Goal: Information Seeking & Learning: Learn about a topic

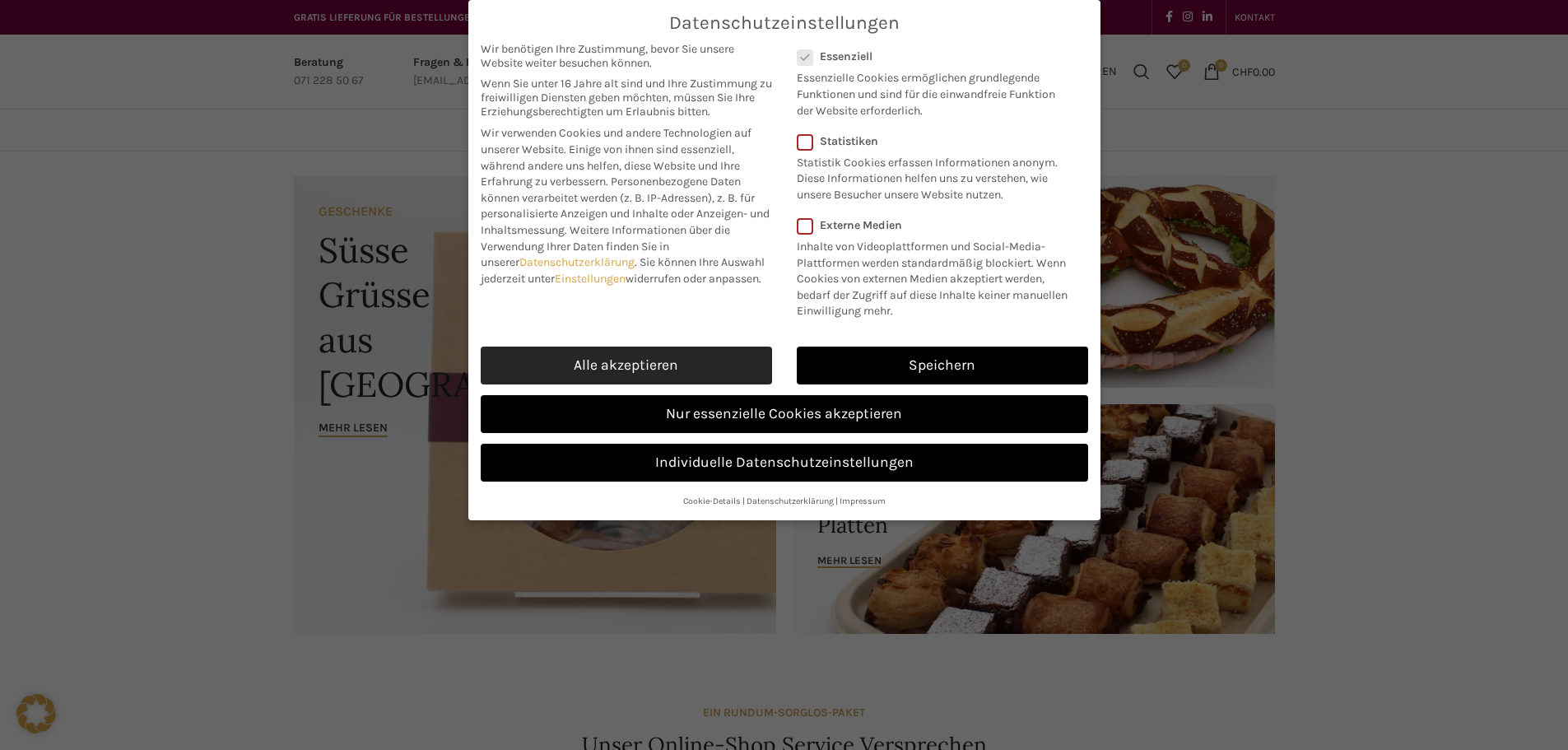
click at [723, 369] on link "Alle akzeptieren" at bounding box center [626, 365] width 292 height 37
checkbox input "true"
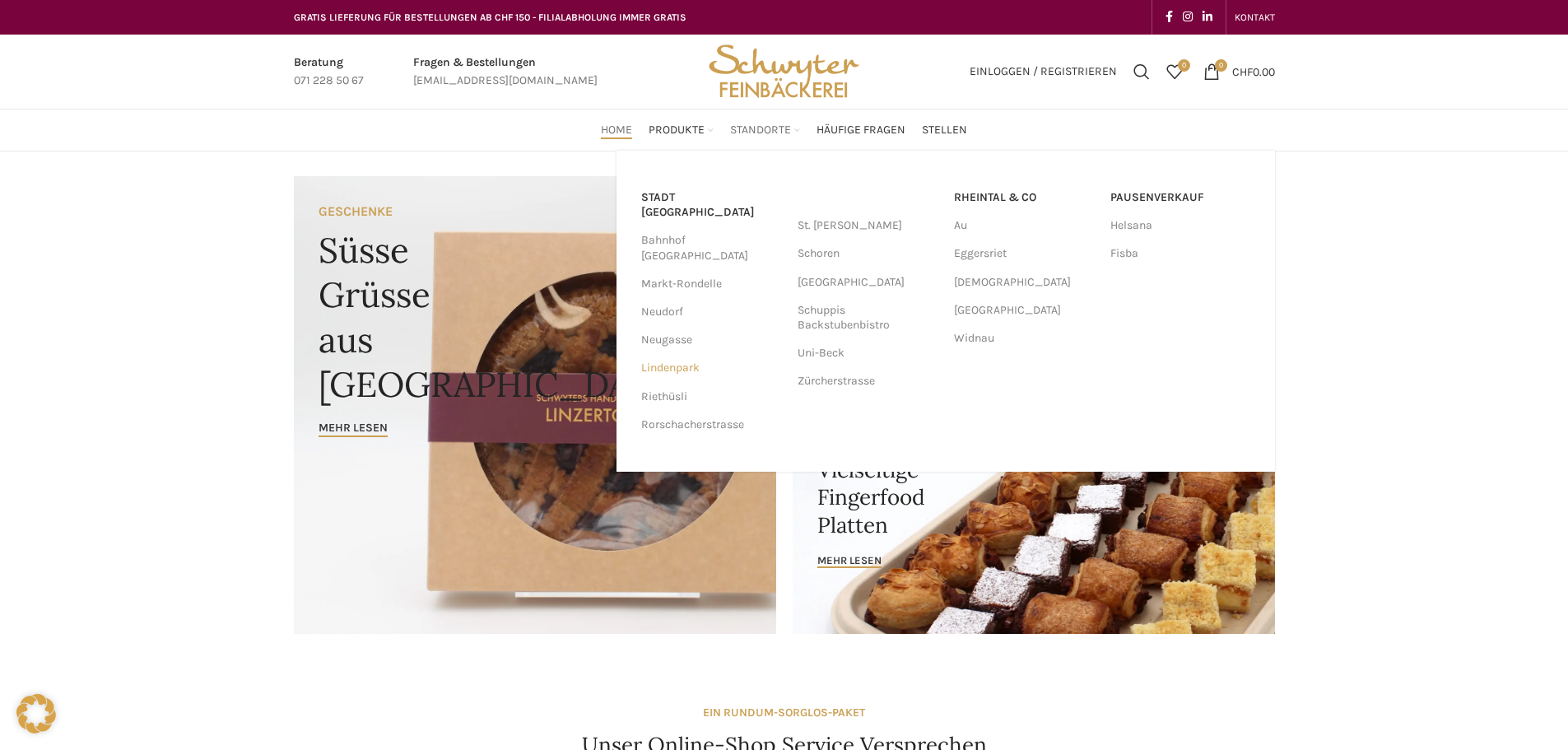
click at [675, 354] on link "Lindenpark" at bounding box center [711, 368] width 140 height 28
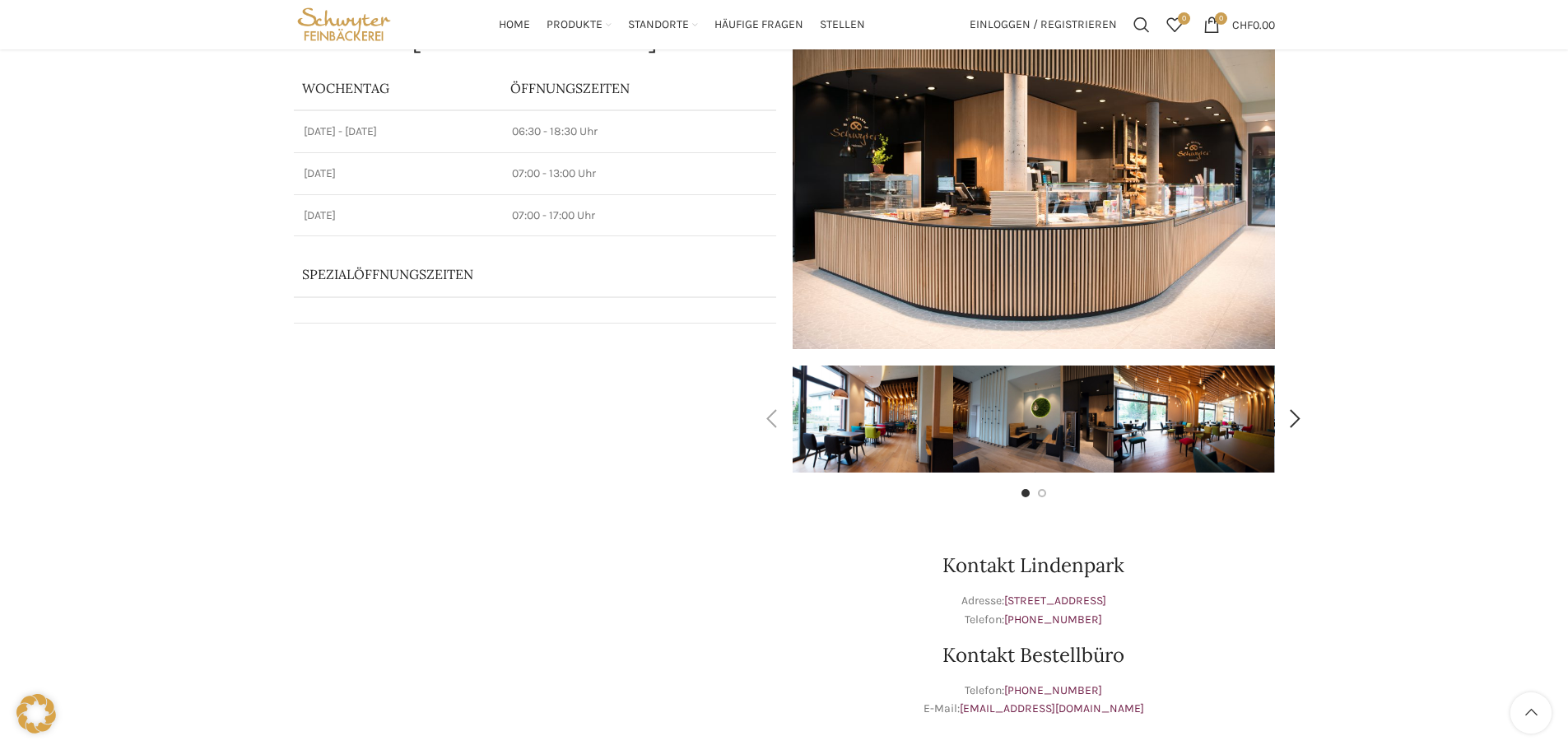
scroll to position [165, 0]
click at [1294, 411] on div "Next slide" at bounding box center [1295, 419] width 41 height 41
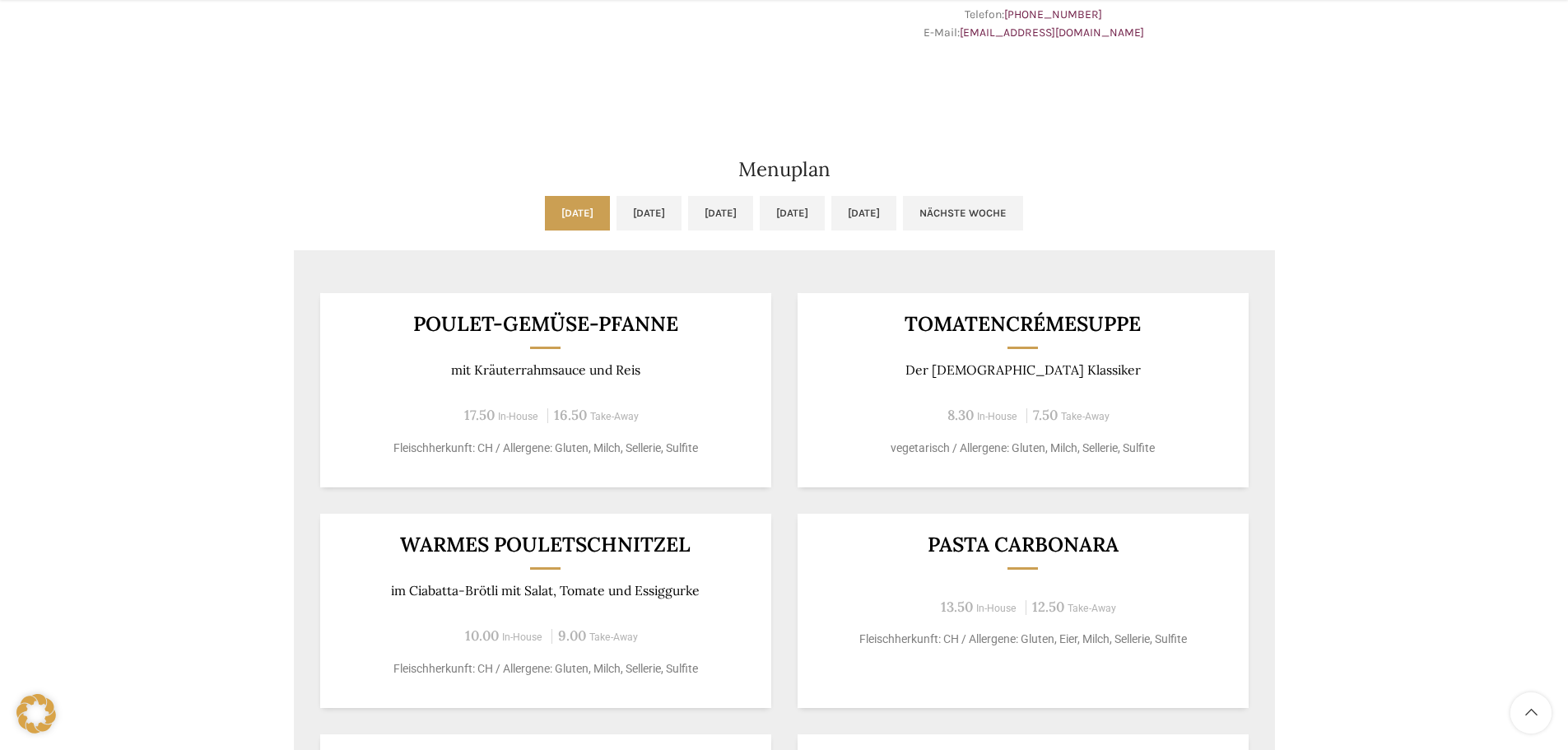
scroll to position [905, 0]
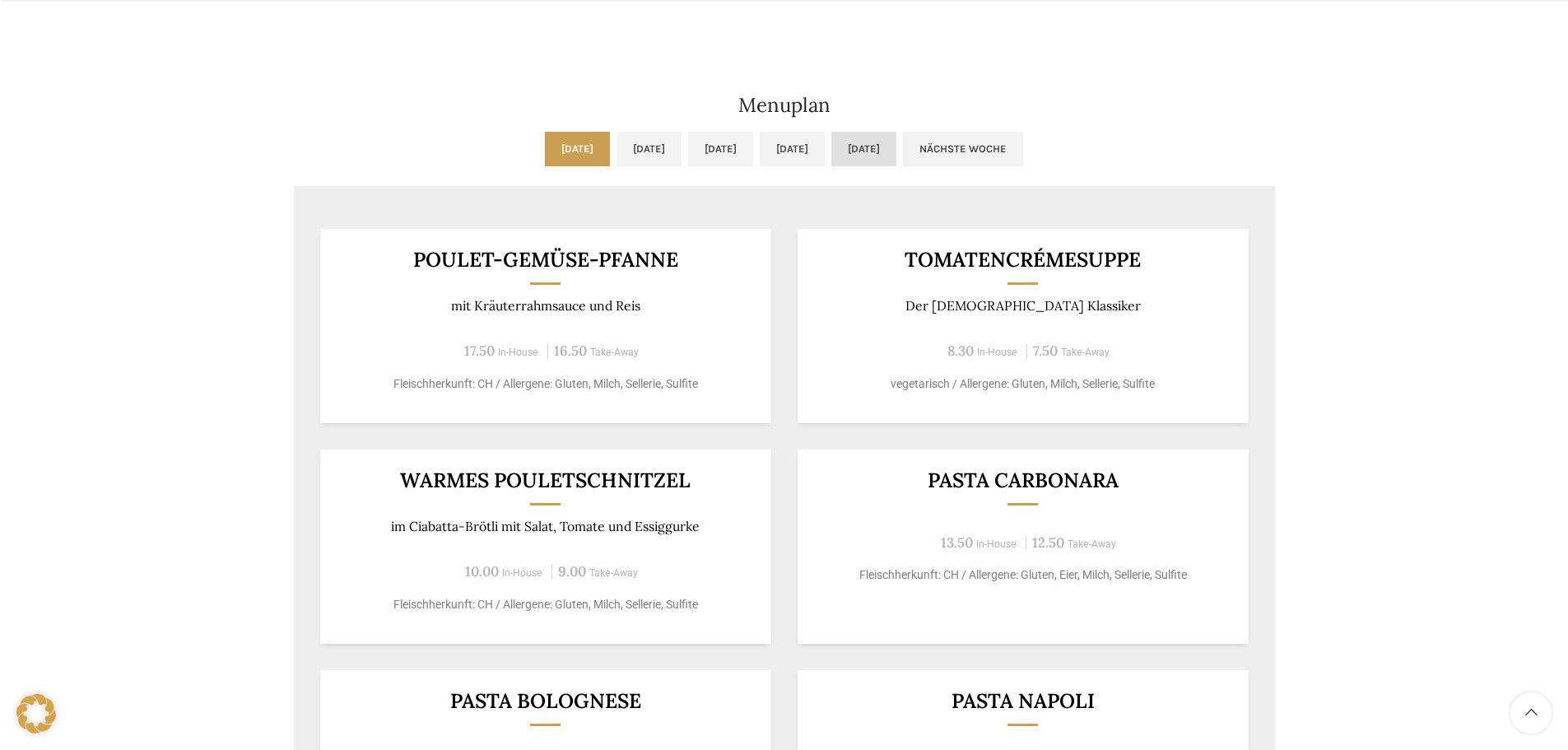
click at [896, 152] on link "Fr, 10.10.2025" at bounding box center [863, 149] width 65 height 35
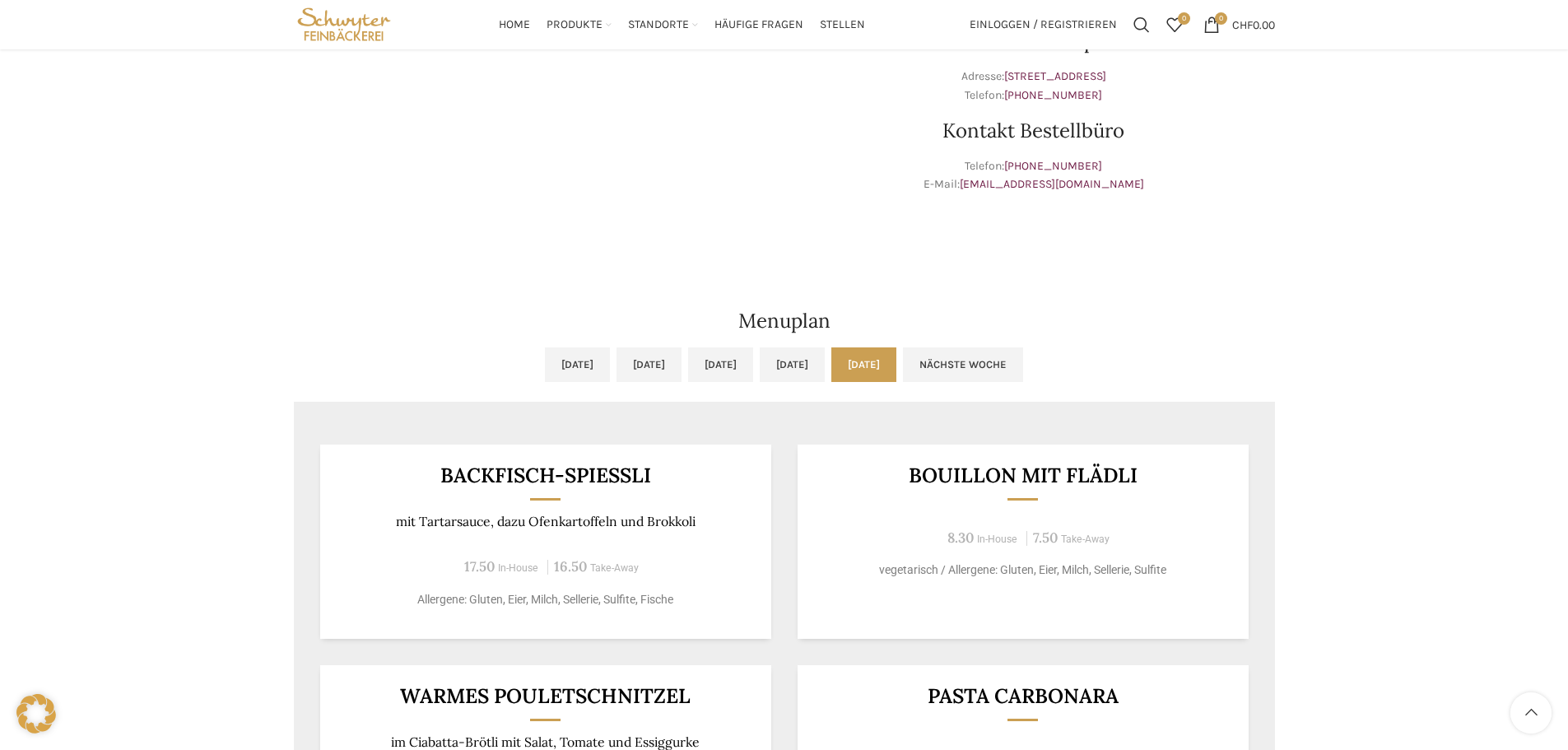
scroll to position [659, 0]
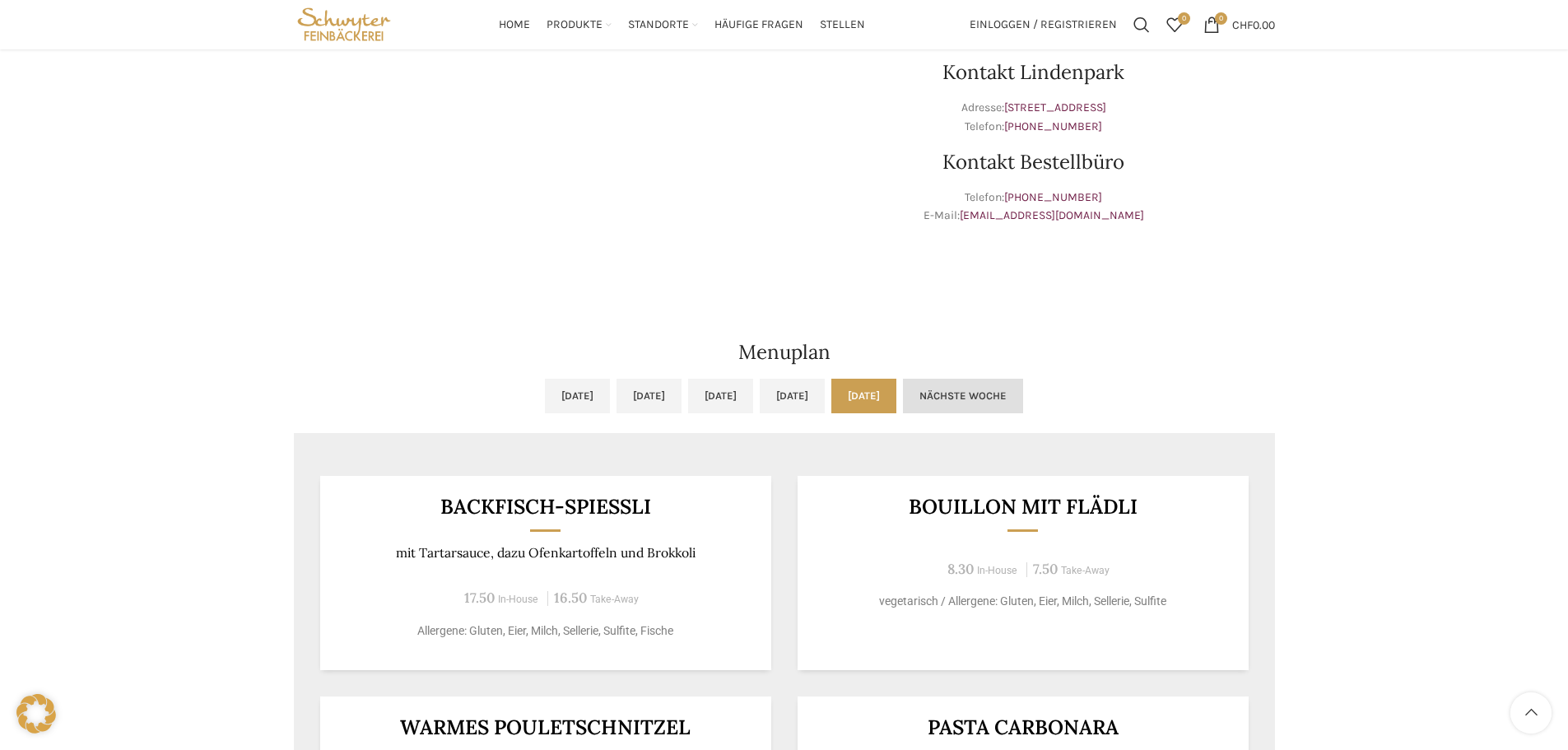
click at [1024, 402] on link "Nächste Woche" at bounding box center [963, 396] width 120 height 35
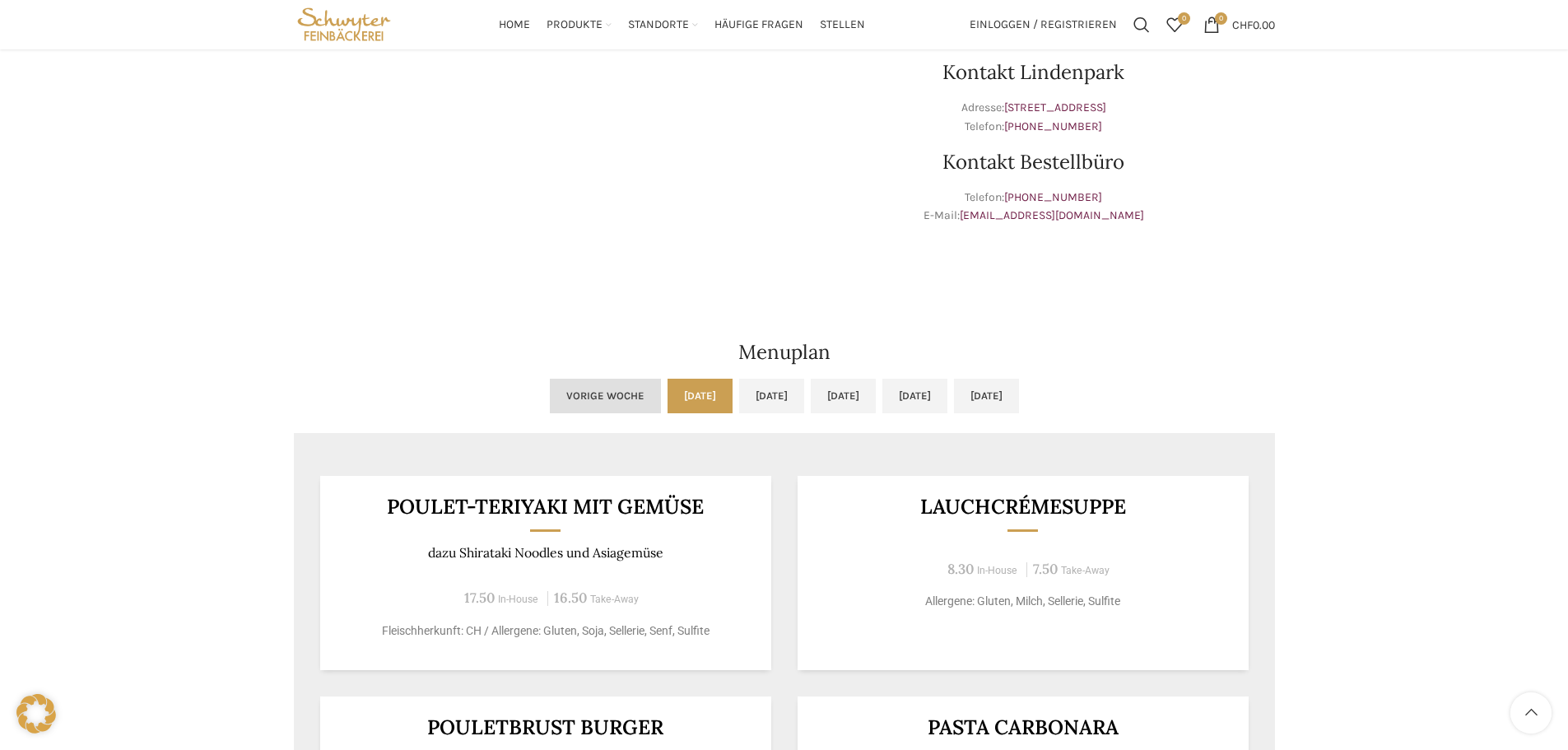
click at [550, 389] on link "Vorige Woche" at bounding box center [605, 396] width 112 height 35
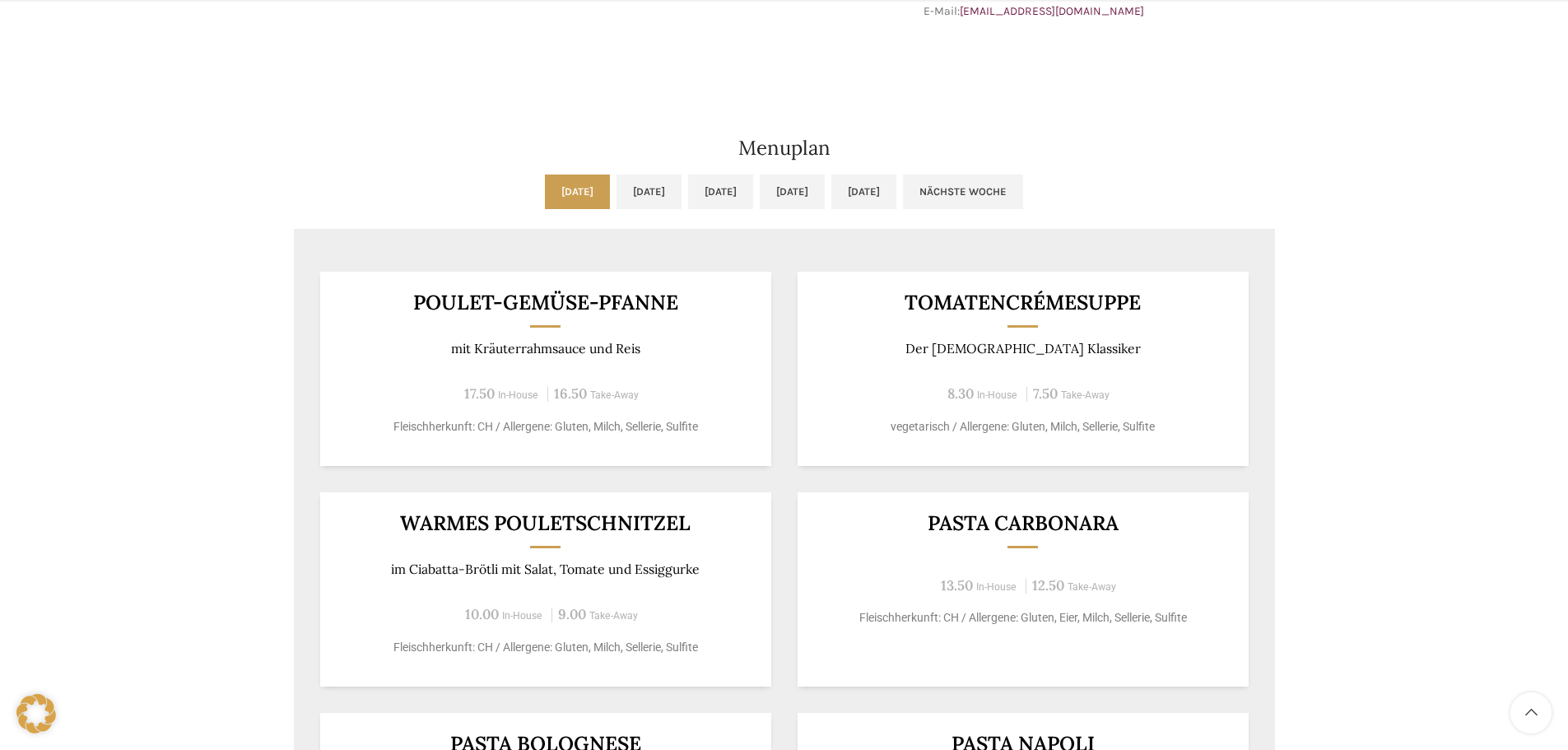
scroll to position [905, 0]
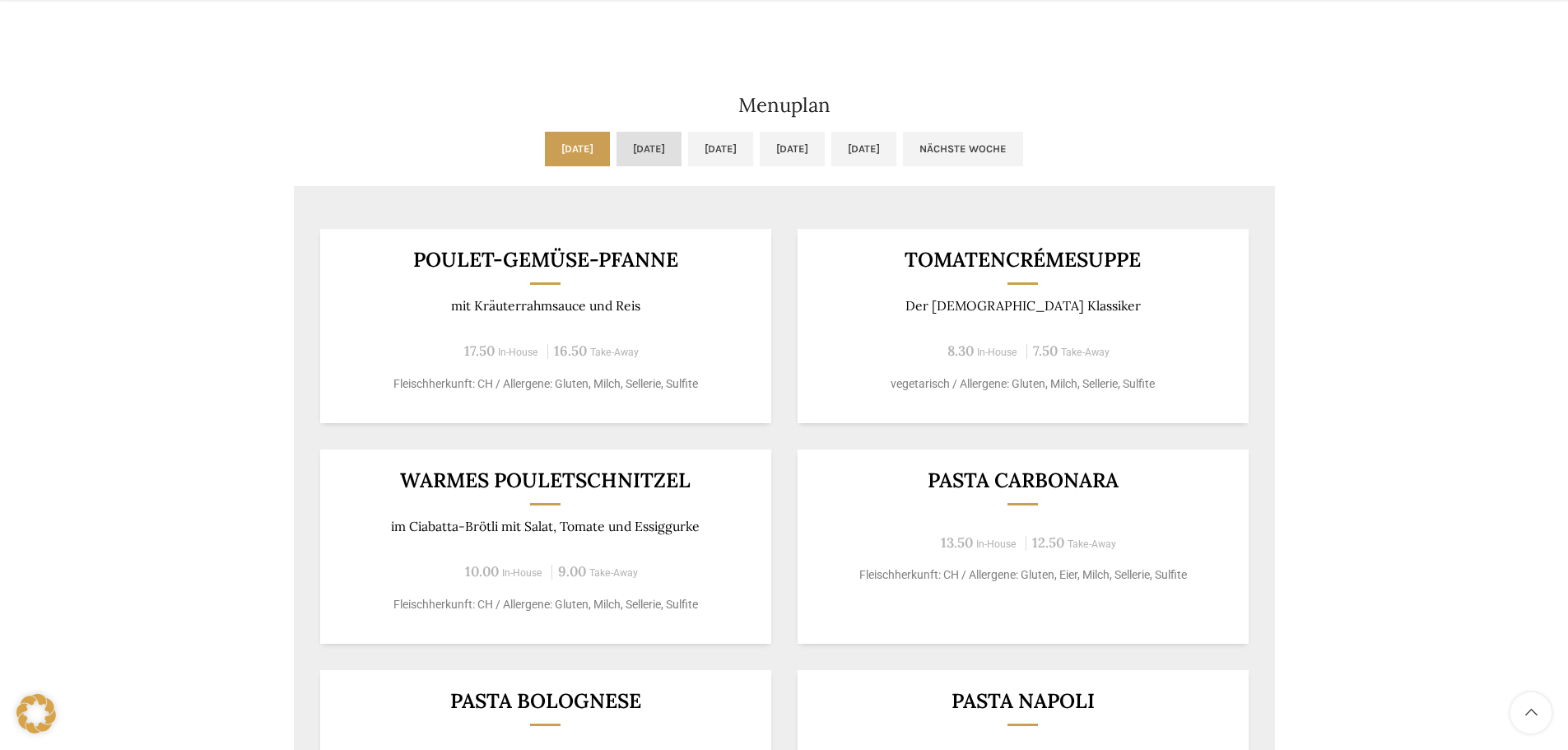
click at [617, 148] on link "Di, 07.10.2025" at bounding box center [649, 149] width 65 height 35
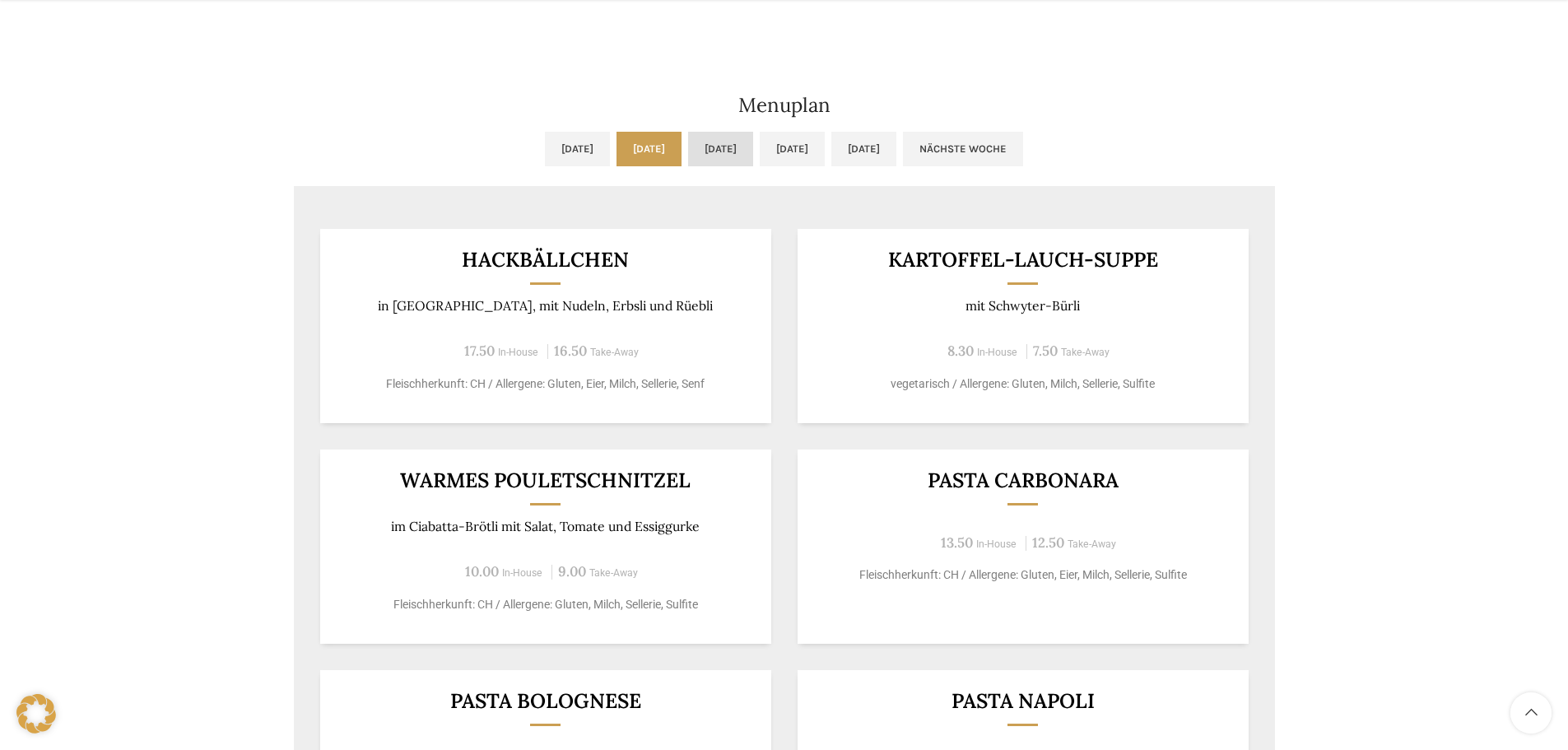
click at [706, 150] on link "Mi, 08.10.2025" at bounding box center [720, 149] width 65 height 35
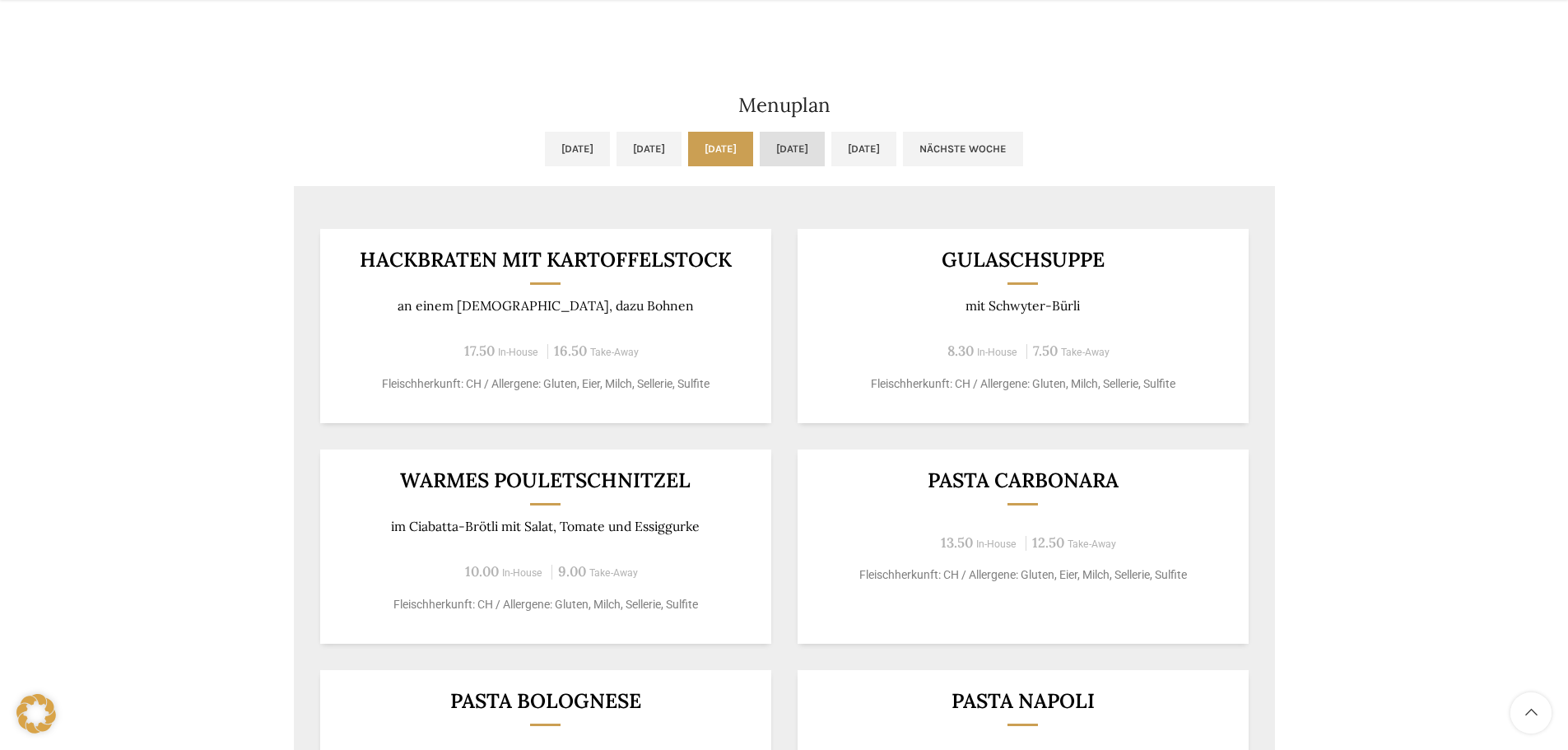
click at [794, 152] on link "Do, 09.10.2025" at bounding box center [792, 149] width 65 height 35
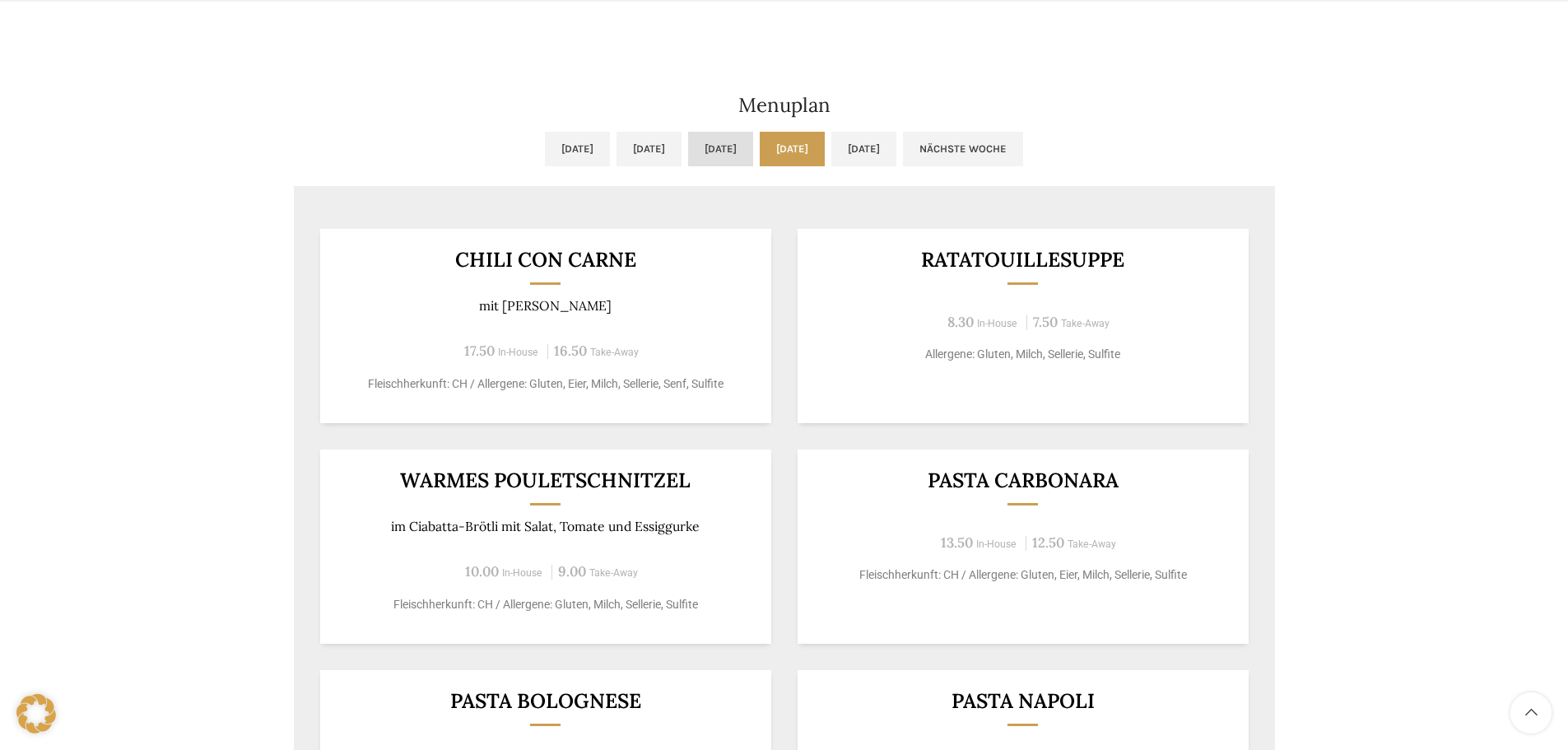
click at [741, 153] on link "Mi, 08.10.2025" at bounding box center [720, 149] width 65 height 35
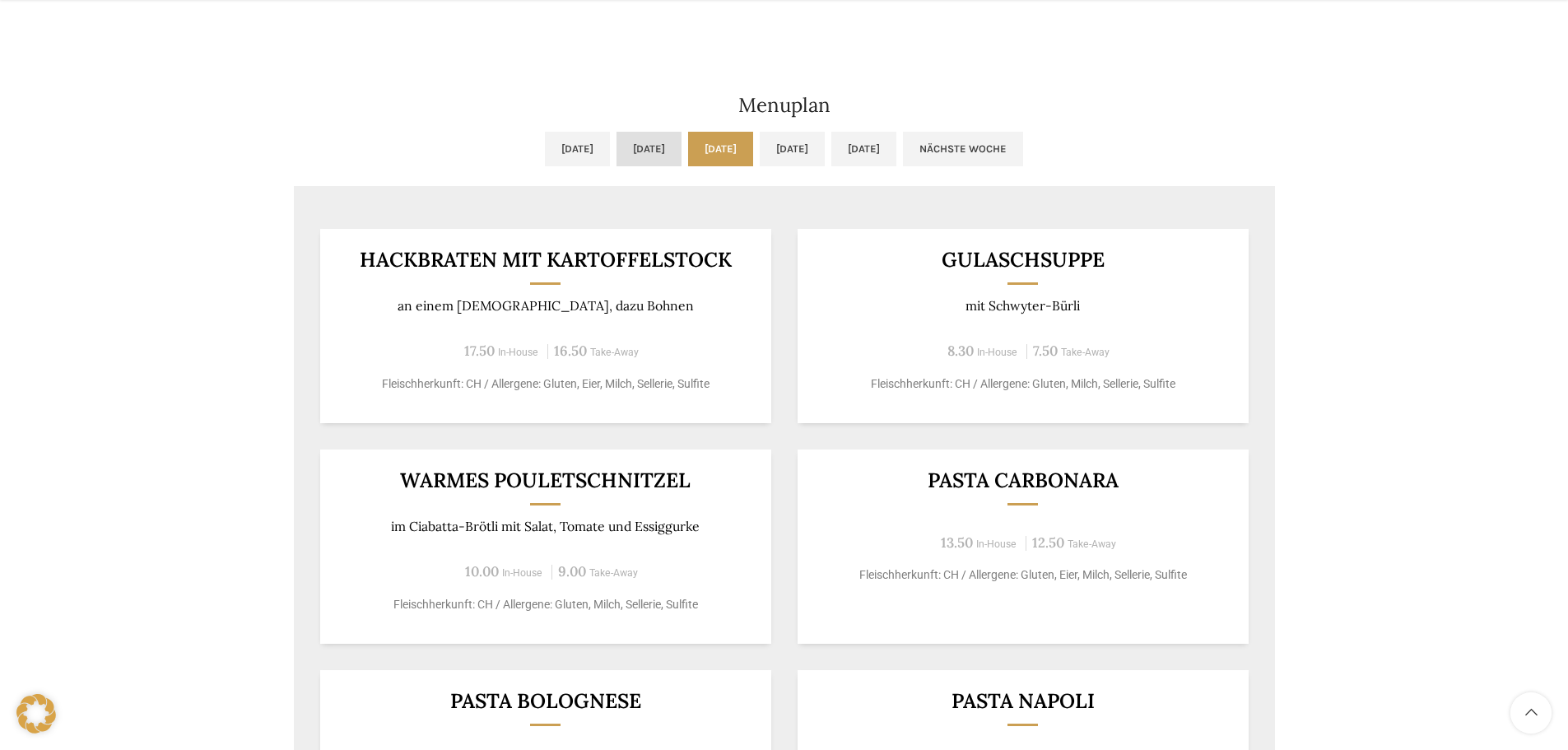
click at [653, 152] on link "Di, 07.10.2025" at bounding box center [649, 149] width 65 height 35
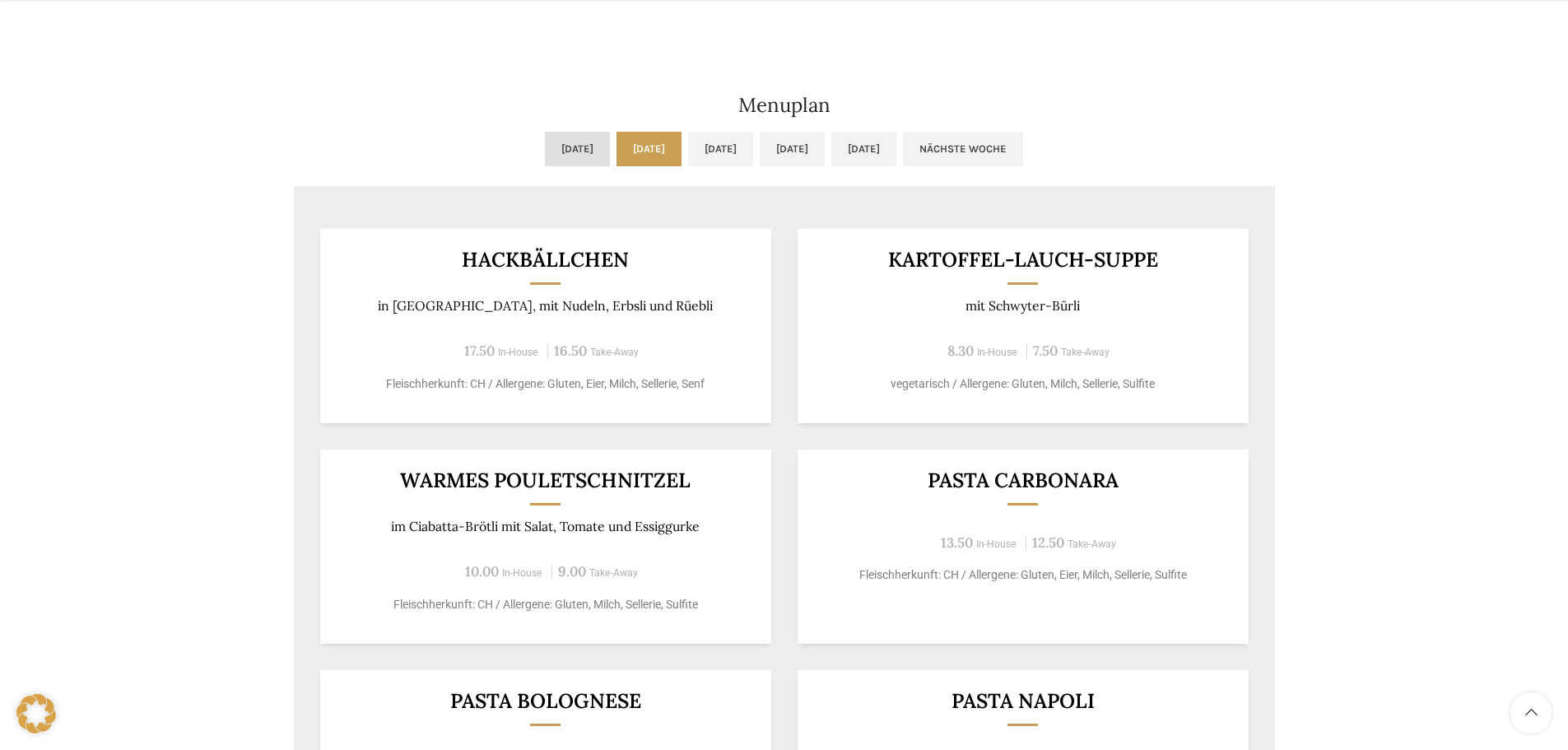
click at [545, 152] on link "Mo, 06.10.2025" at bounding box center [578, 149] width 65 height 35
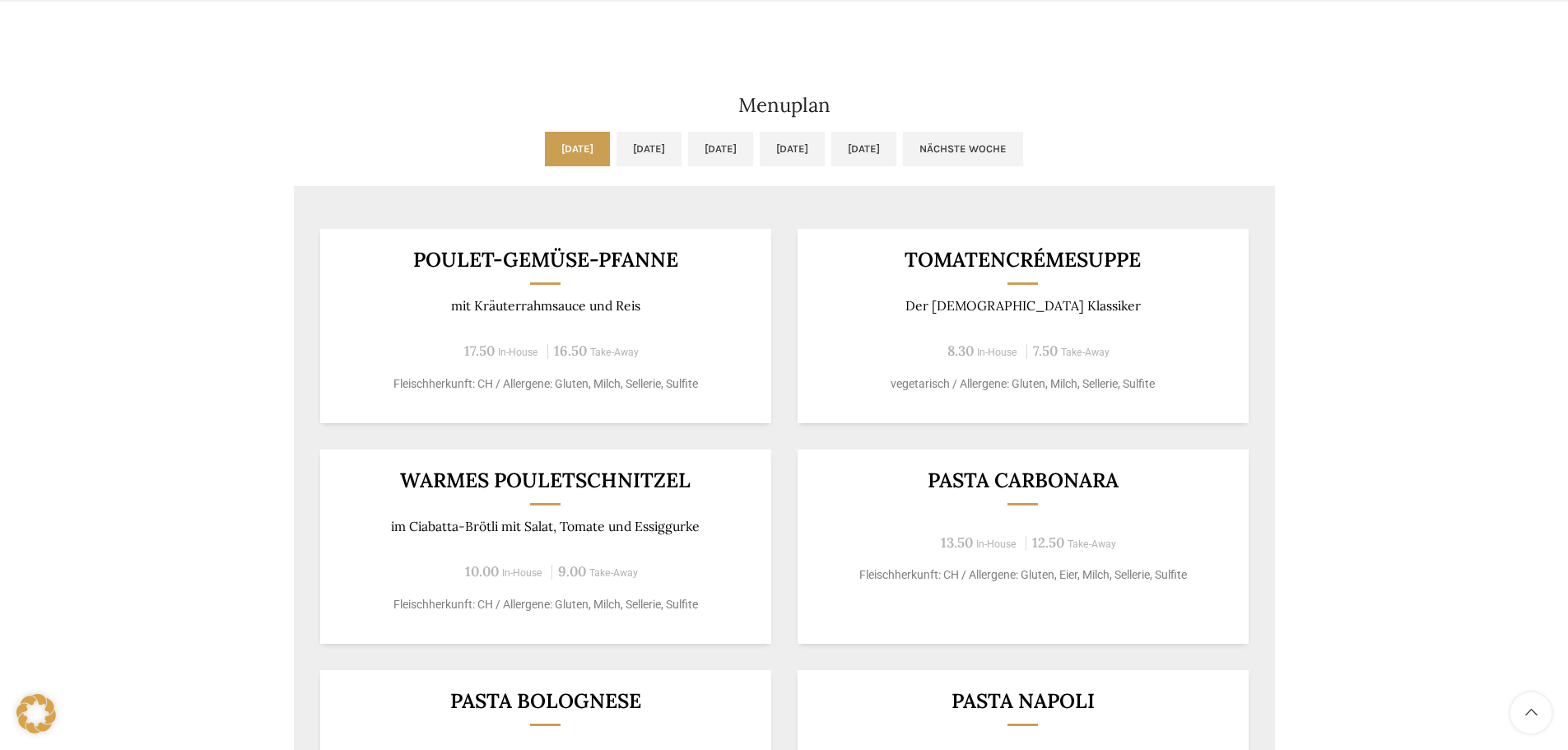
click at [639, 486] on h3 "Warmes Pouletschnitzel" at bounding box center [545, 481] width 411 height 21
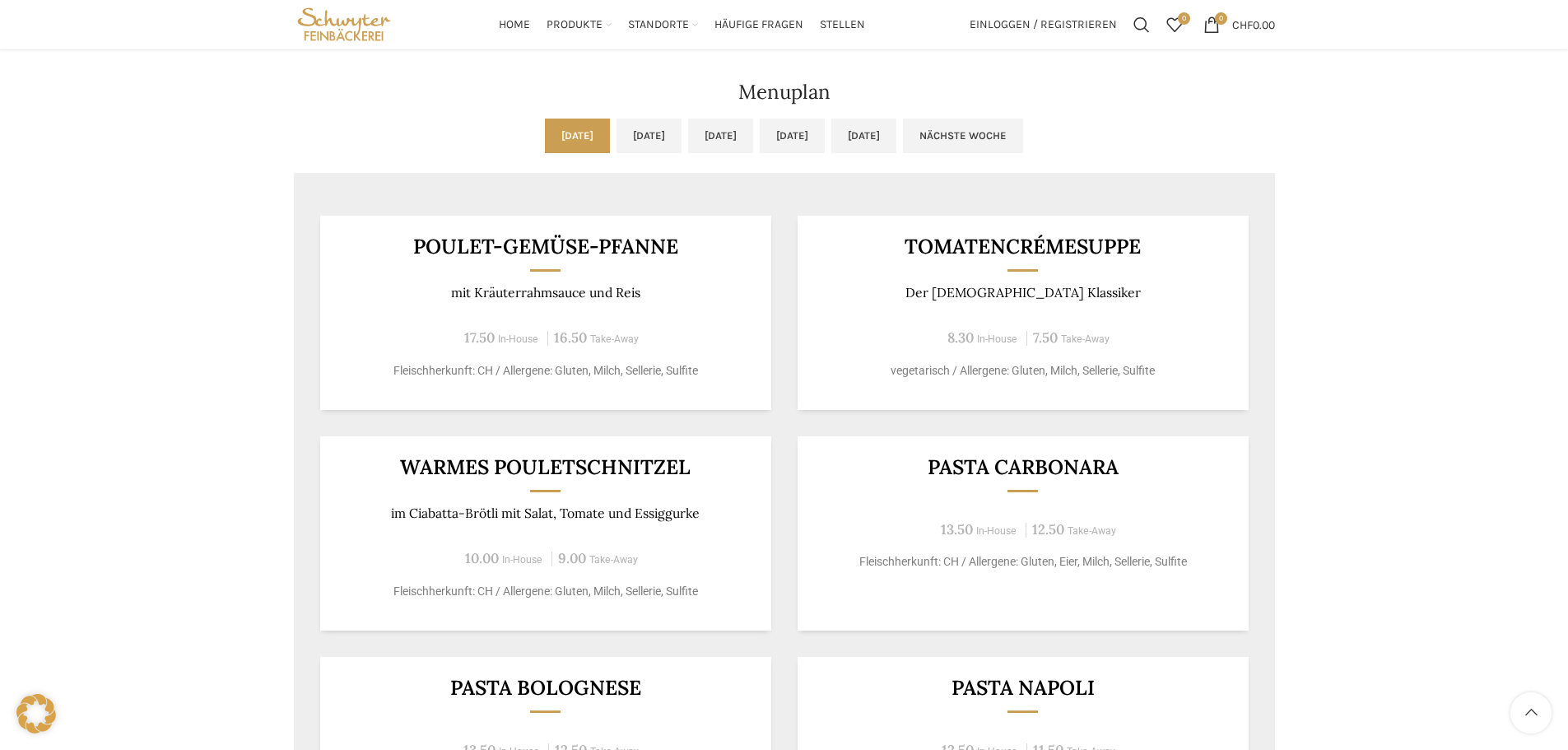
scroll to position [909, 0]
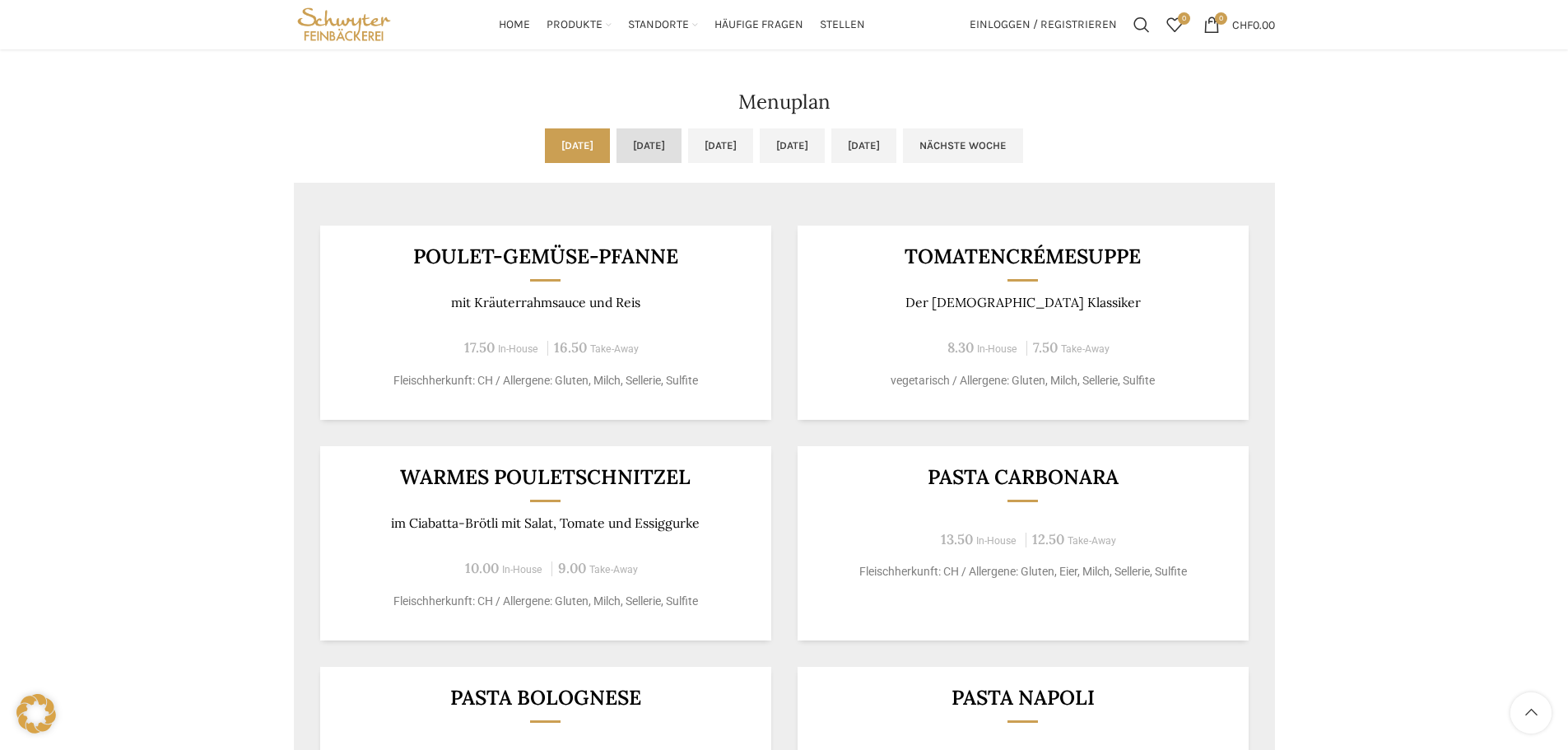
click at [618, 153] on link "Di, 07.10.2025" at bounding box center [649, 145] width 65 height 35
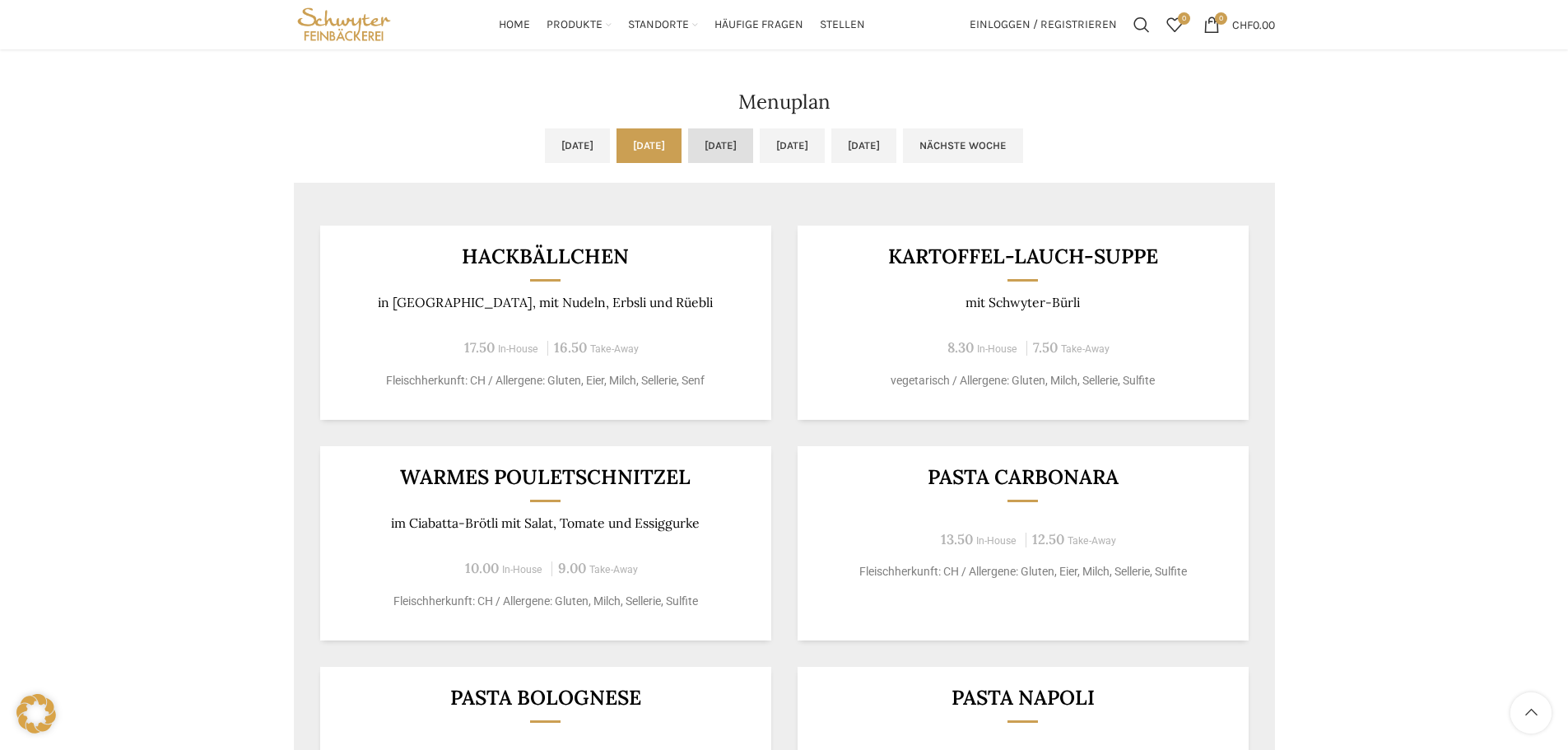
click at [711, 157] on link "Mi, 08.10.2025" at bounding box center [720, 145] width 65 height 35
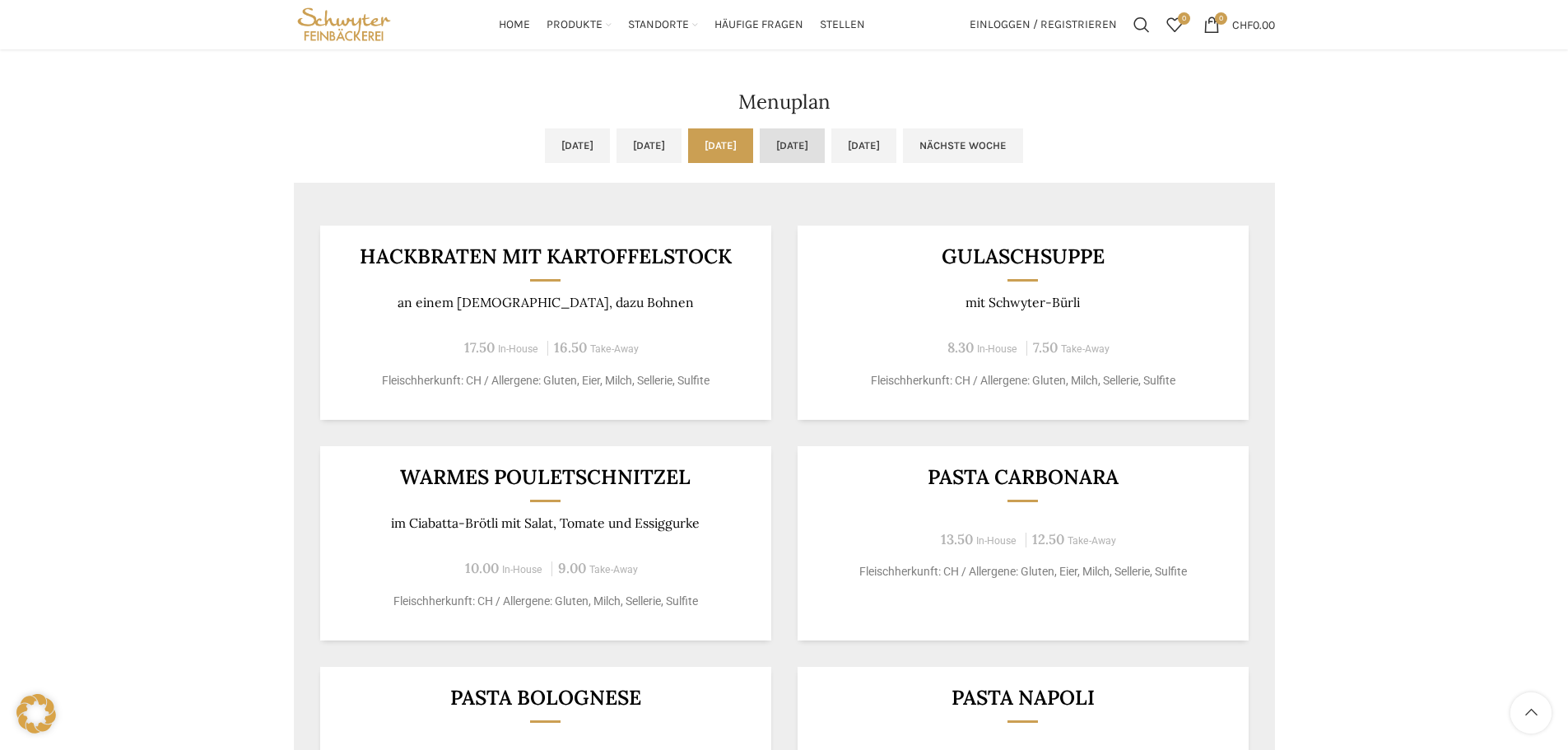
click at [802, 139] on link "Do, 09.10.2025" at bounding box center [792, 145] width 65 height 35
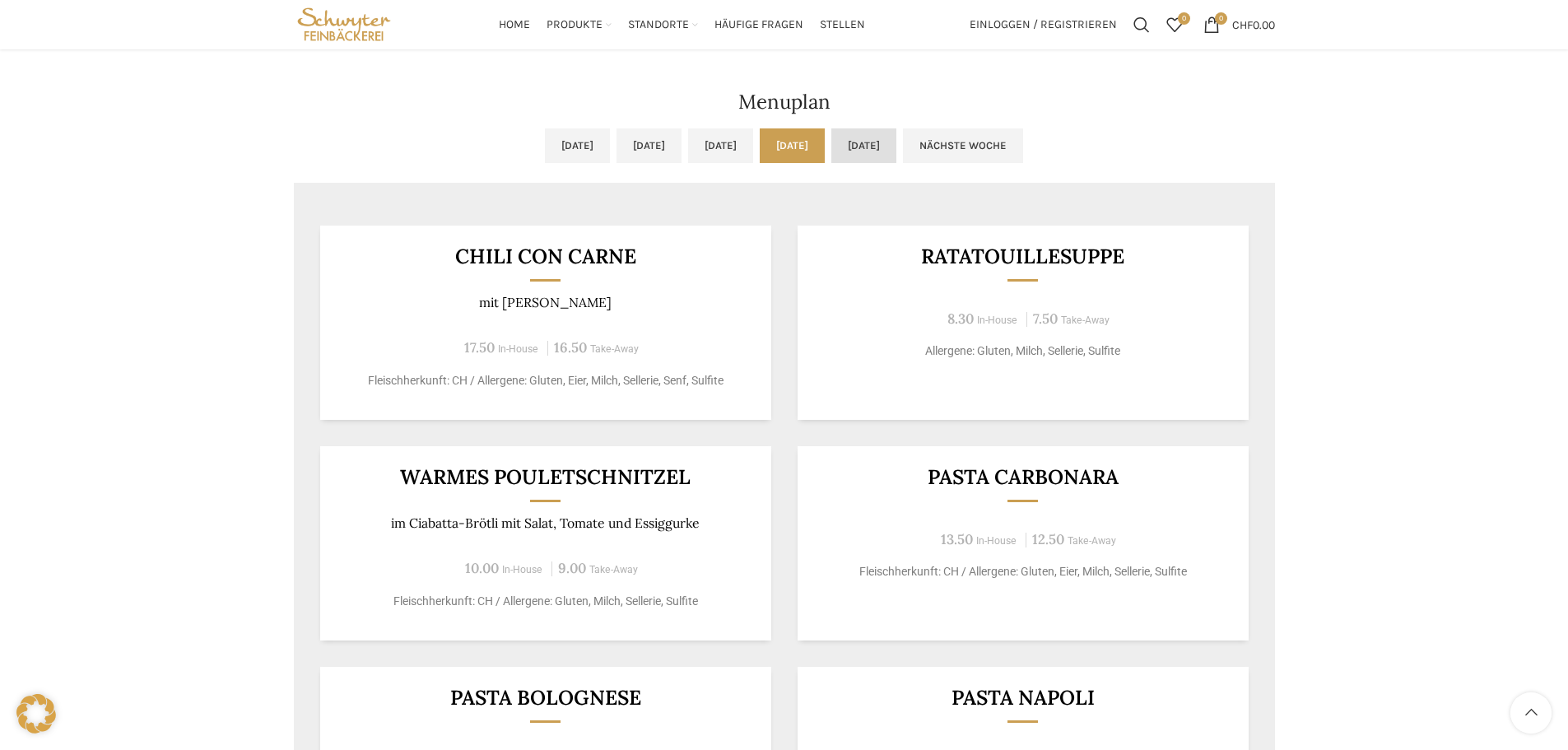
click at [896, 133] on link "Fr, 10.10.2025" at bounding box center [863, 145] width 65 height 35
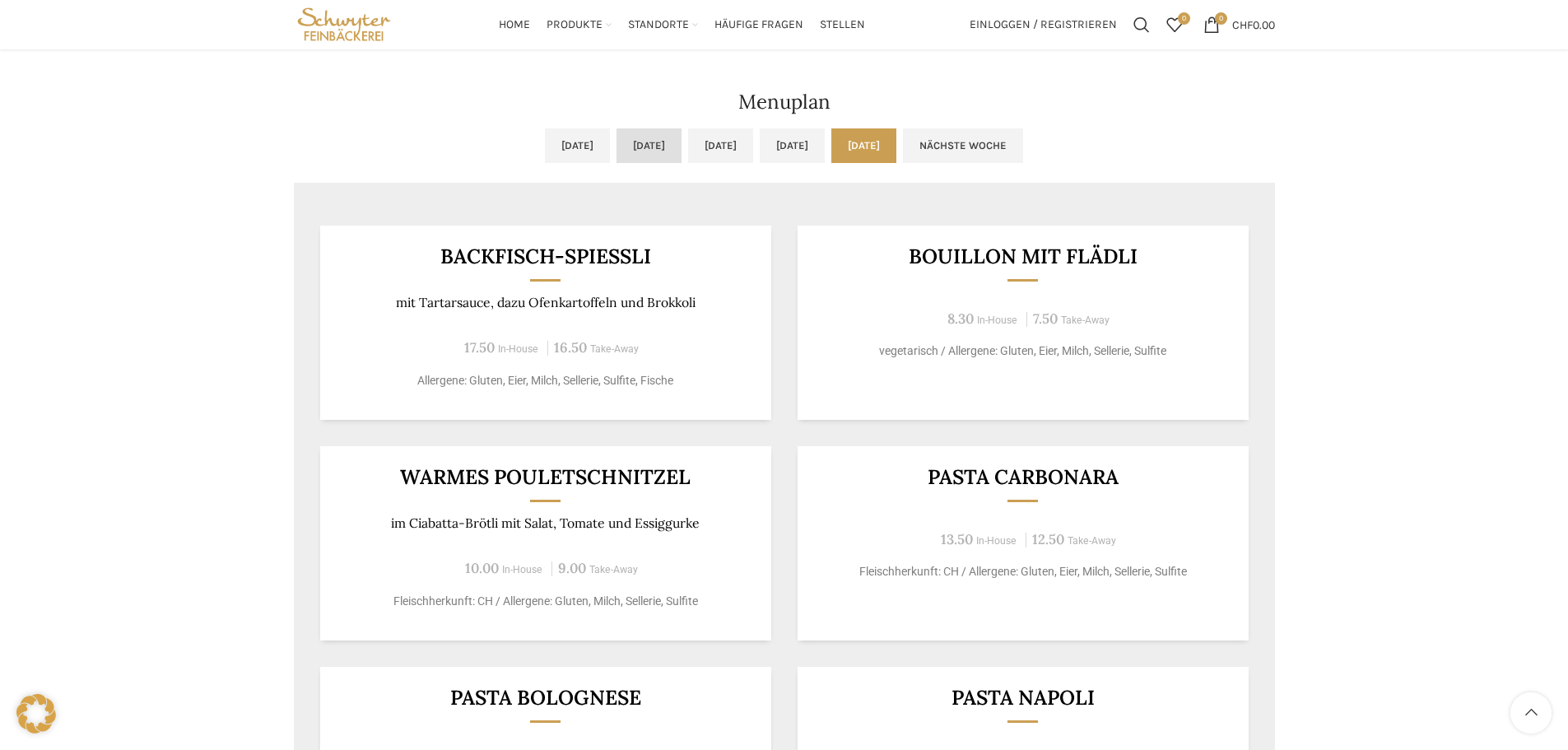
click at [617, 150] on link "Di, 07.10.2025" at bounding box center [649, 145] width 65 height 35
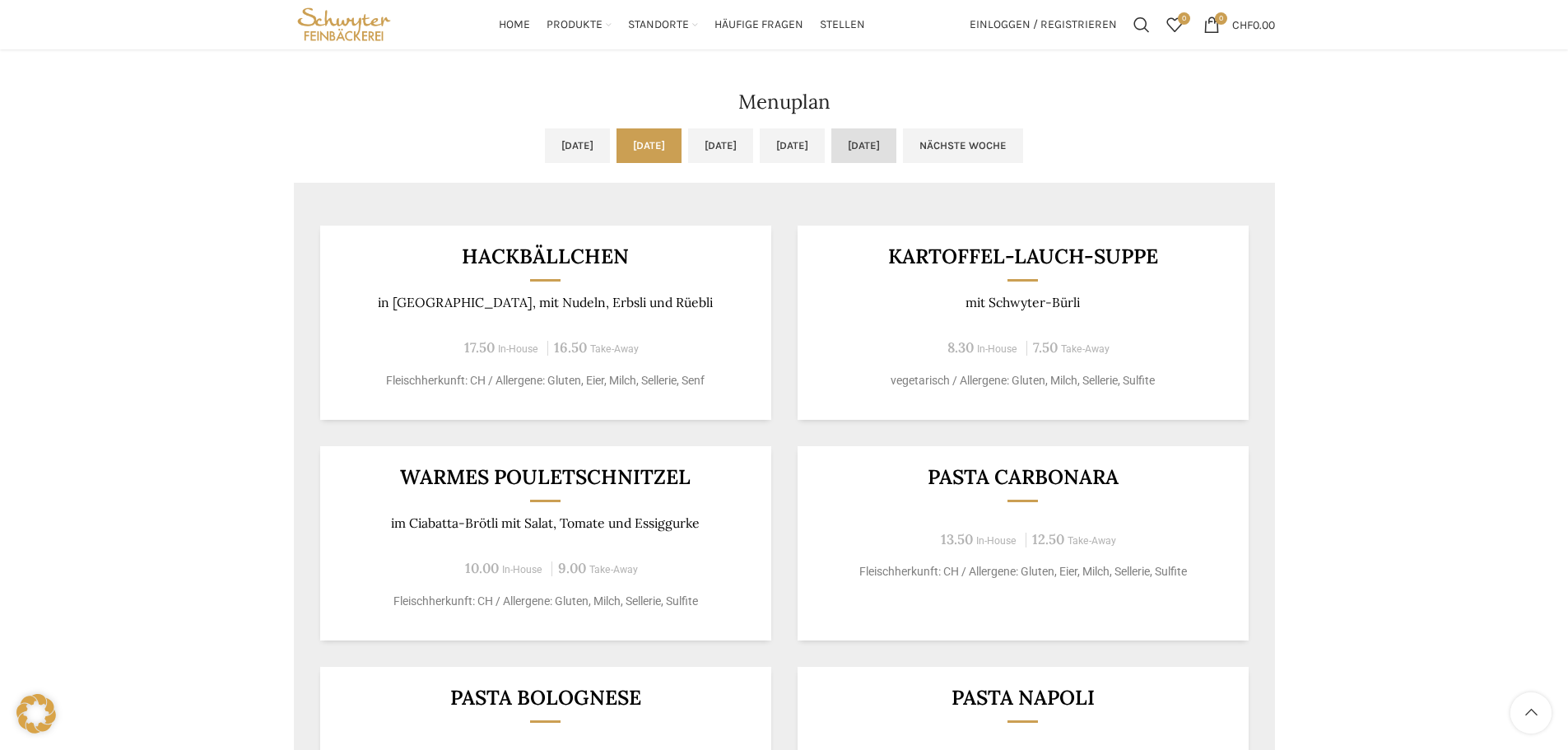
click at [896, 142] on link "Fr, 10.10.2025" at bounding box center [863, 145] width 65 height 35
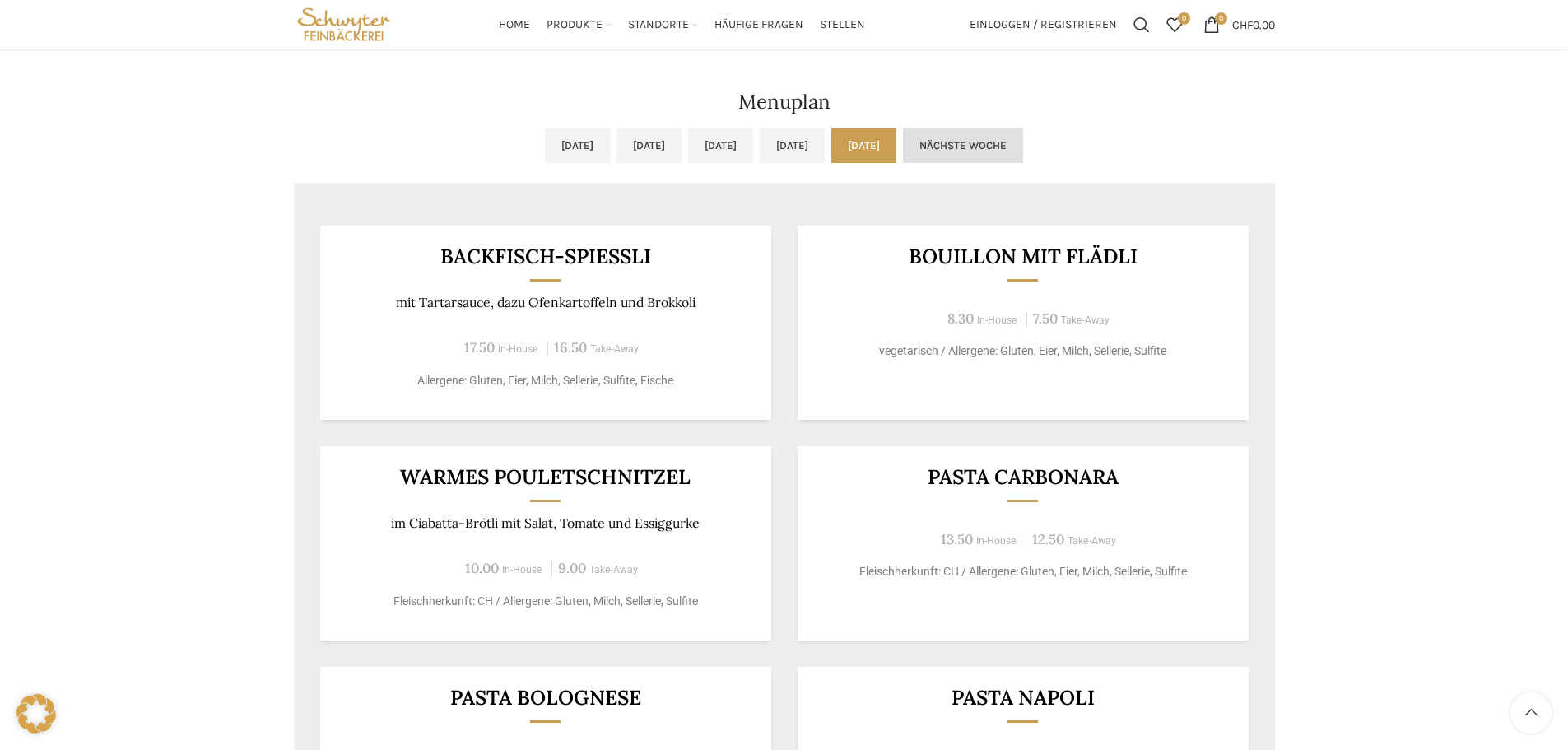
click at [1024, 144] on link "Nächste Woche" at bounding box center [963, 145] width 120 height 35
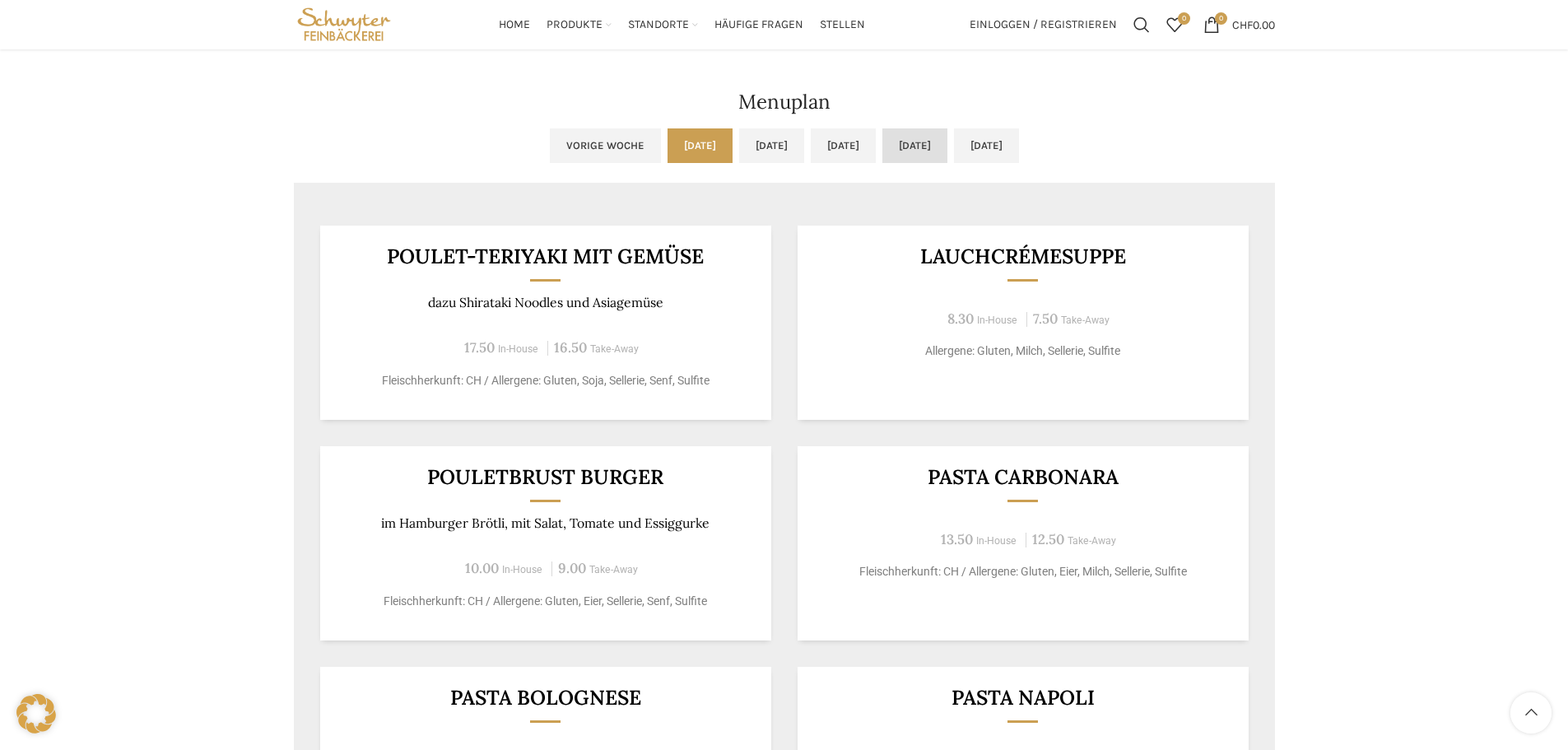
click at [937, 149] on link "Do, 16.10.2025" at bounding box center [915, 145] width 65 height 35
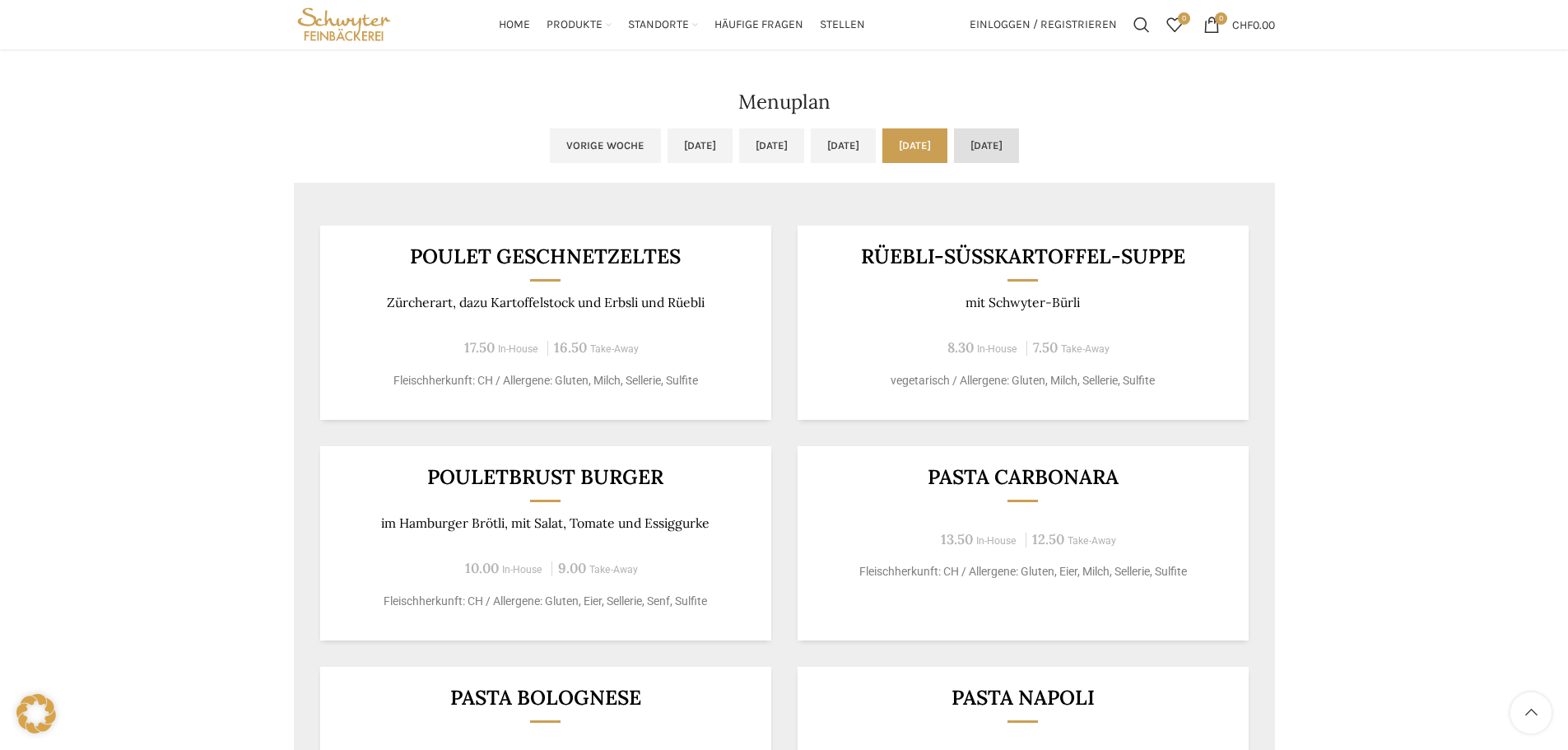
click at [1019, 145] on link "Fr, 17.10.2025" at bounding box center [986, 145] width 65 height 35
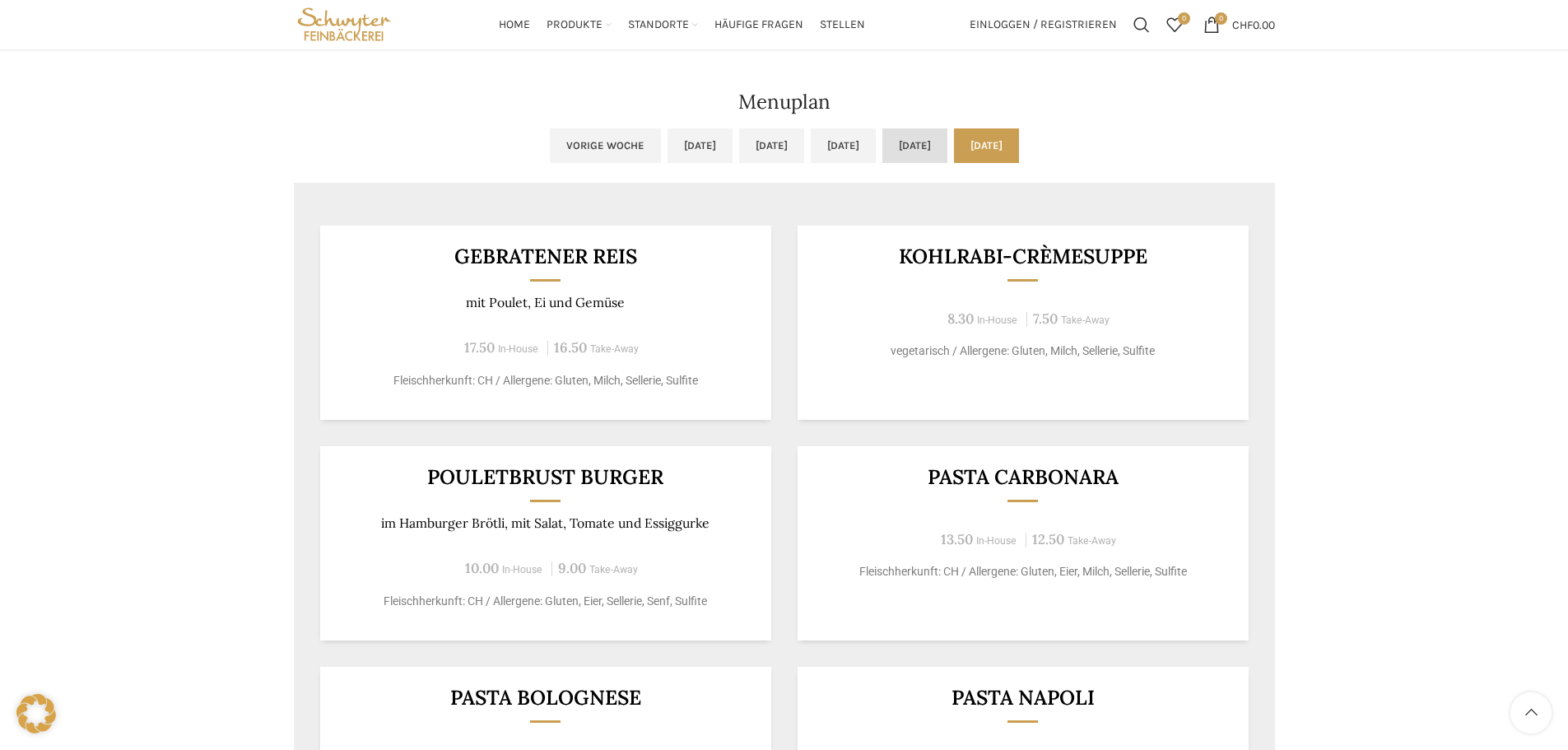
click at [948, 147] on link "Do, 16.10.2025" at bounding box center [915, 145] width 65 height 35
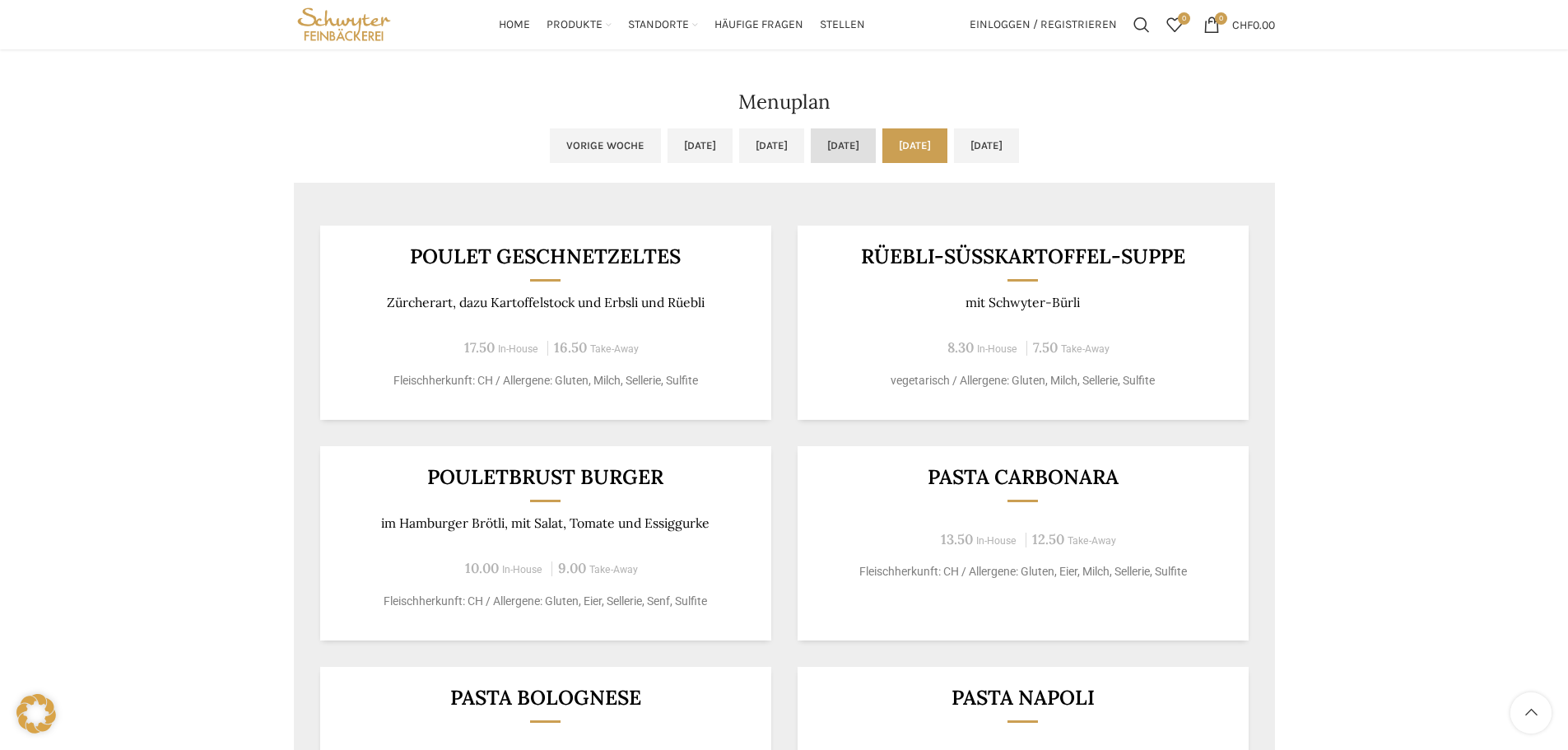
click at [870, 154] on link "Mi, 15.10.2025" at bounding box center [843, 145] width 65 height 35
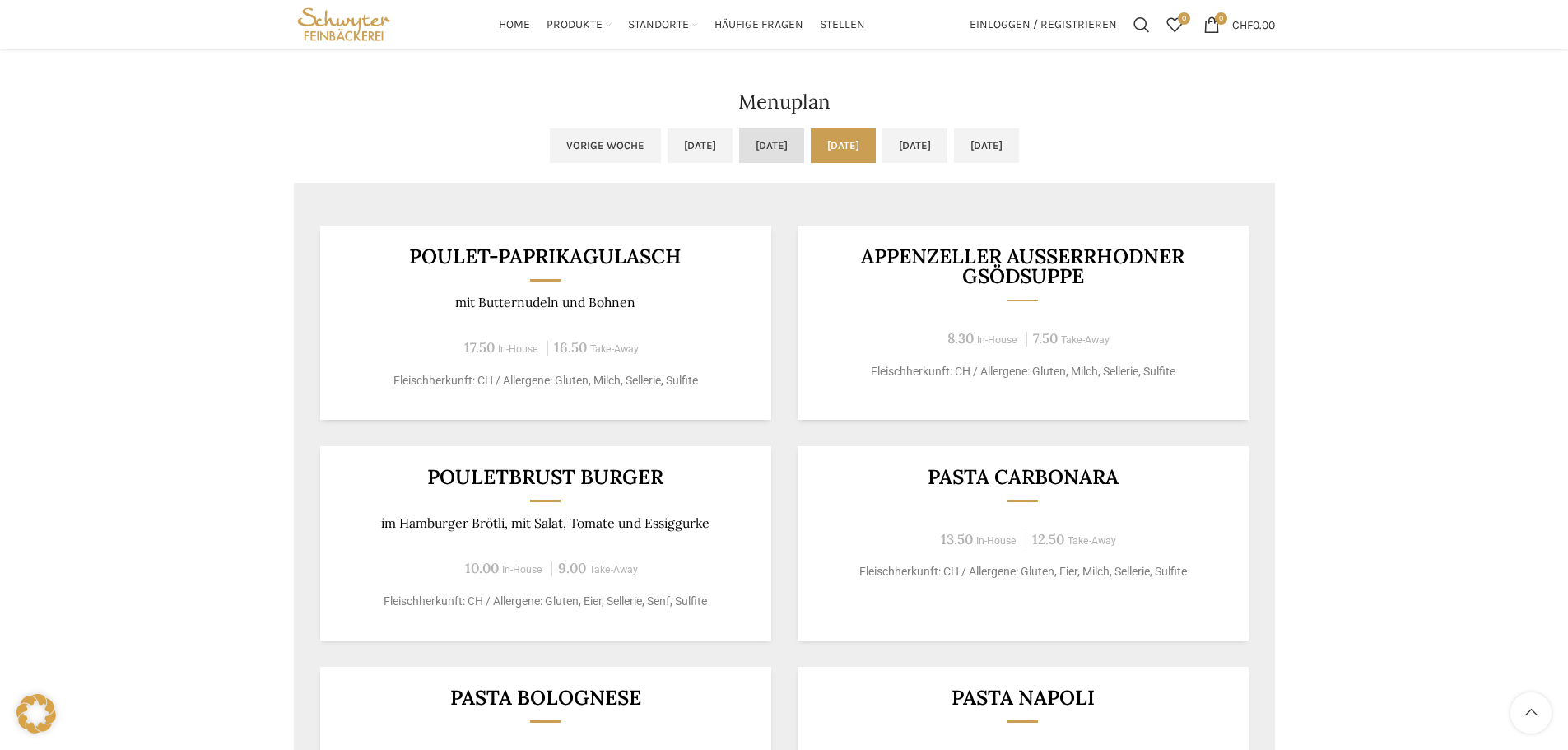
click at [740, 156] on link "Di, 14.10.2025" at bounding box center [772, 145] width 65 height 35
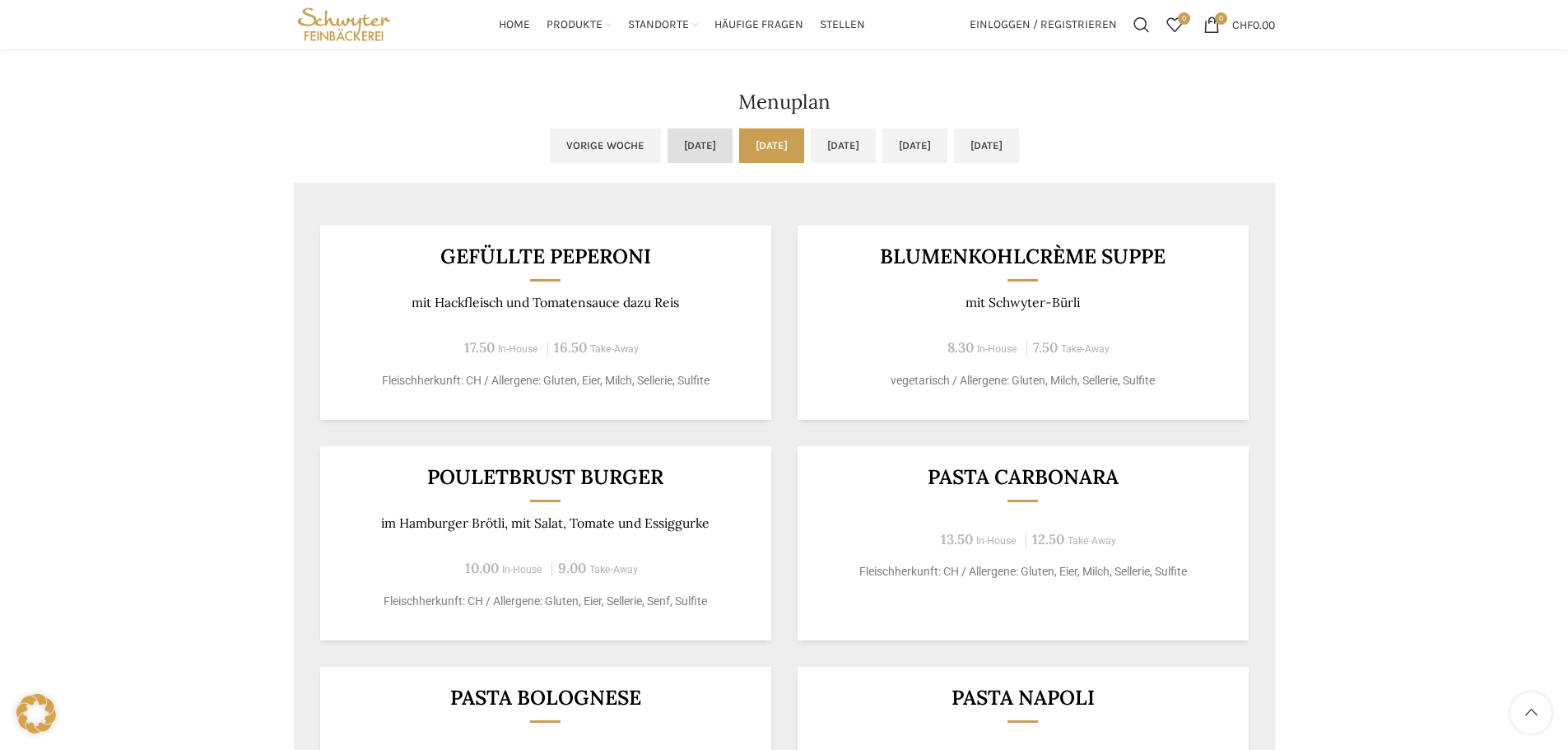
click at [667, 147] on link "Mo, 13.10.2025" at bounding box center [700, 145] width 65 height 35
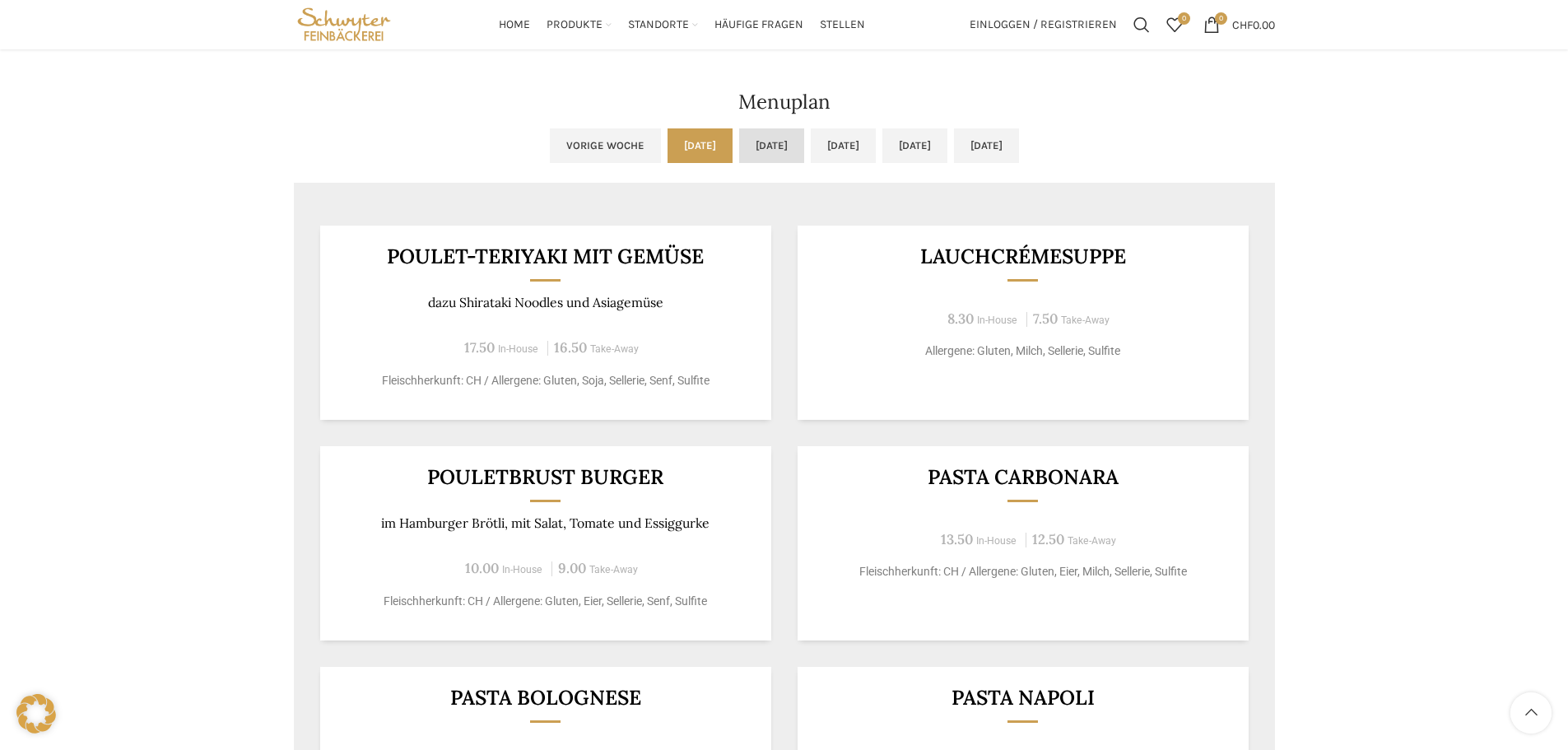
click at [749, 144] on link "Di, 14.10.2025" at bounding box center [772, 145] width 65 height 35
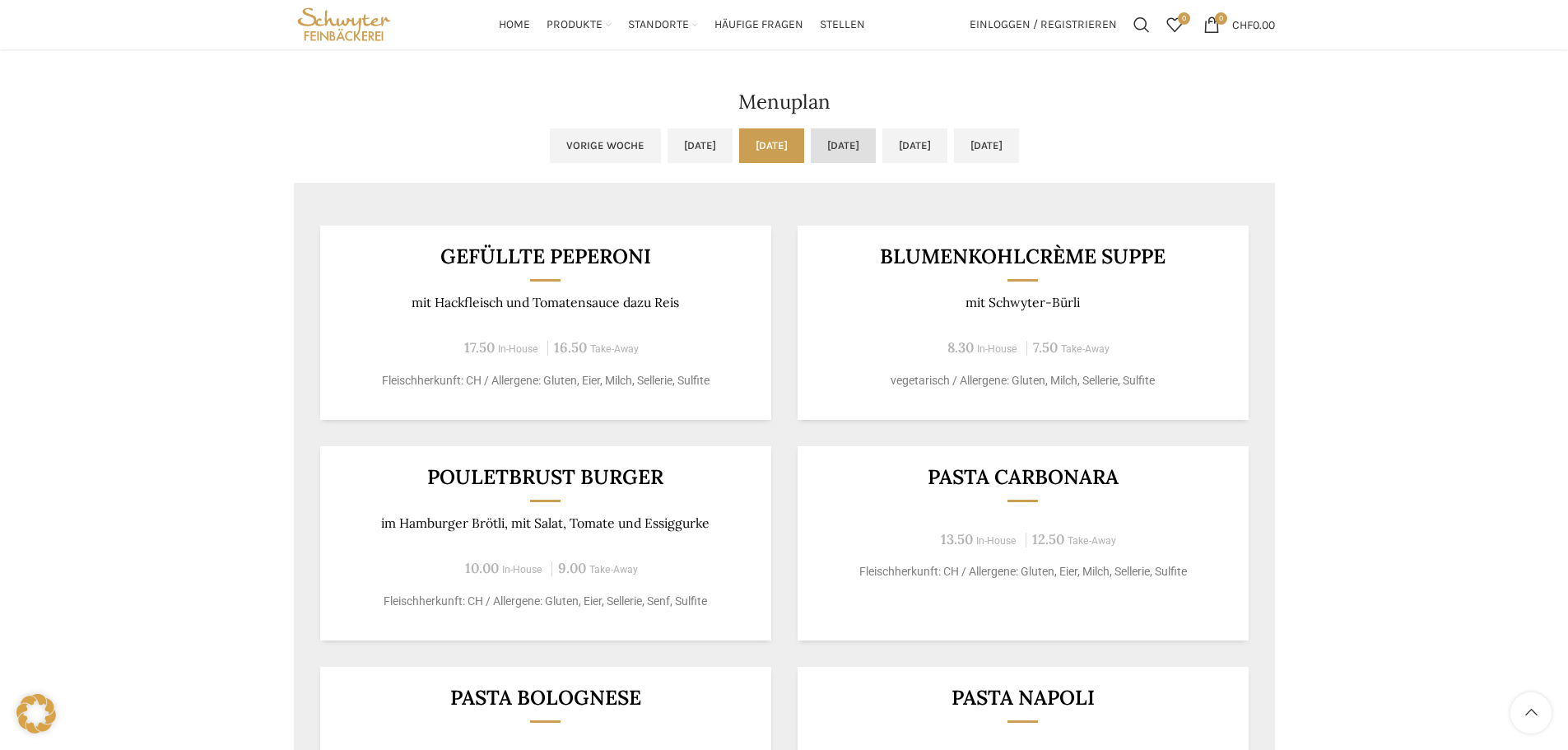
click at [811, 143] on link "Mi, 15.10.2025" at bounding box center [843, 145] width 65 height 35
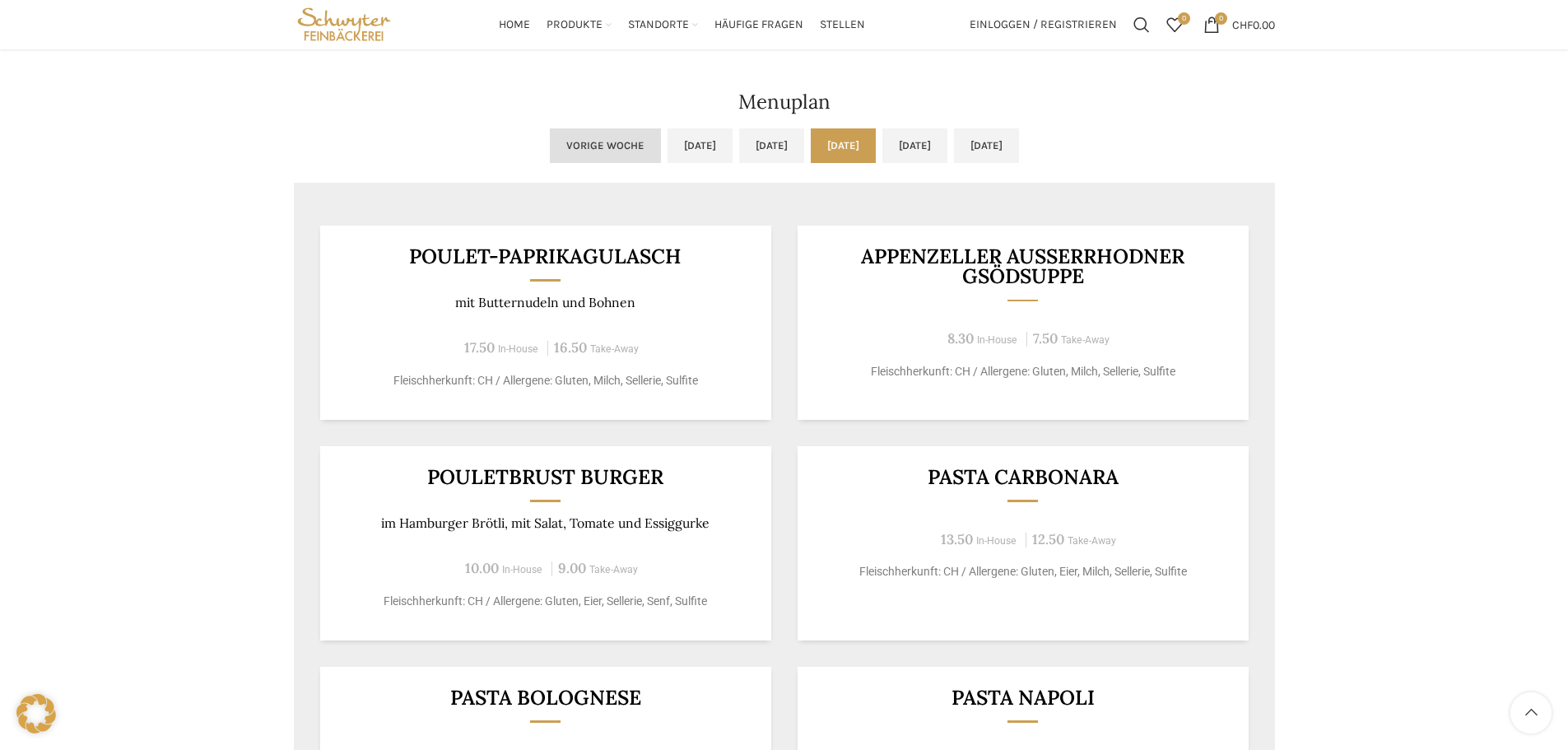
click at [550, 143] on link "Vorige Woche" at bounding box center [605, 145] width 112 height 35
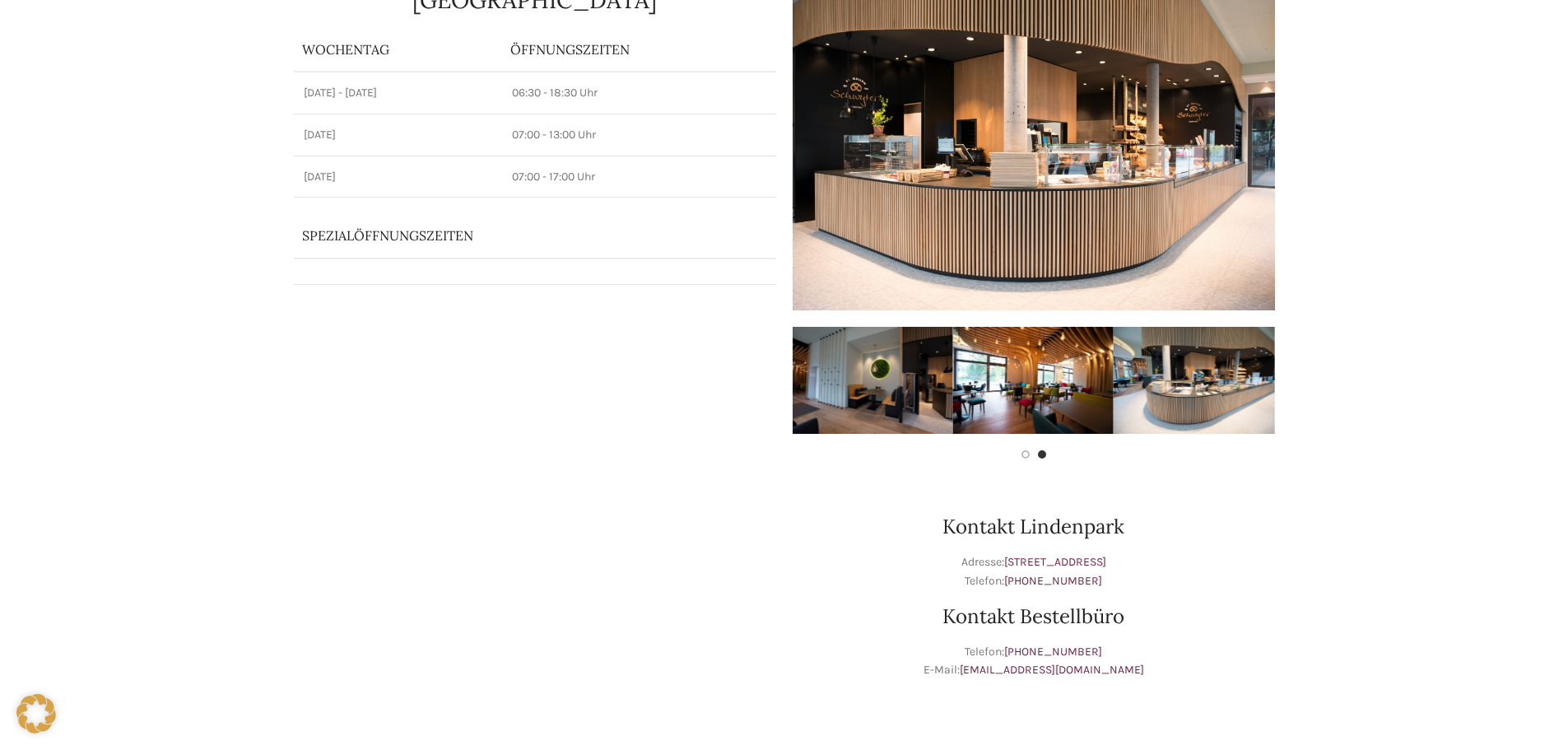
scroll to position [0, 0]
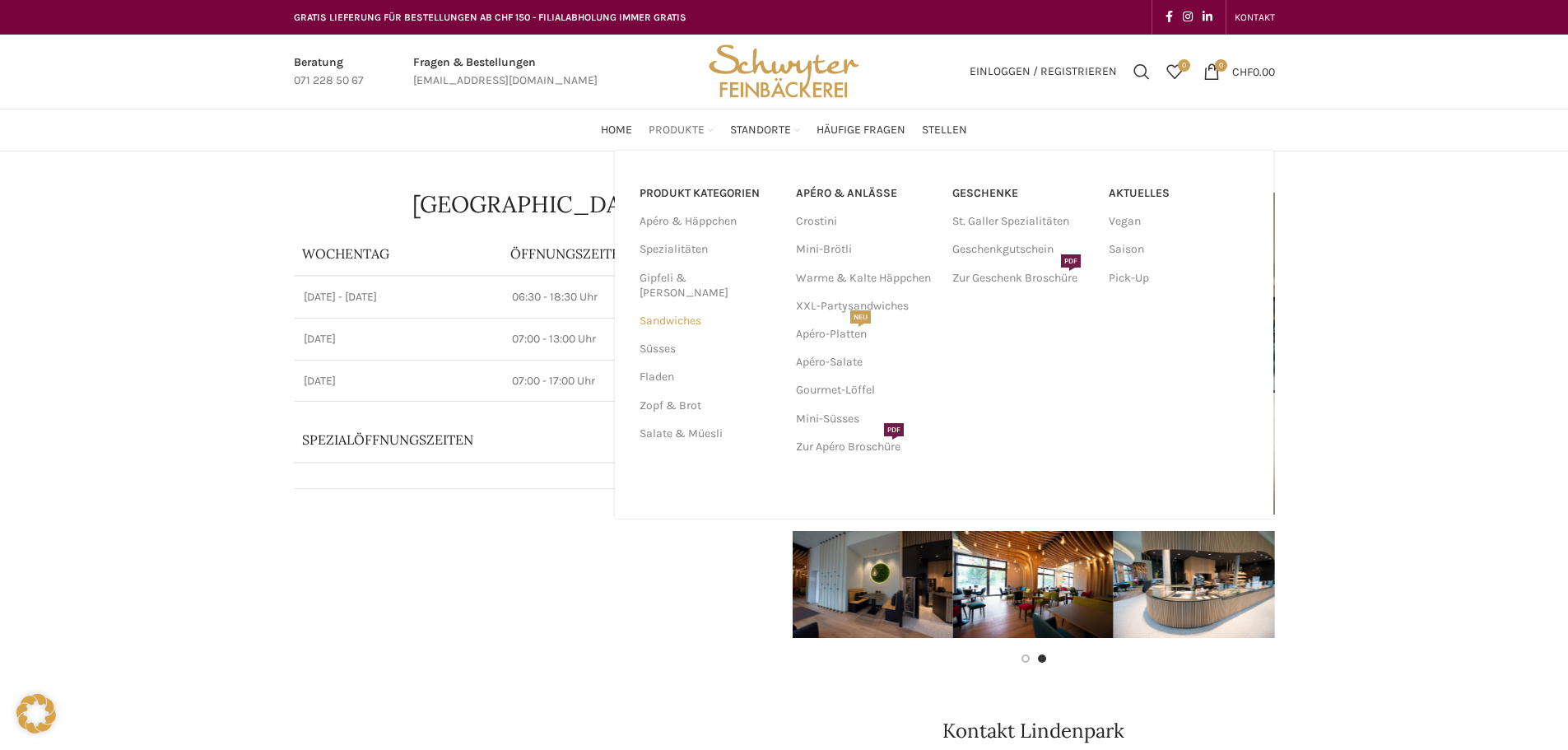
click at [687, 307] on link "Sandwiches" at bounding box center [707, 321] width 137 height 28
click at [666, 124] on span "Produkte" at bounding box center [677, 131] width 56 height 16
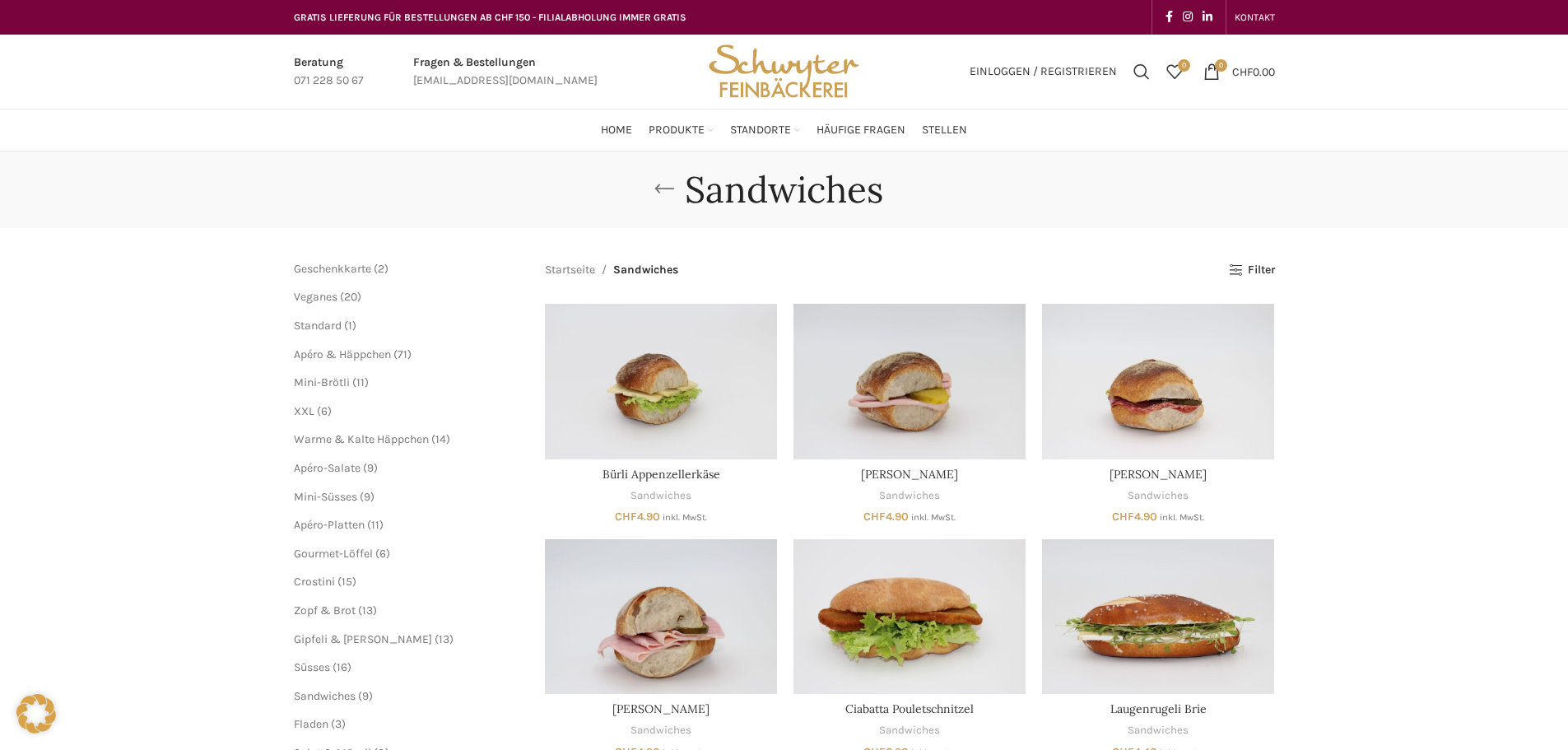
click at [676, 188] on link "Go back" at bounding box center [664, 189] width 41 height 33
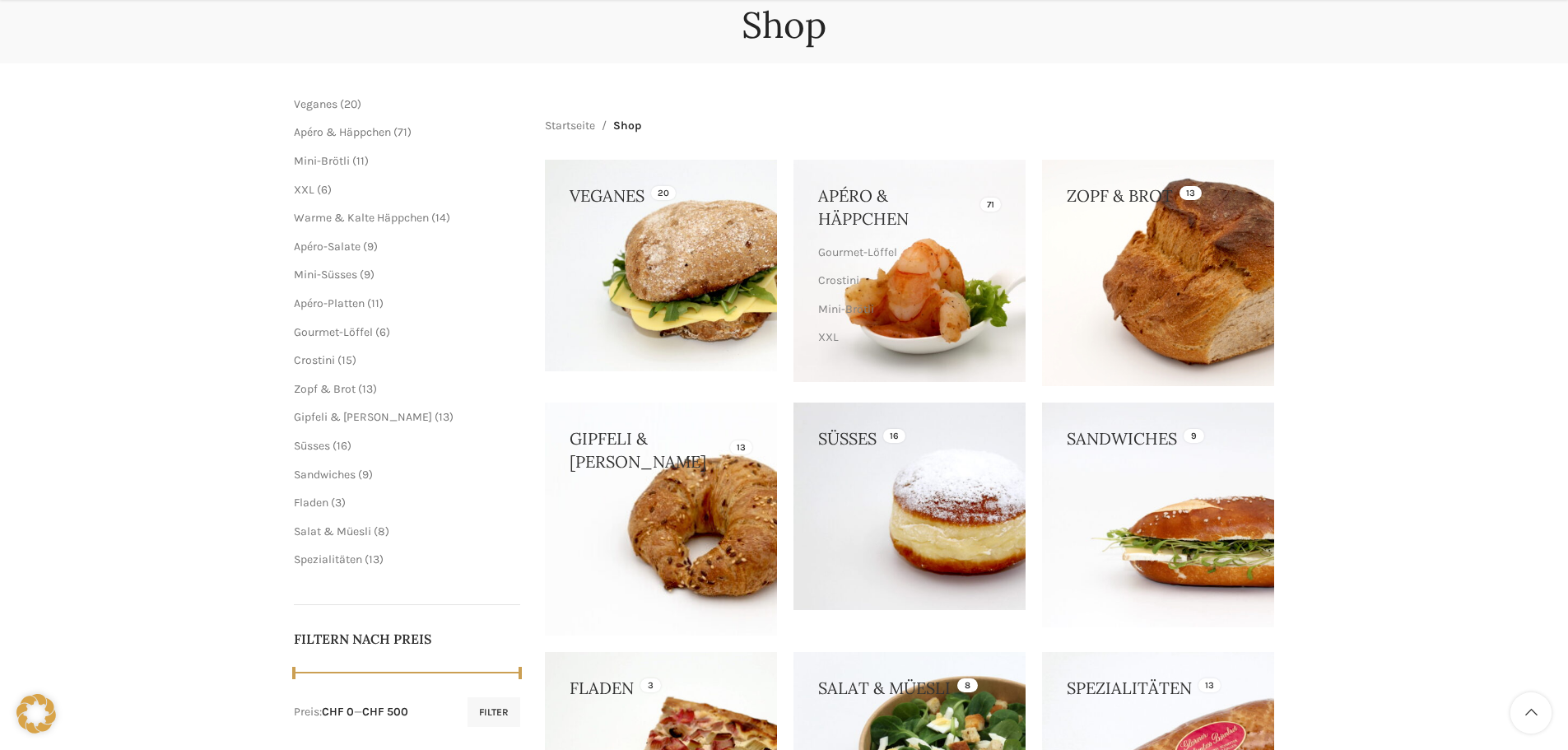
scroll to position [247, 0]
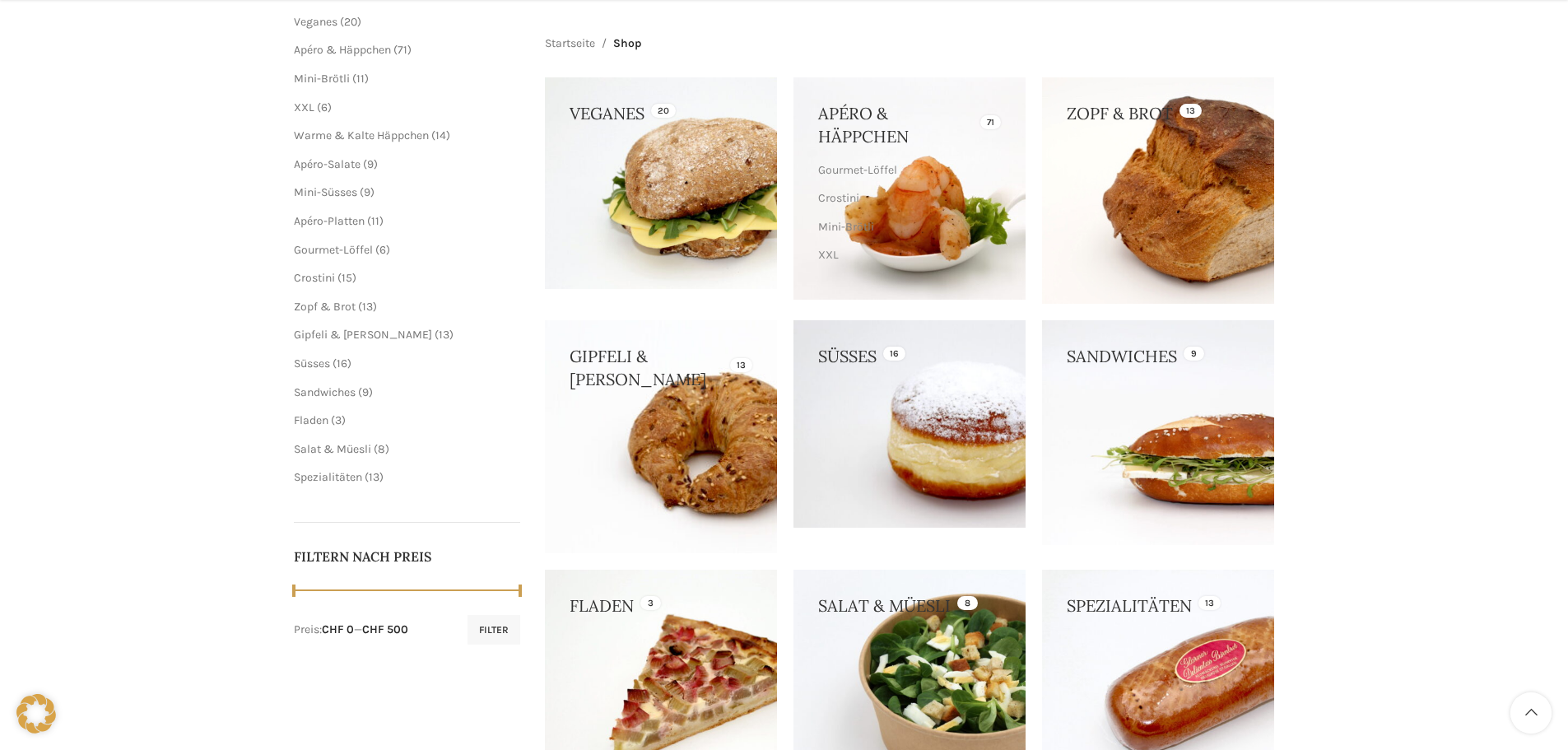
click at [853, 451] on link at bounding box center [909, 424] width 232 height 207
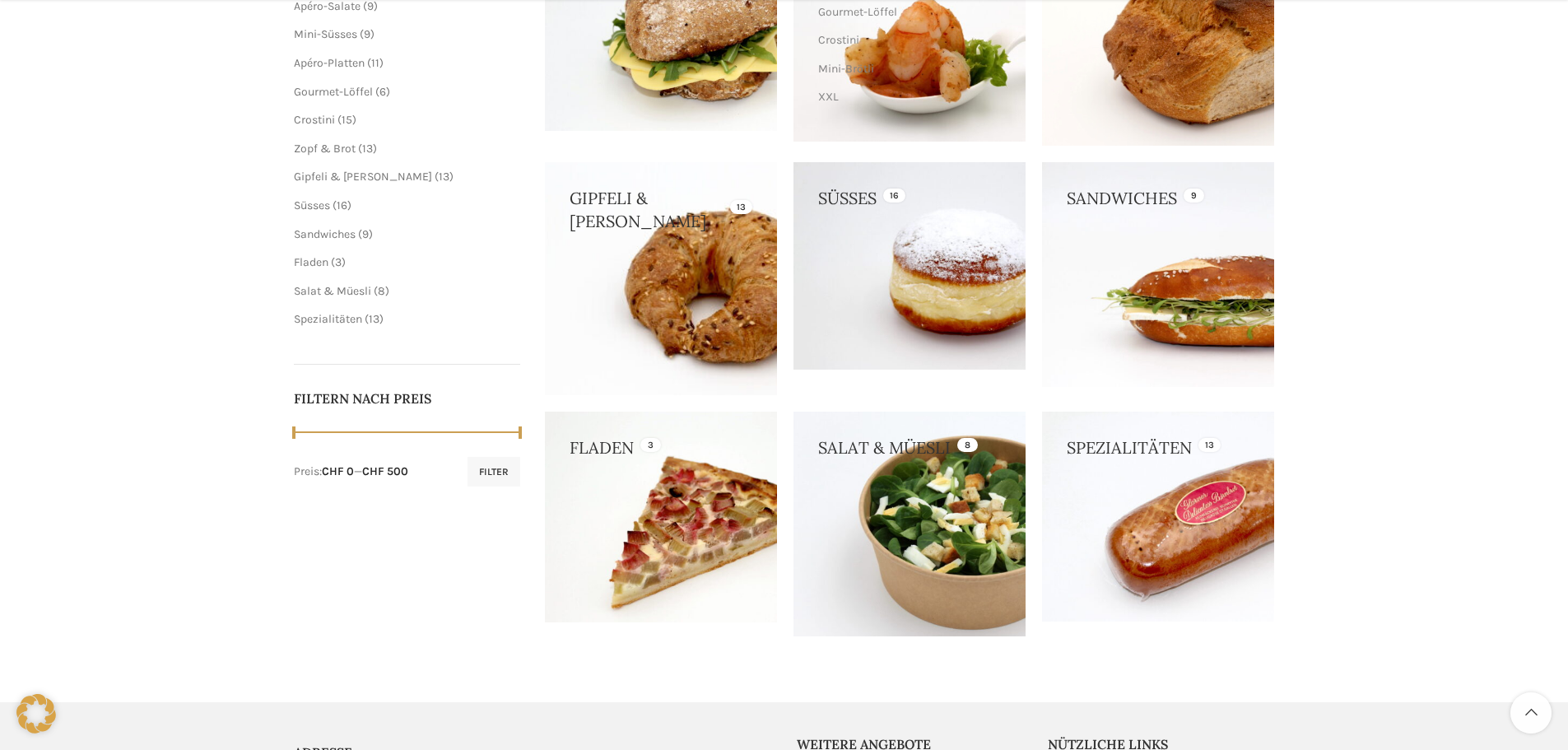
scroll to position [411, 0]
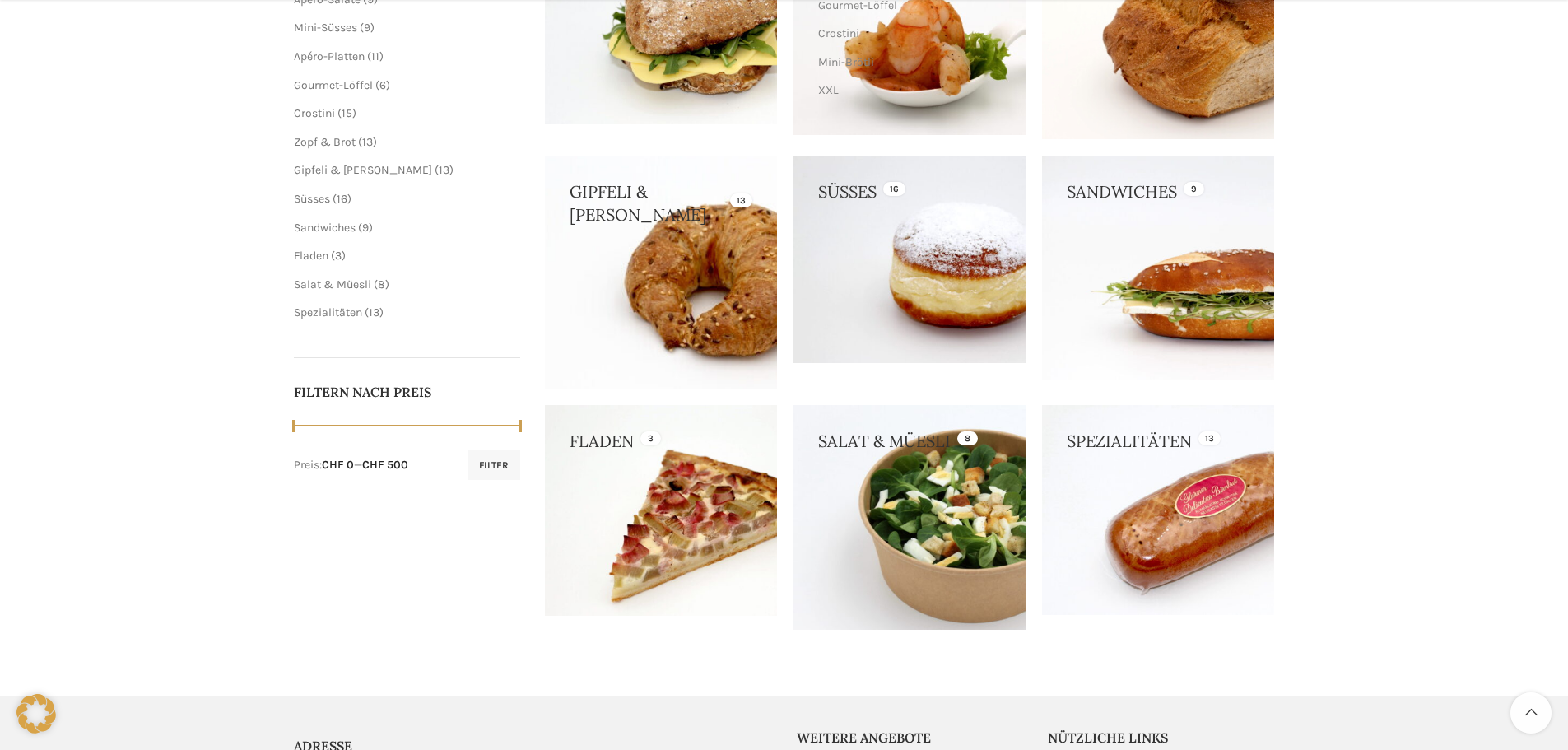
click at [682, 277] on link at bounding box center [661, 272] width 232 height 232
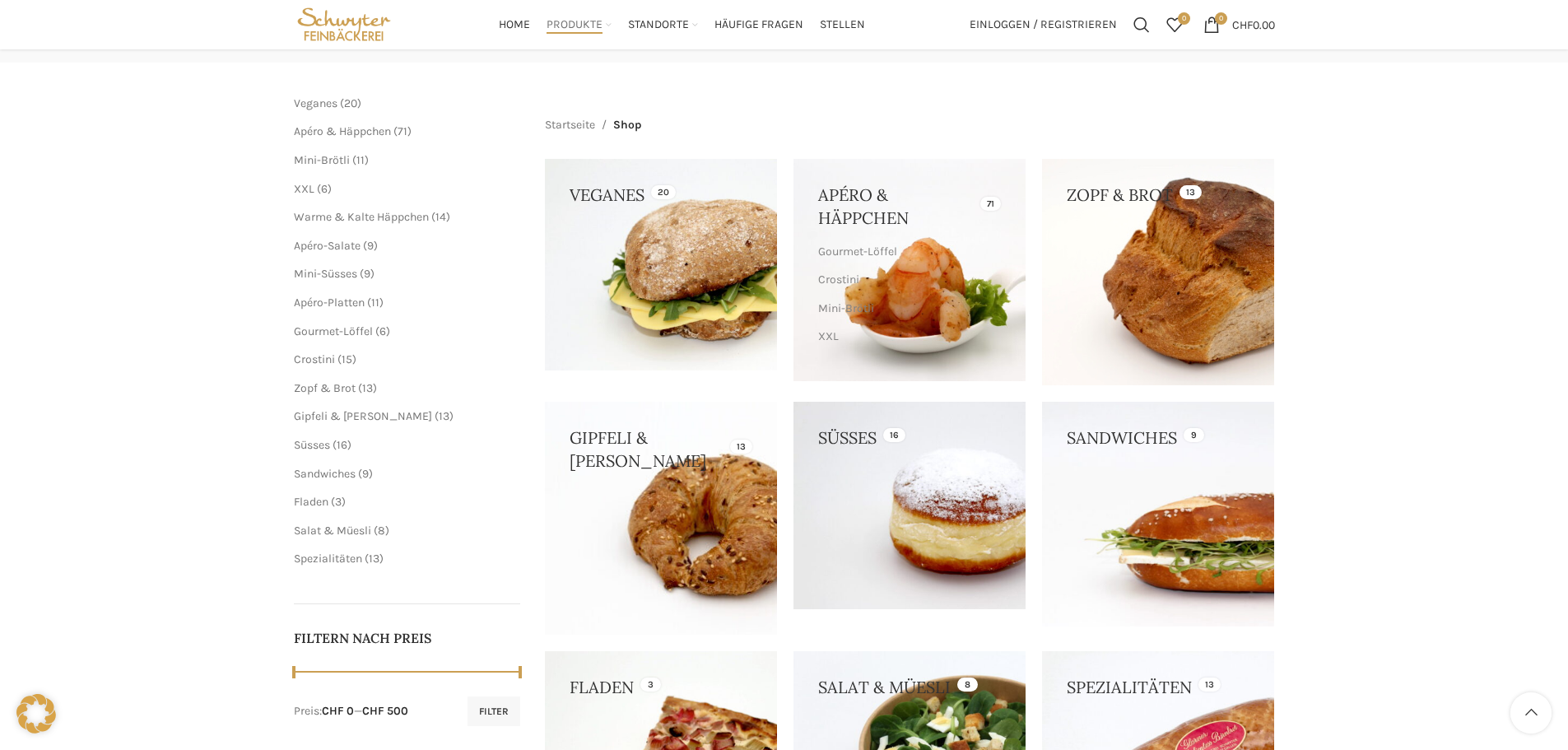
scroll to position [165, 0]
click at [1180, 492] on link at bounding box center [1158, 514] width 232 height 224
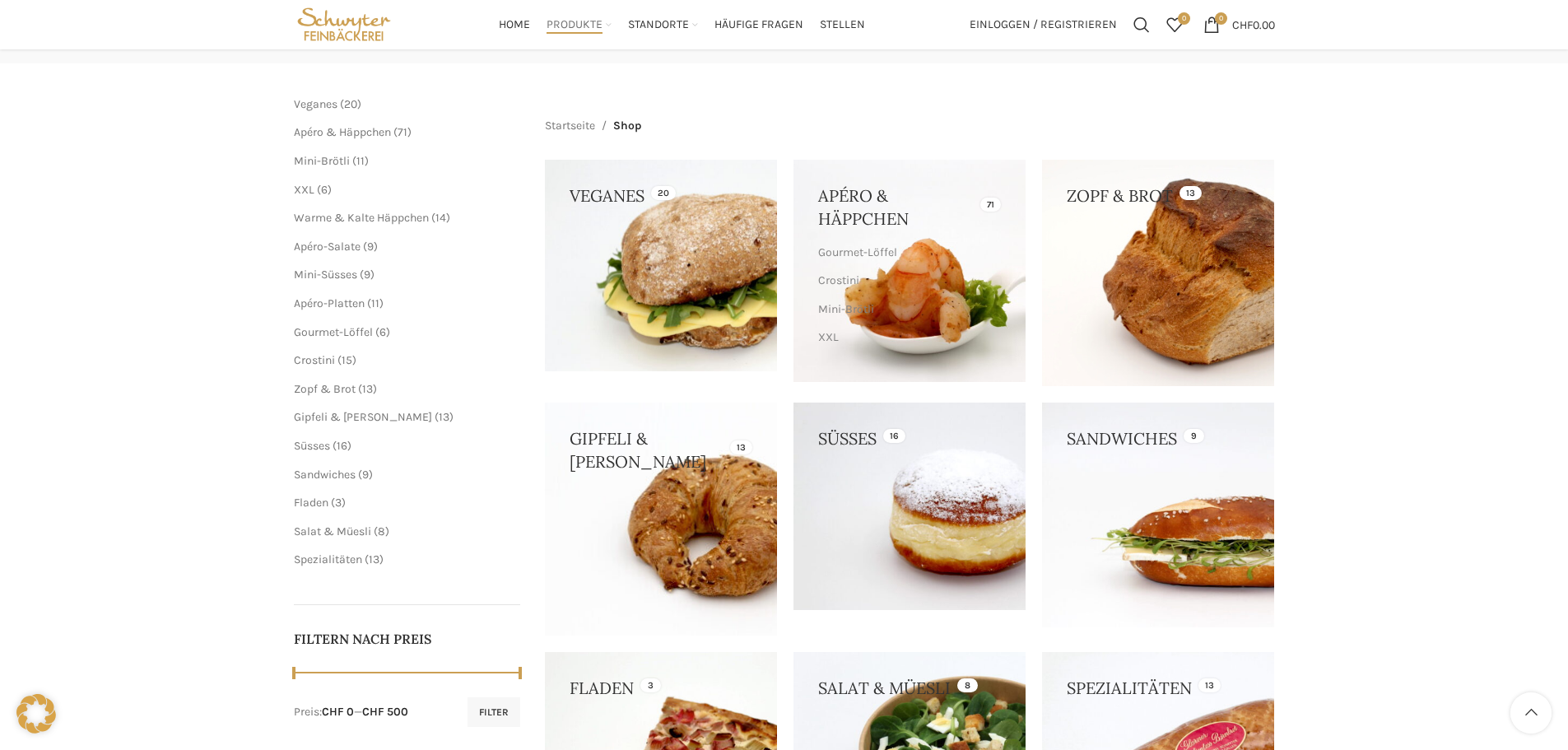
click at [715, 267] on link at bounding box center [661, 265] width 232 height 212
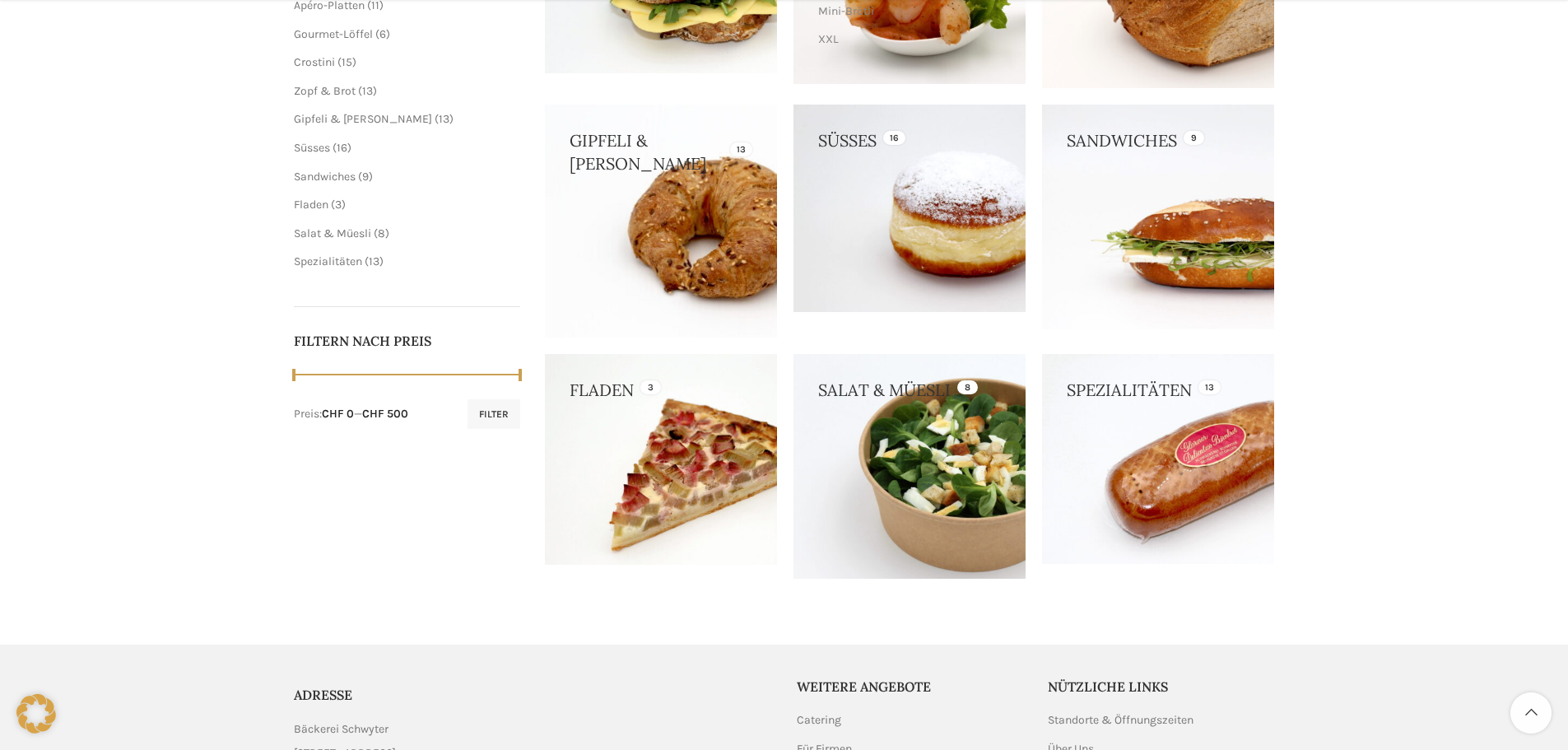
scroll to position [494, 0]
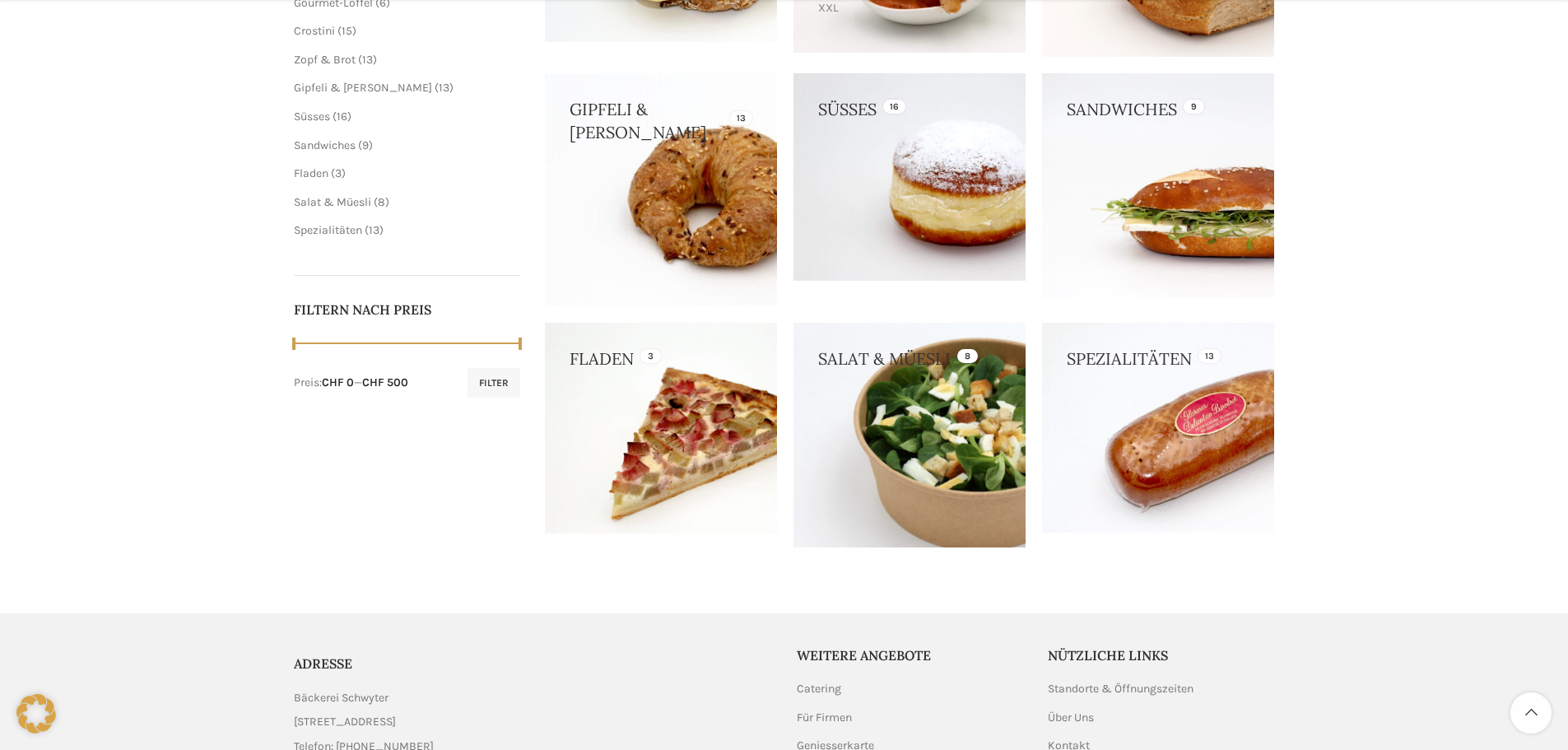
click at [902, 459] on link at bounding box center [909, 435] width 232 height 225
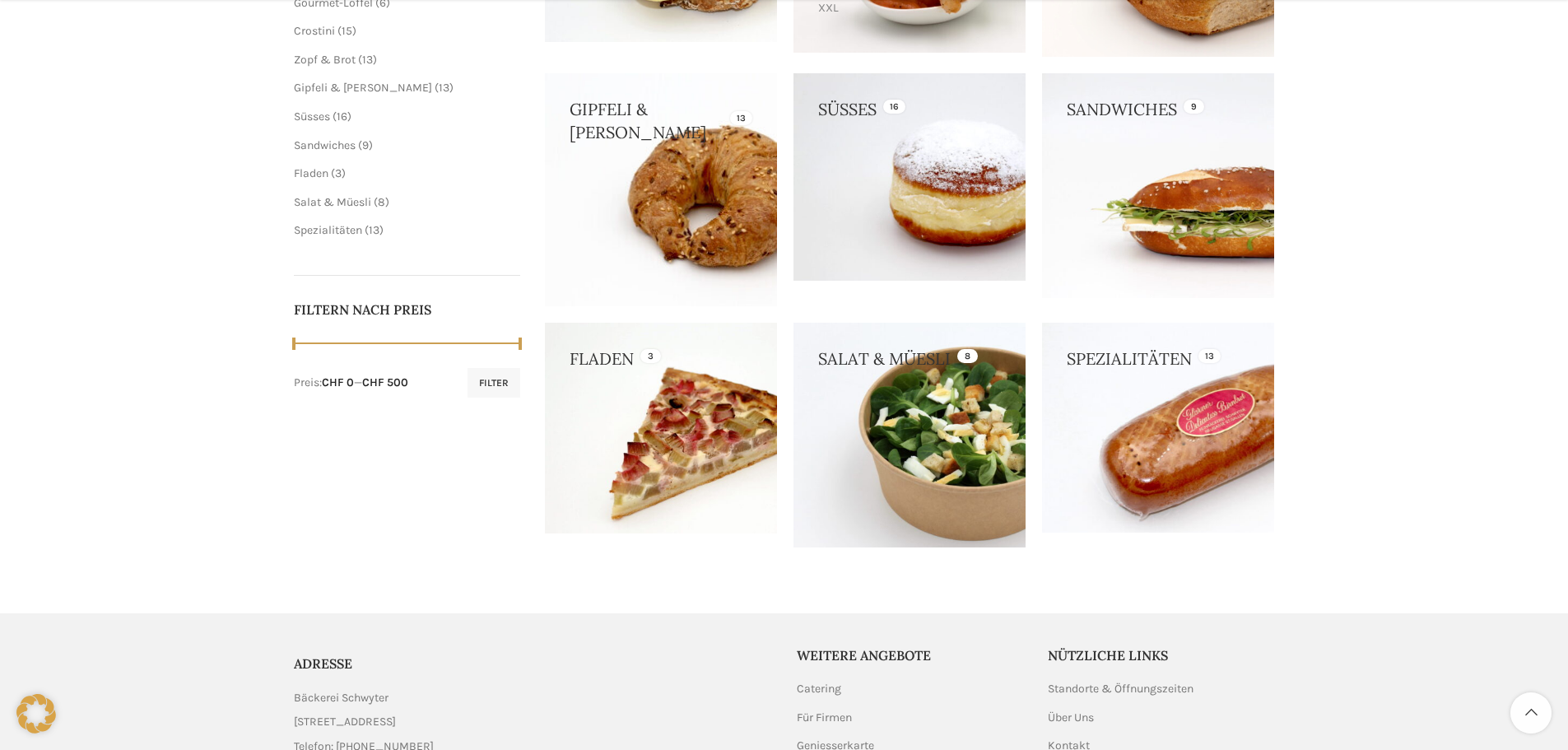
click at [1102, 439] on link at bounding box center [1158, 427] width 232 height 210
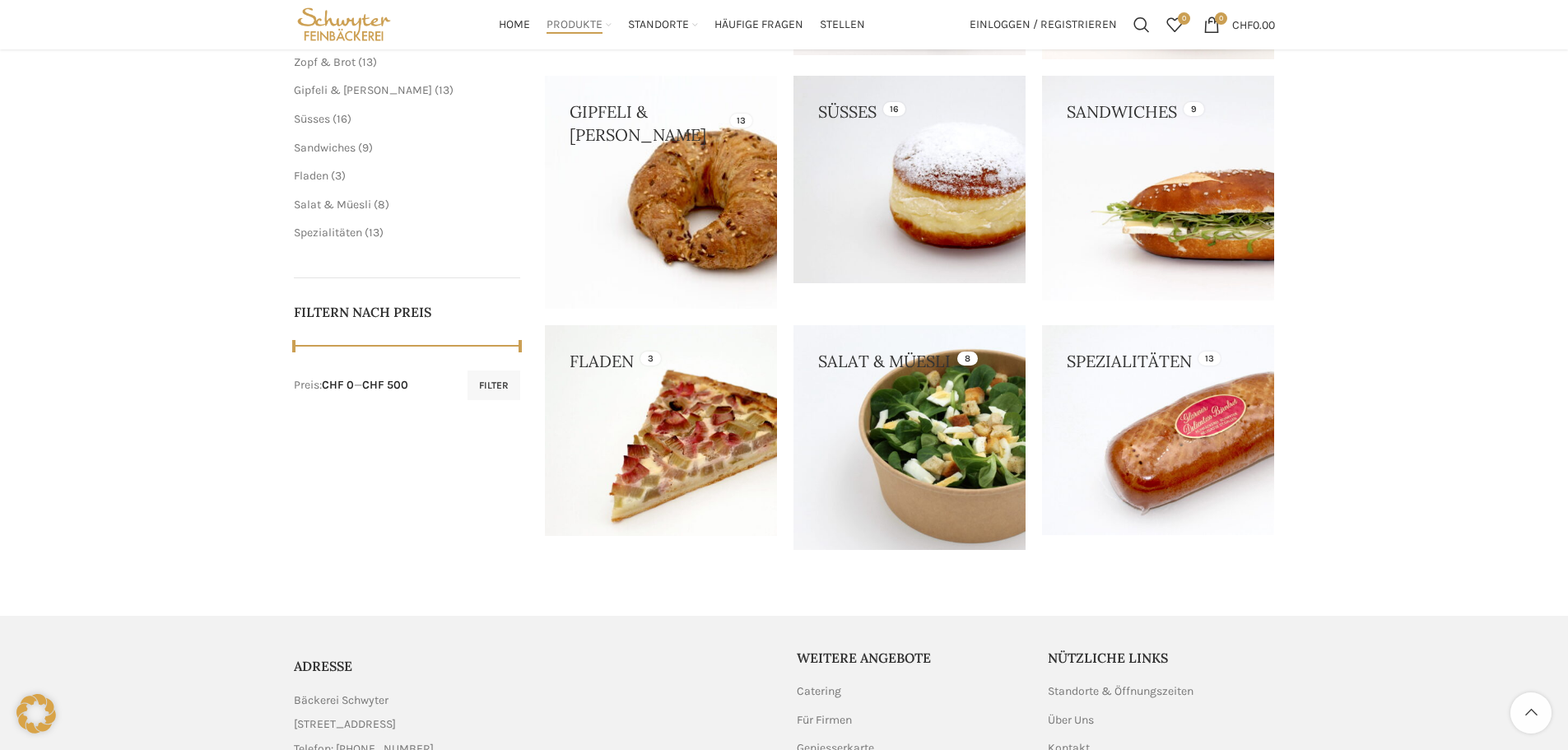
scroll to position [339, 0]
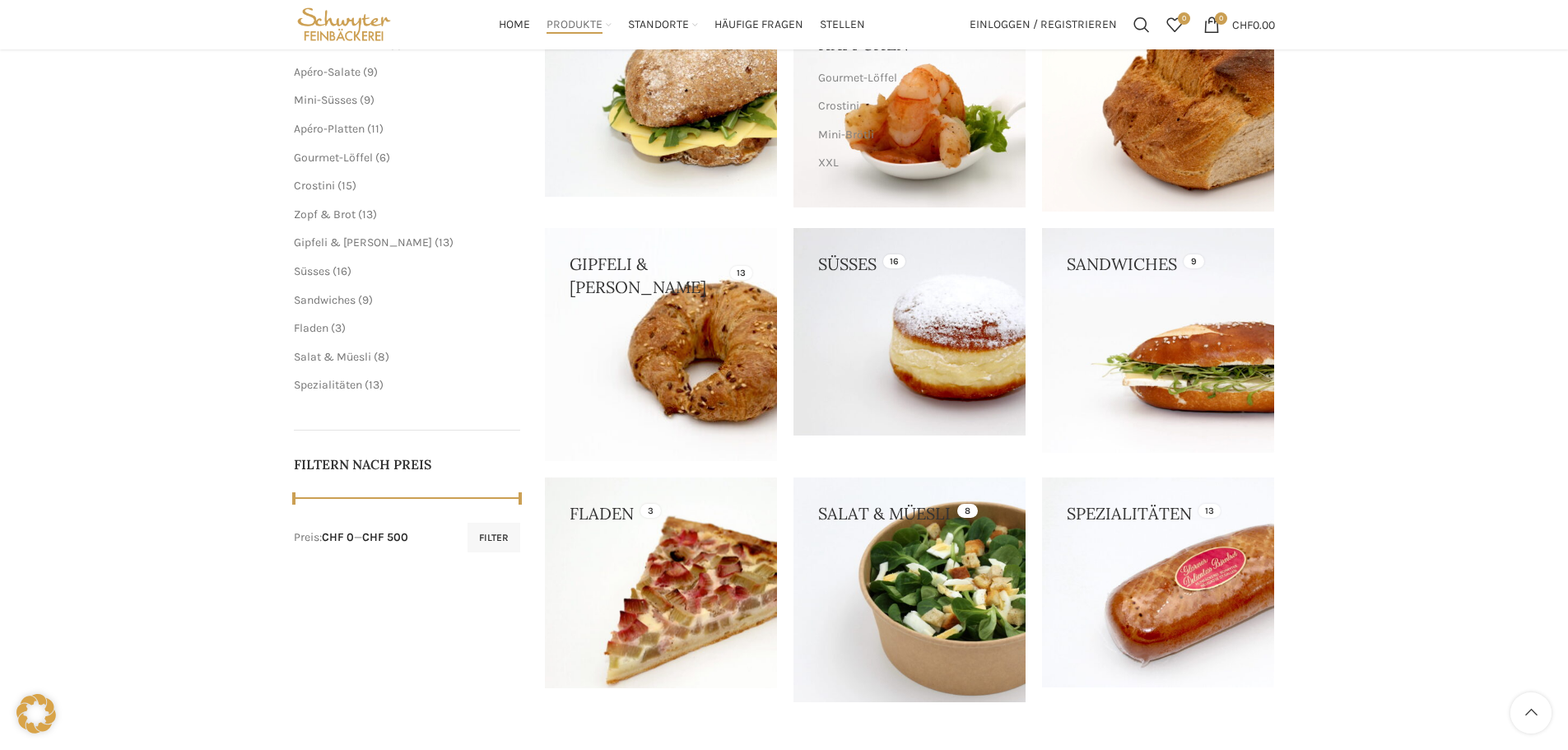
click at [700, 560] on link at bounding box center [661, 583] width 232 height 212
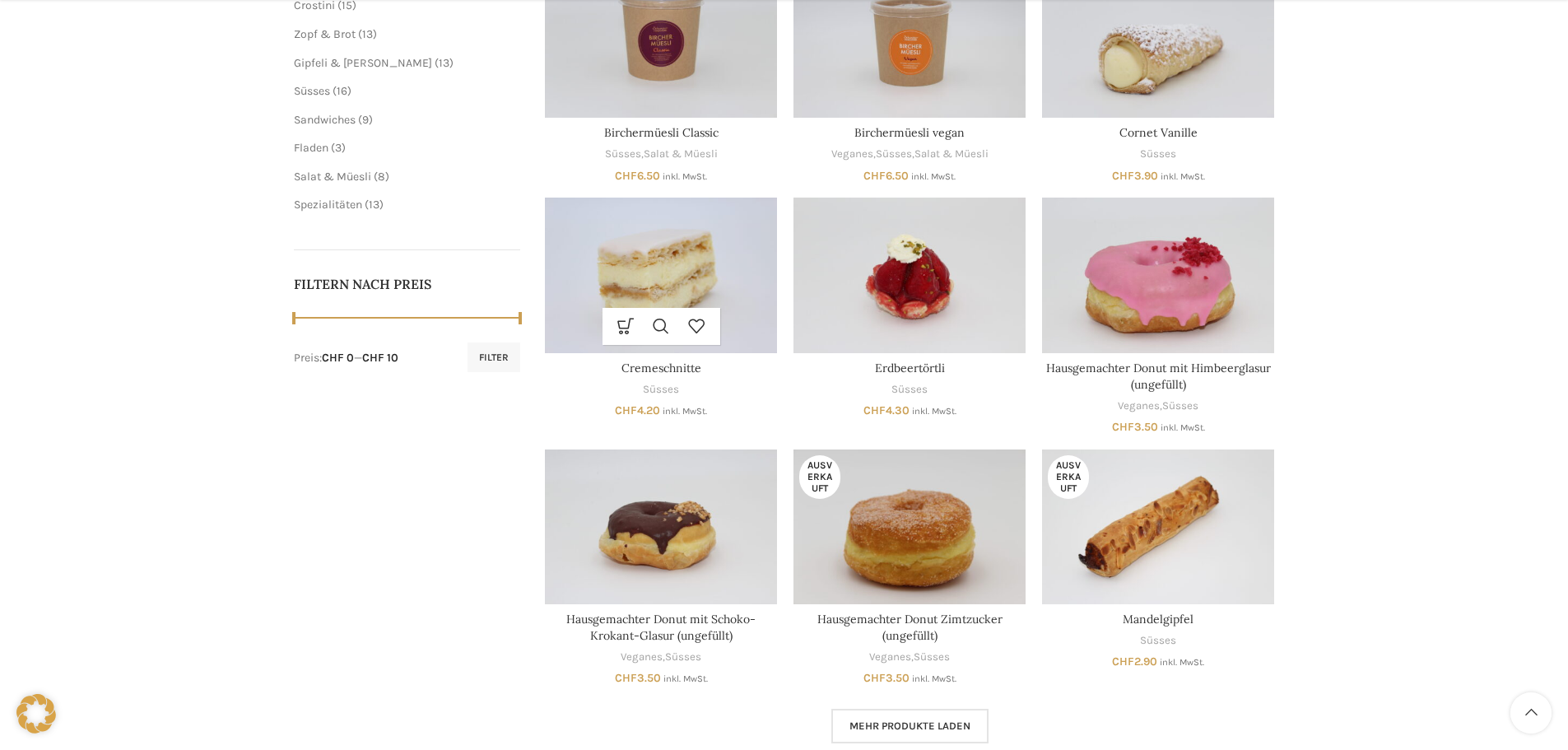
scroll to position [740, 0]
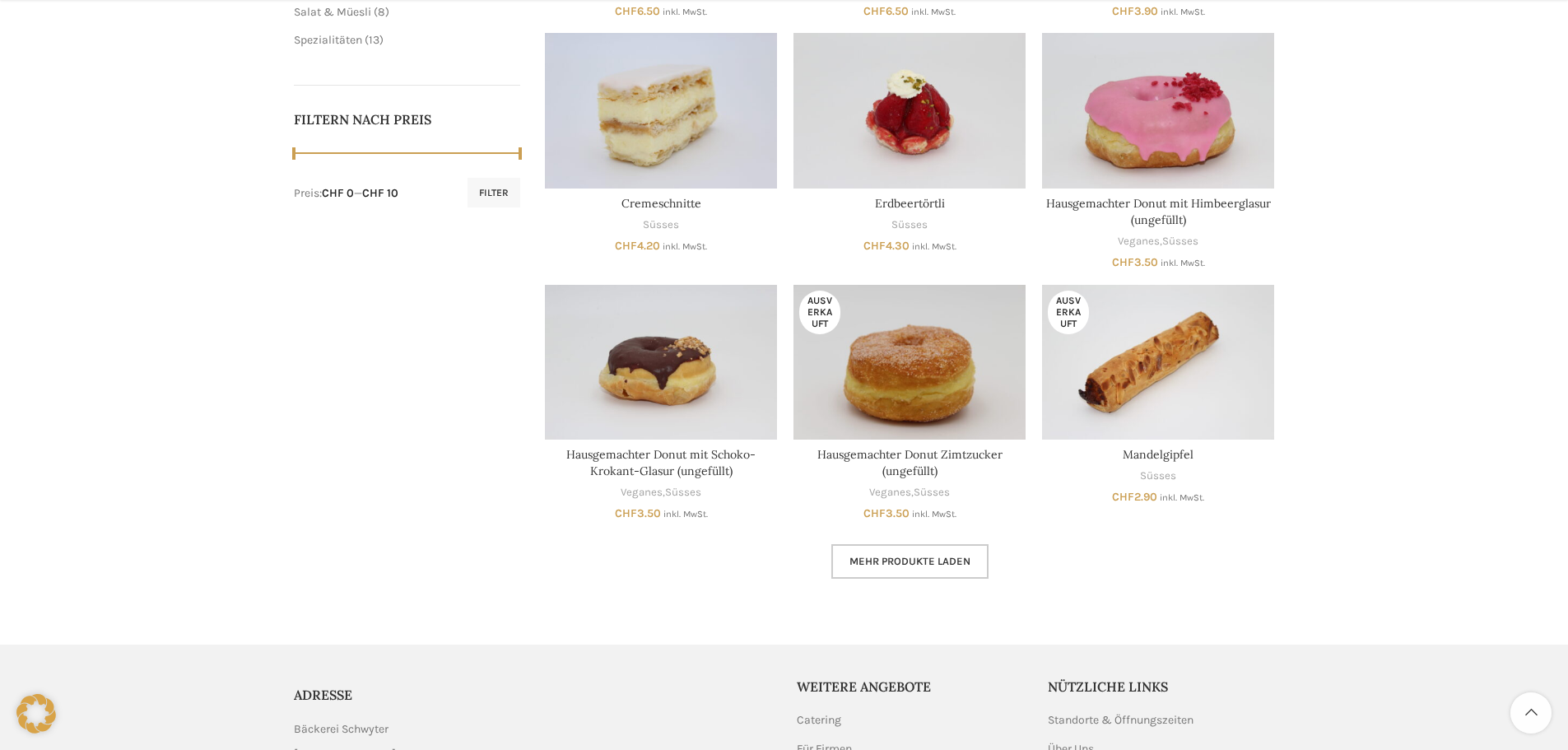
click at [931, 568] on link "Mehr Produkte laden" at bounding box center [909, 562] width 157 height 35
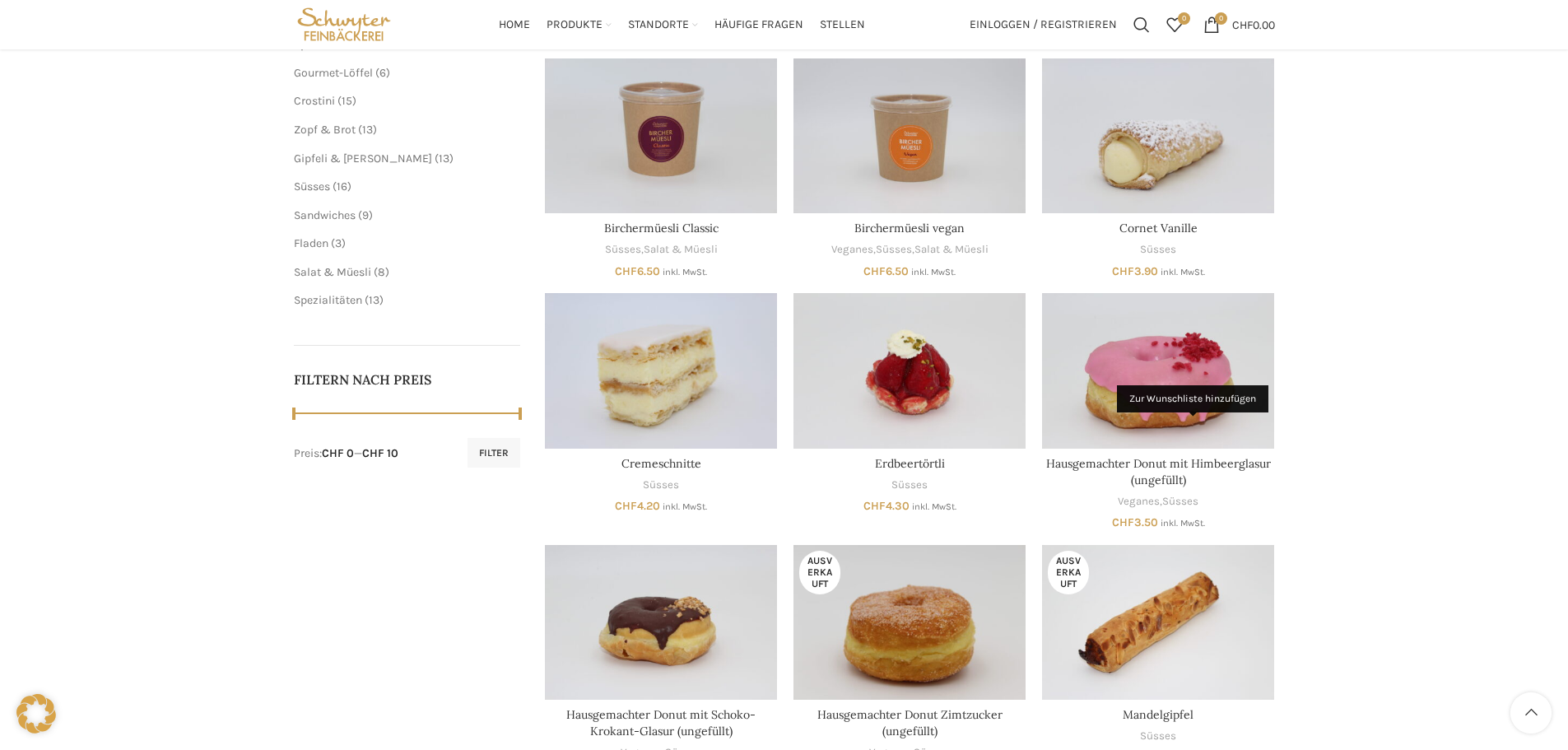
scroll to position [82, 0]
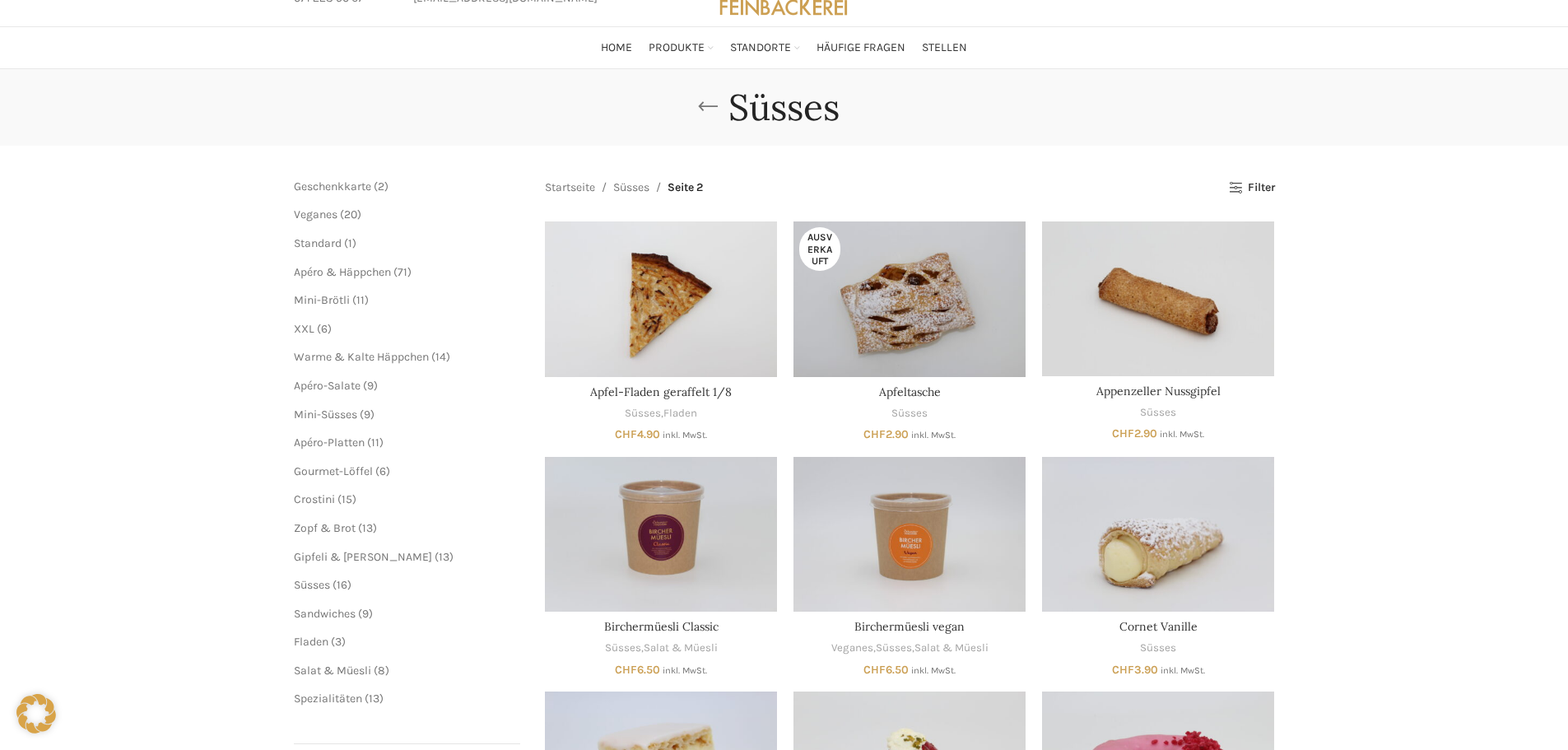
click at [712, 98] on link "Go back" at bounding box center [707, 107] width 41 height 33
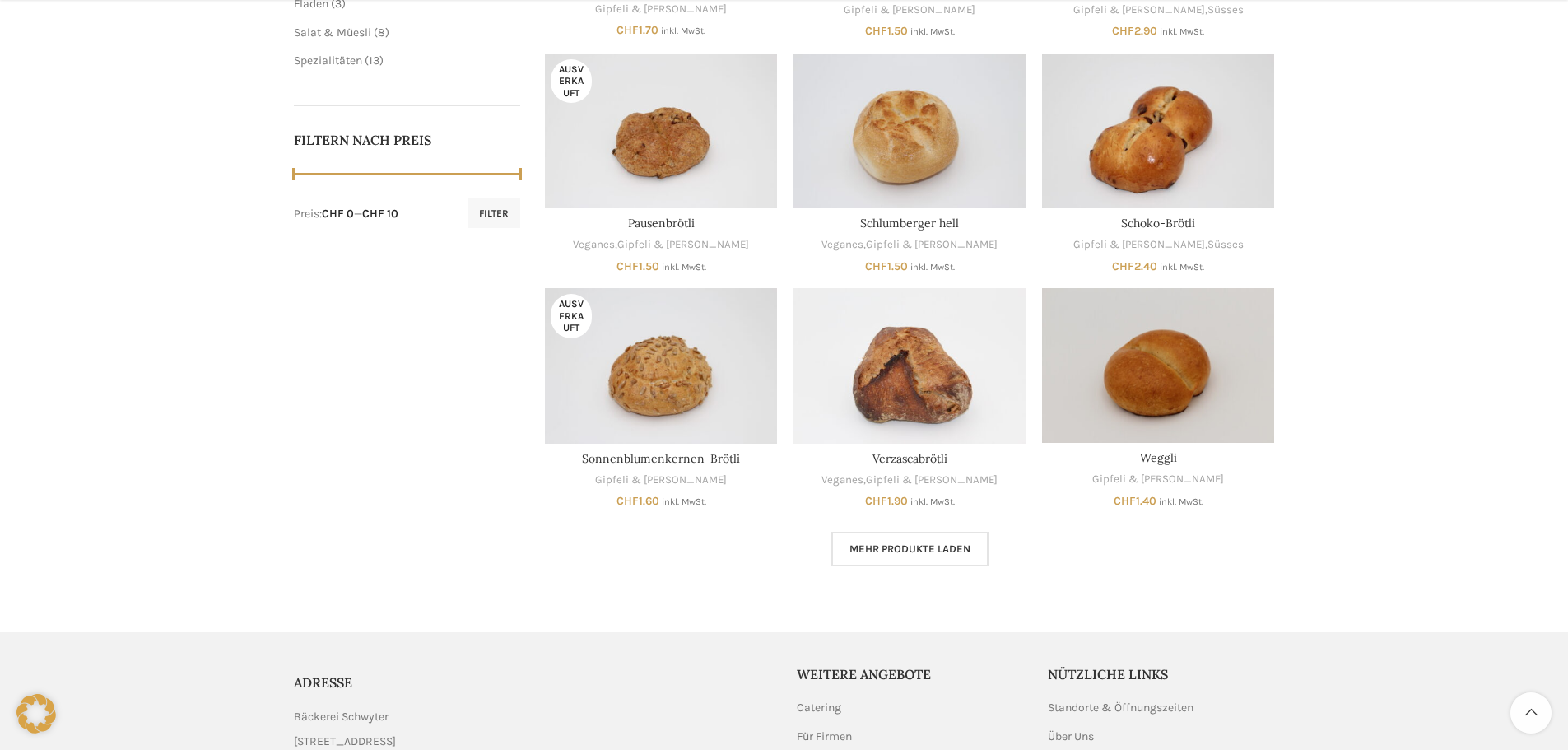
scroll to position [740, 0]
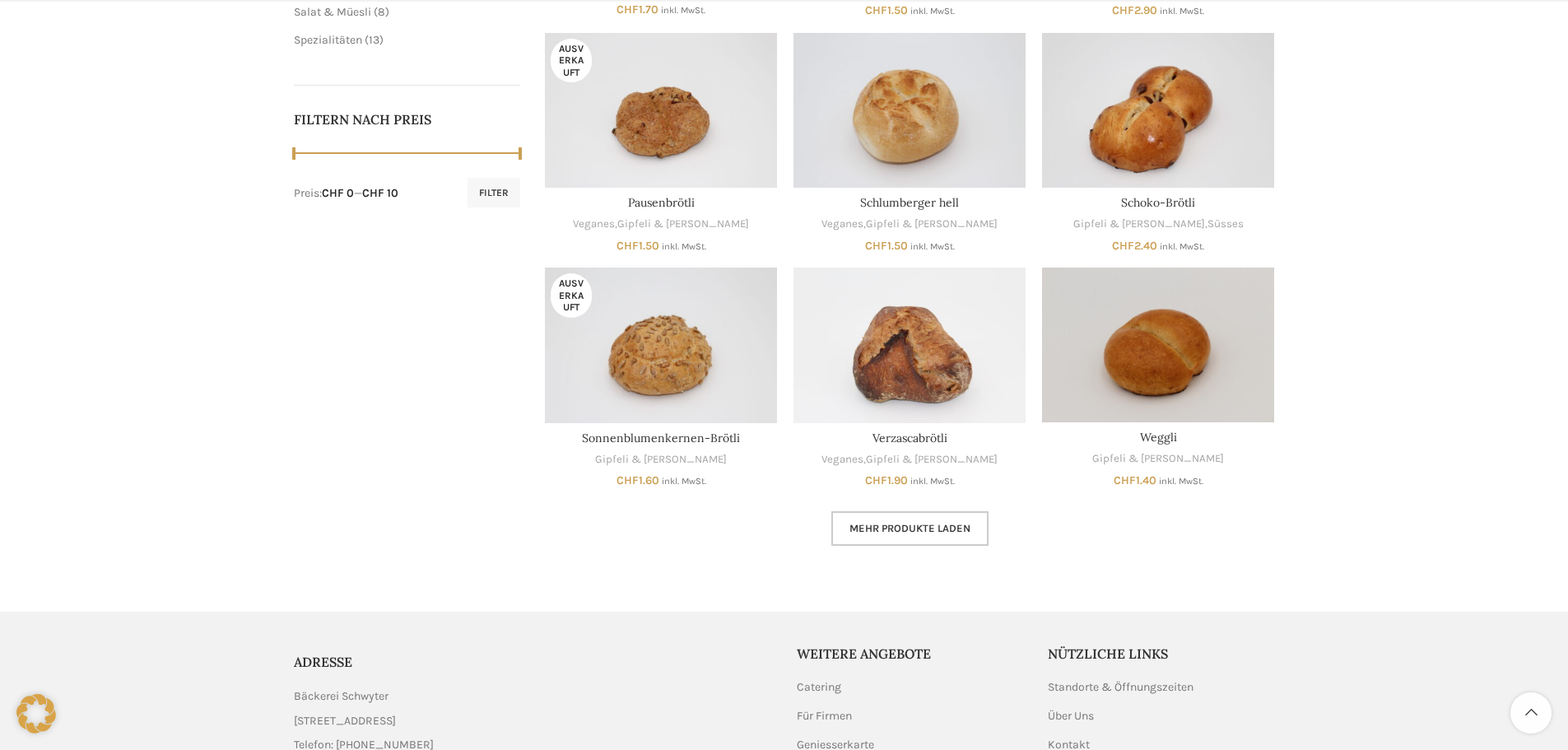
click at [890, 522] on span "Mehr Produkte laden" at bounding box center [909, 528] width 121 height 13
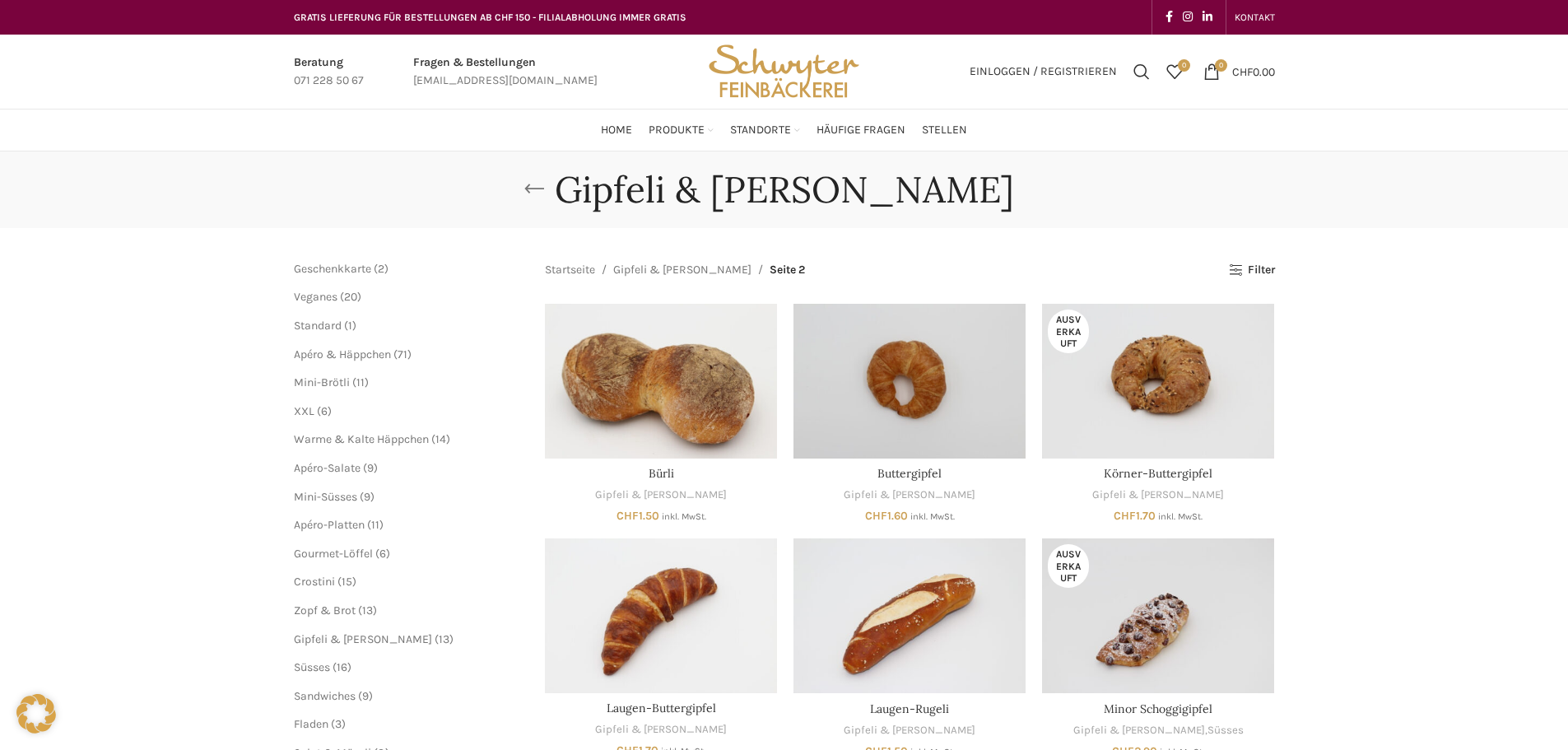
click at [555, 198] on link "Go back" at bounding box center [534, 189] width 41 height 33
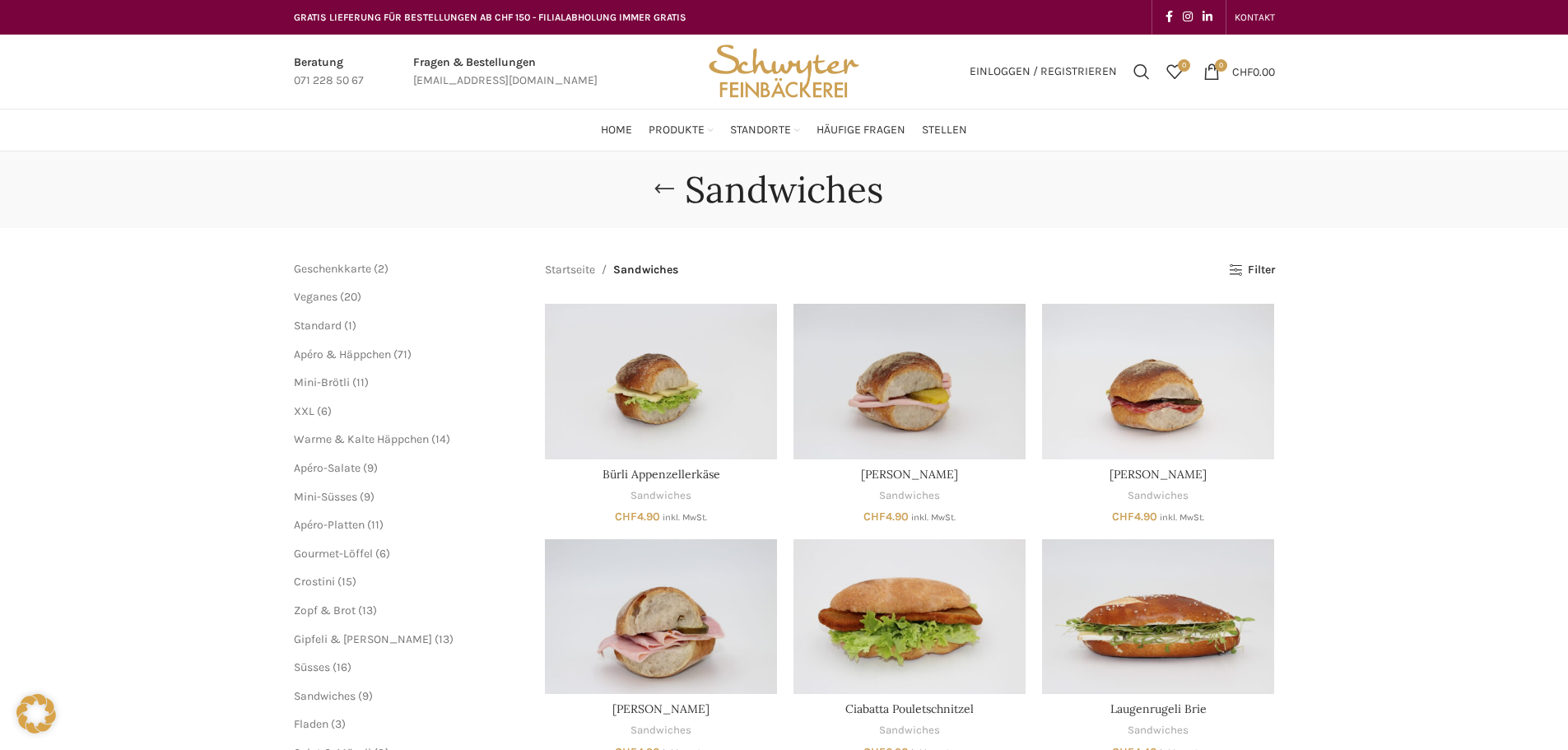
scroll to position [82, 0]
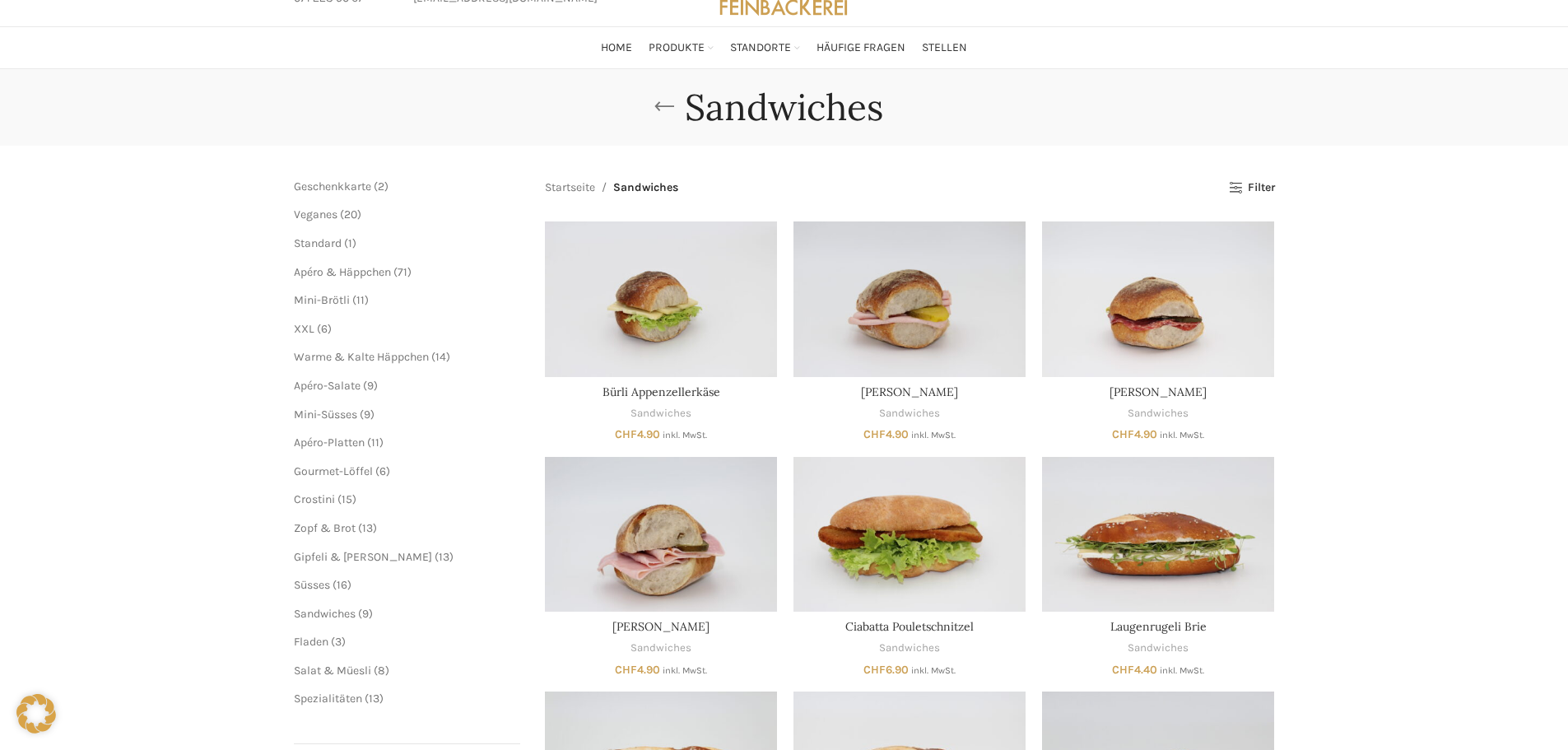
click at [672, 106] on link "Go back" at bounding box center [664, 107] width 41 height 33
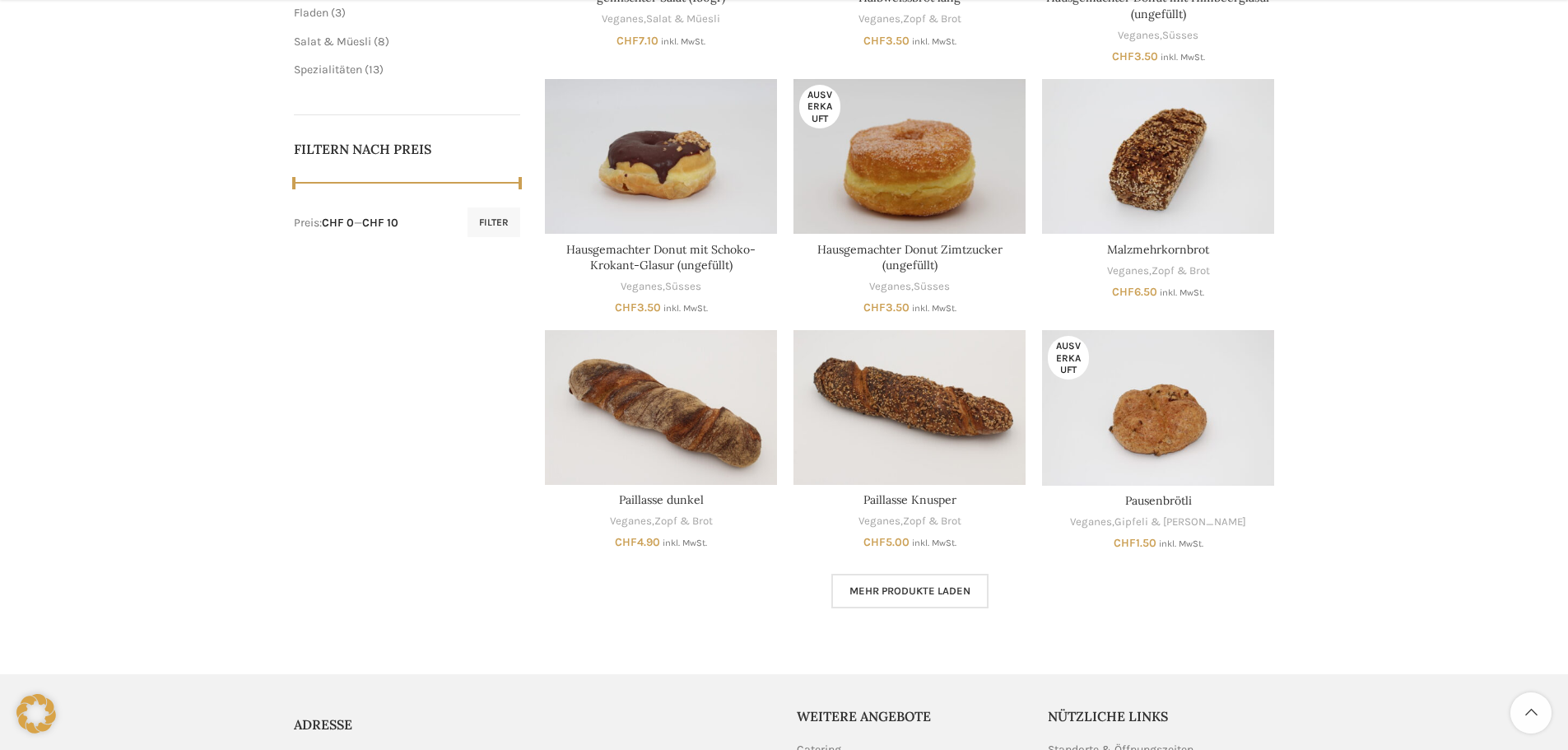
scroll to position [740, 0]
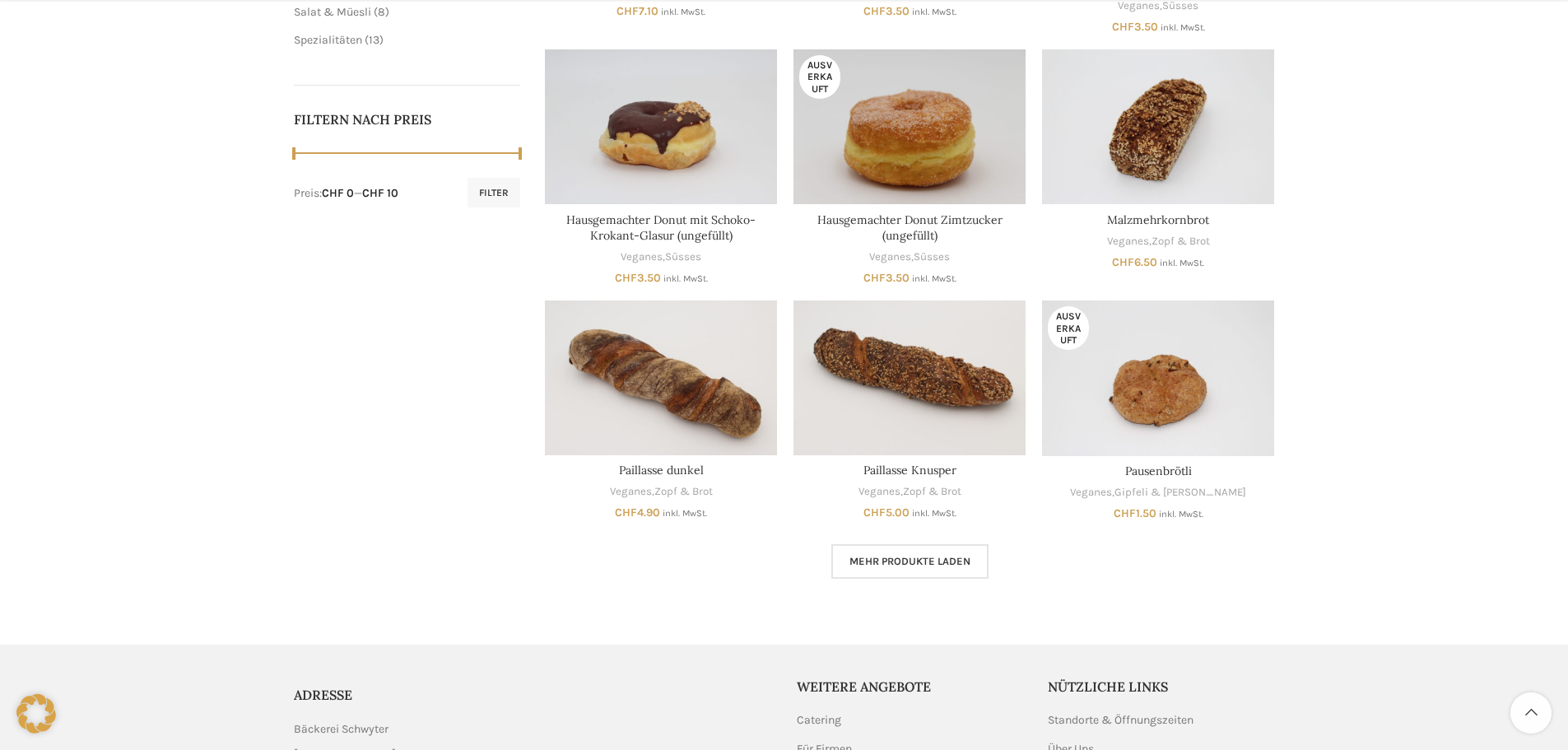
click at [921, 569] on link "Mehr Produkte laden" at bounding box center [909, 562] width 157 height 35
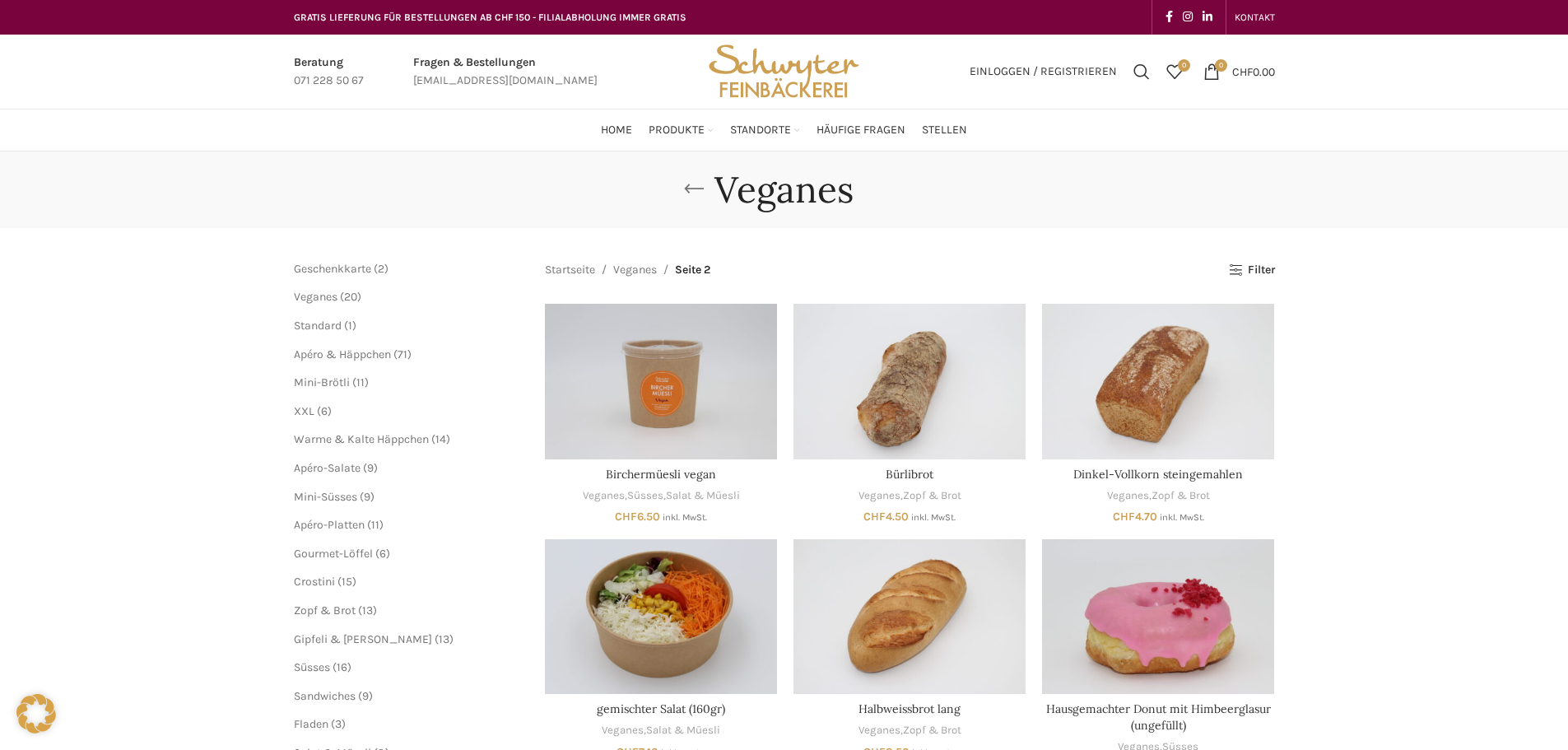
click at [700, 192] on link "Go back" at bounding box center [693, 189] width 41 height 33
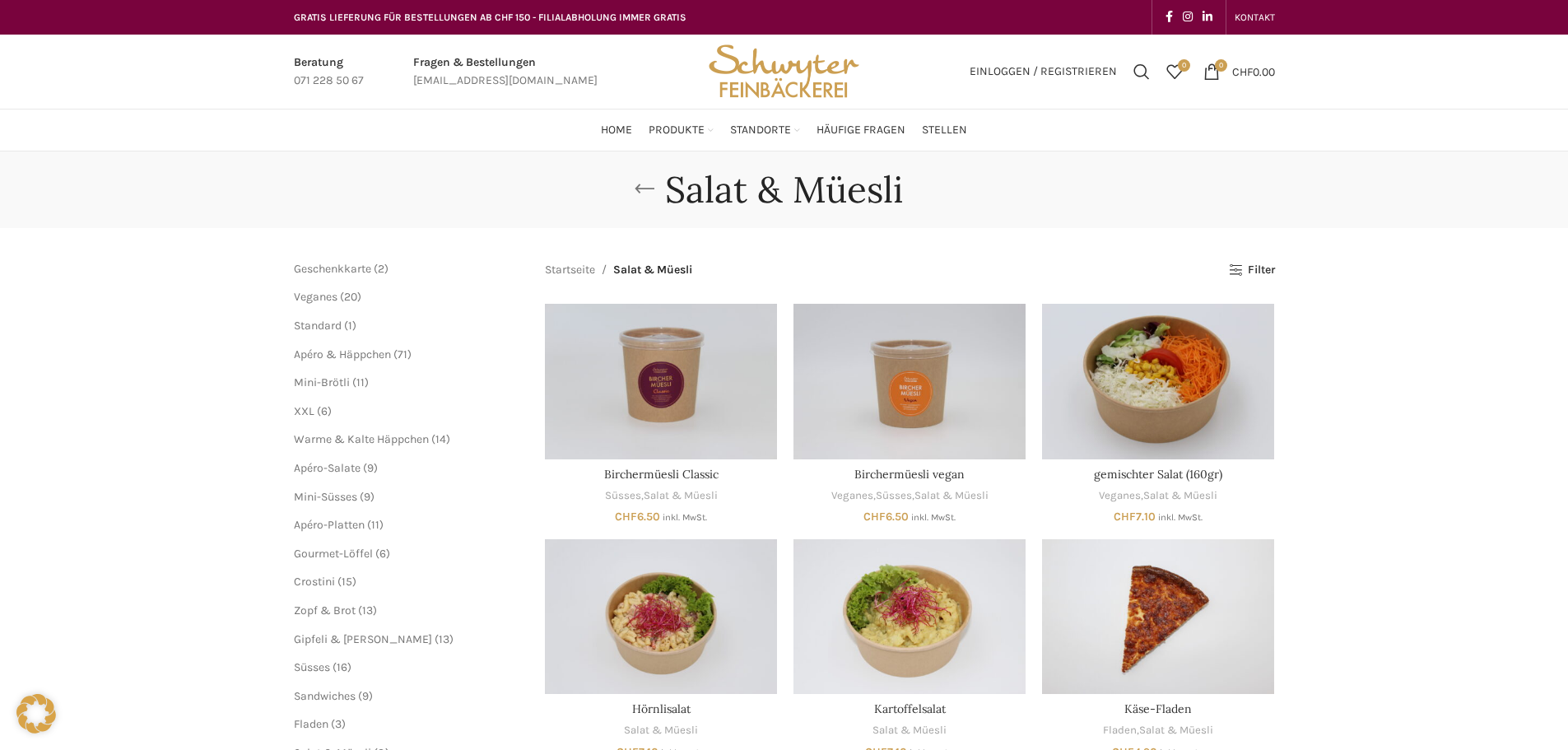
click at [639, 193] on link "Go back" at bounding box center [644, 189] width 41 height 33
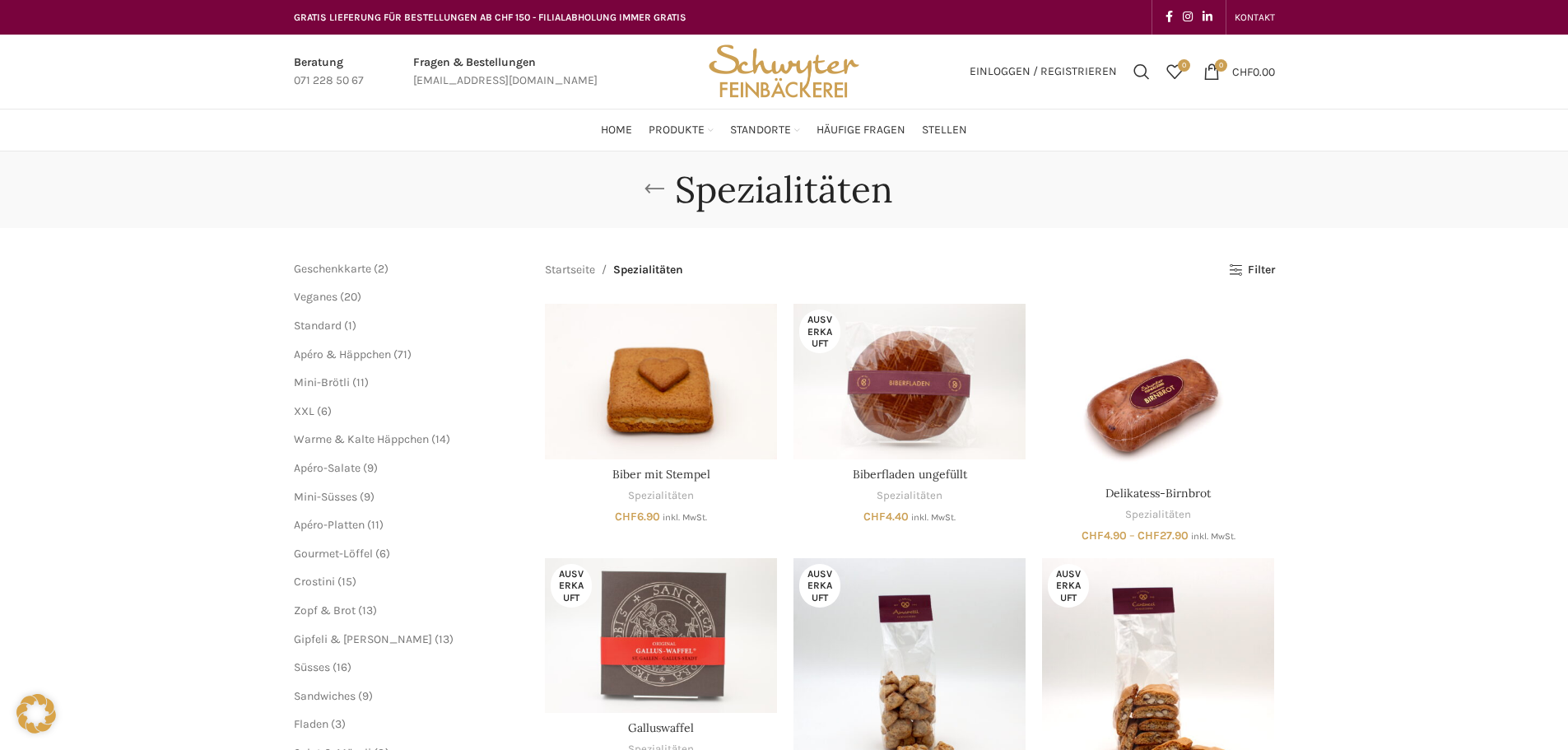
click at [647, 182] on link "Go back" at bounding box center [654, 189] width 41 height 33
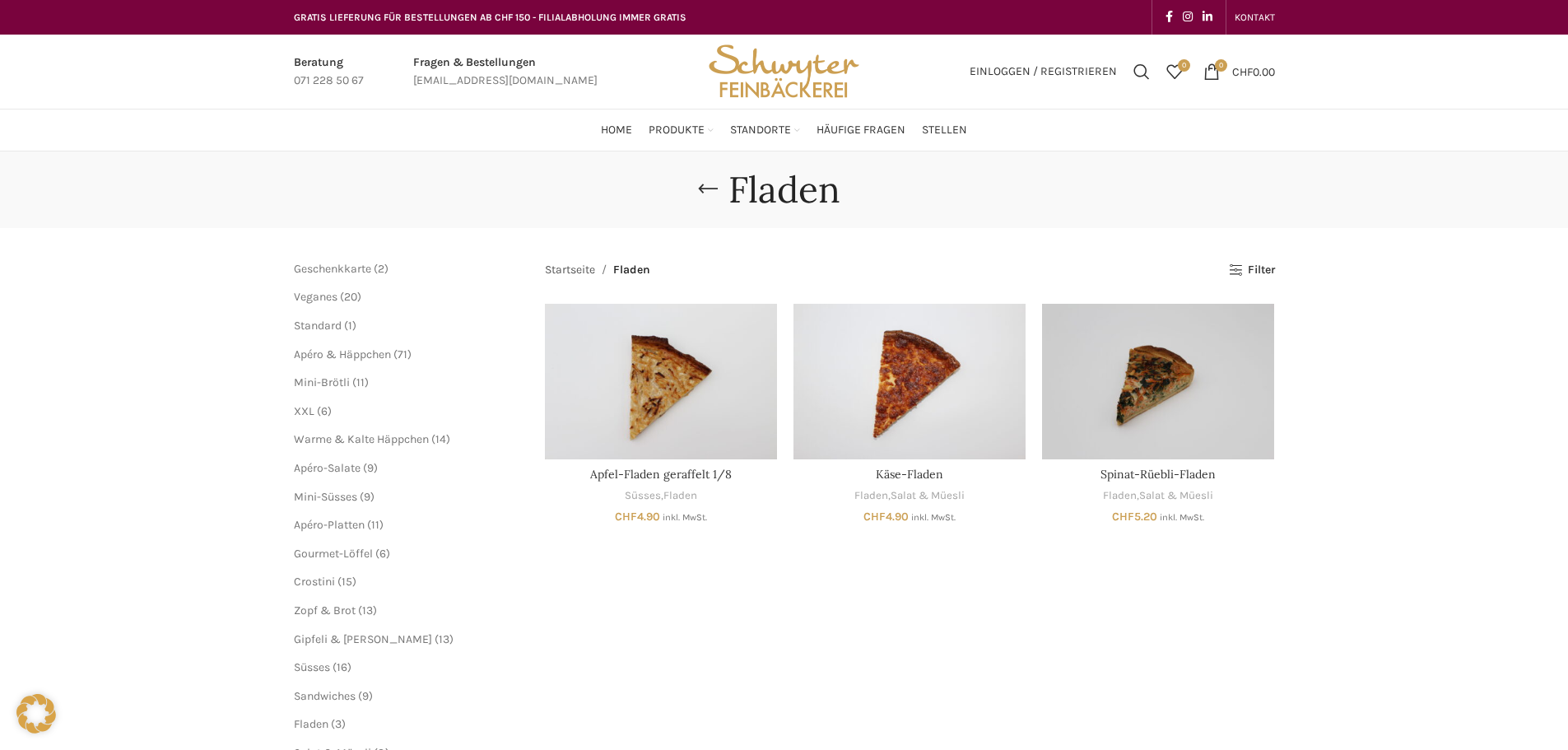
click at [563, 261] on link "Startseite" at bounding box center [571, 270] width 51 height 18
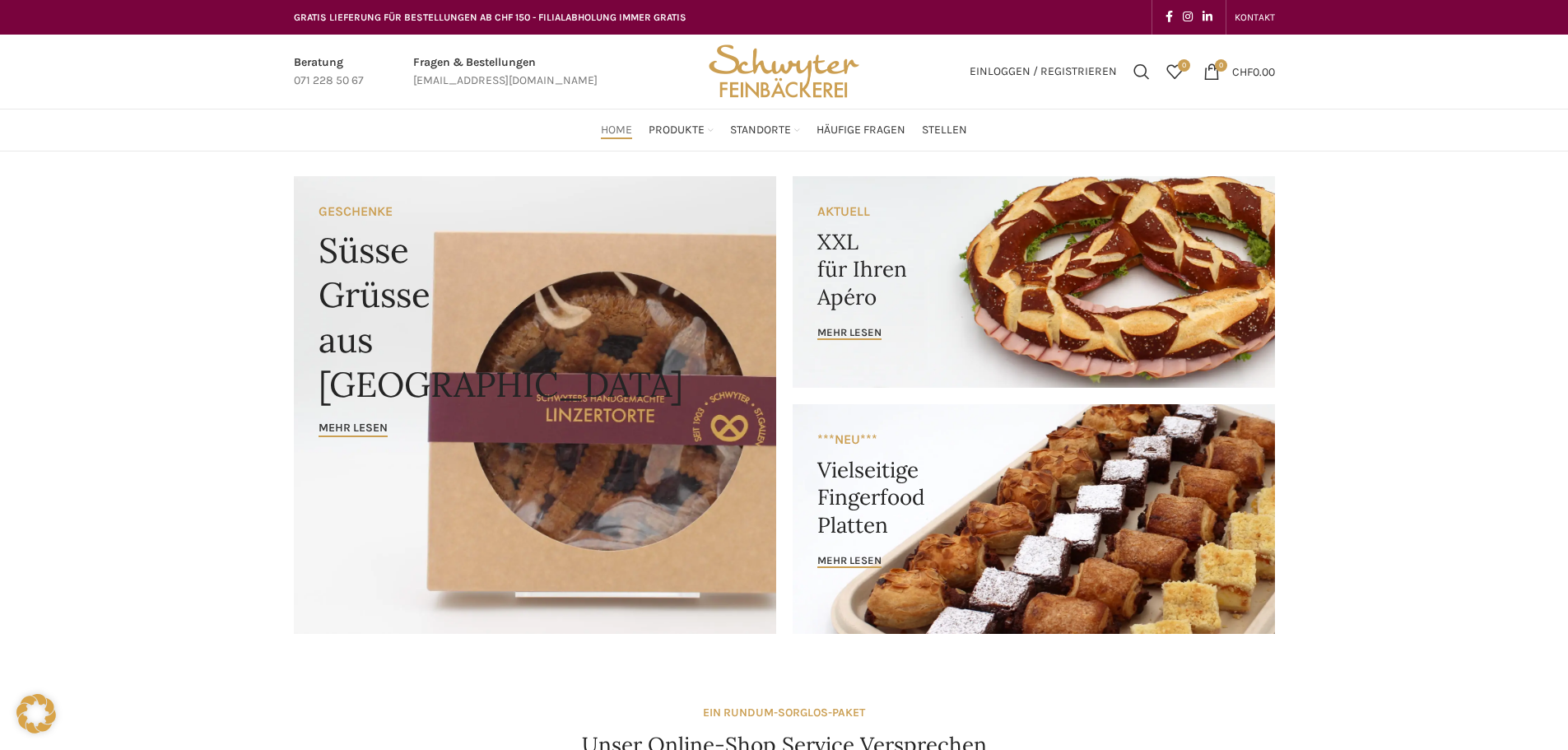
click at [944, 318] on link "Banner link" at bounding box center [1034, 281] width 483 height 212
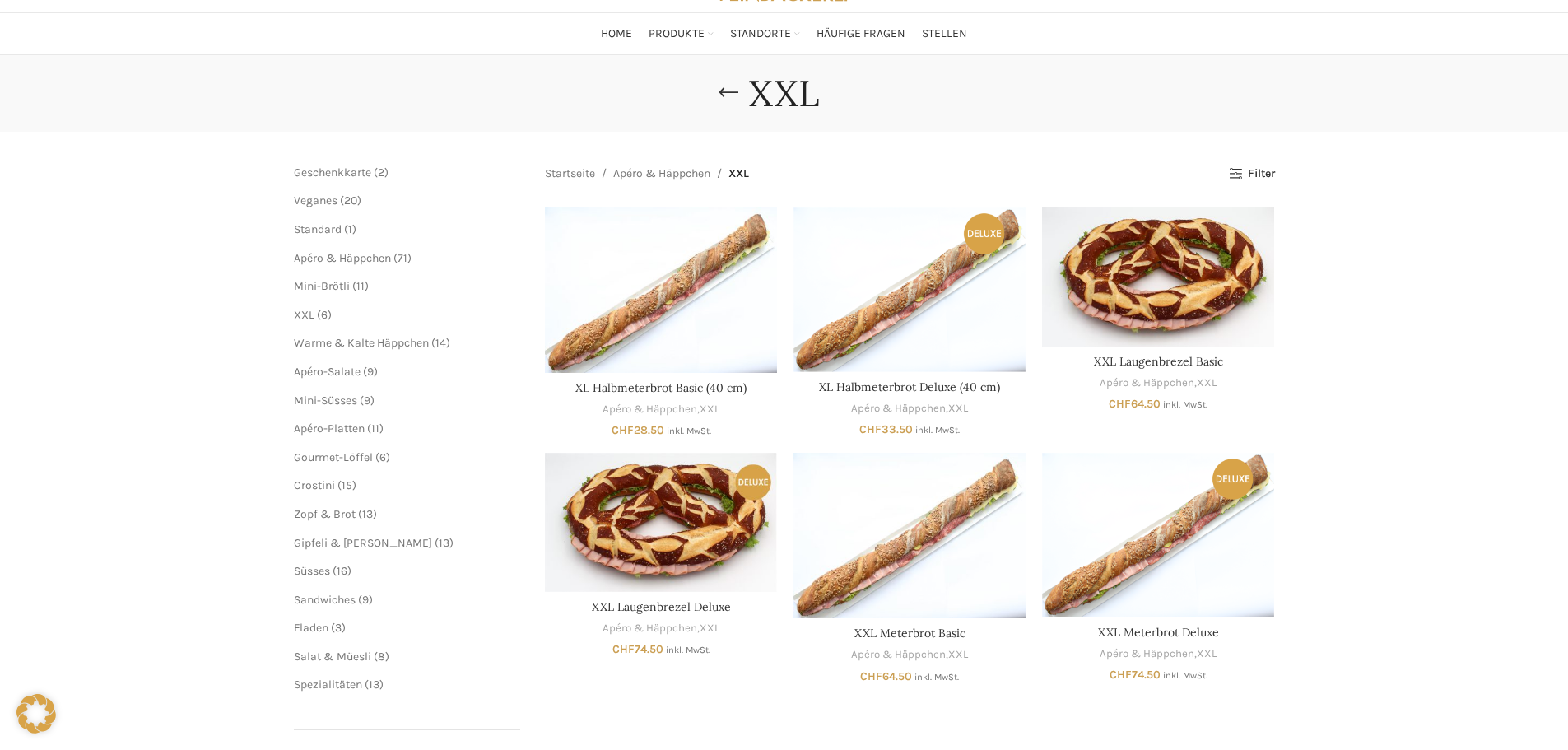
scroll to position [165, 0]
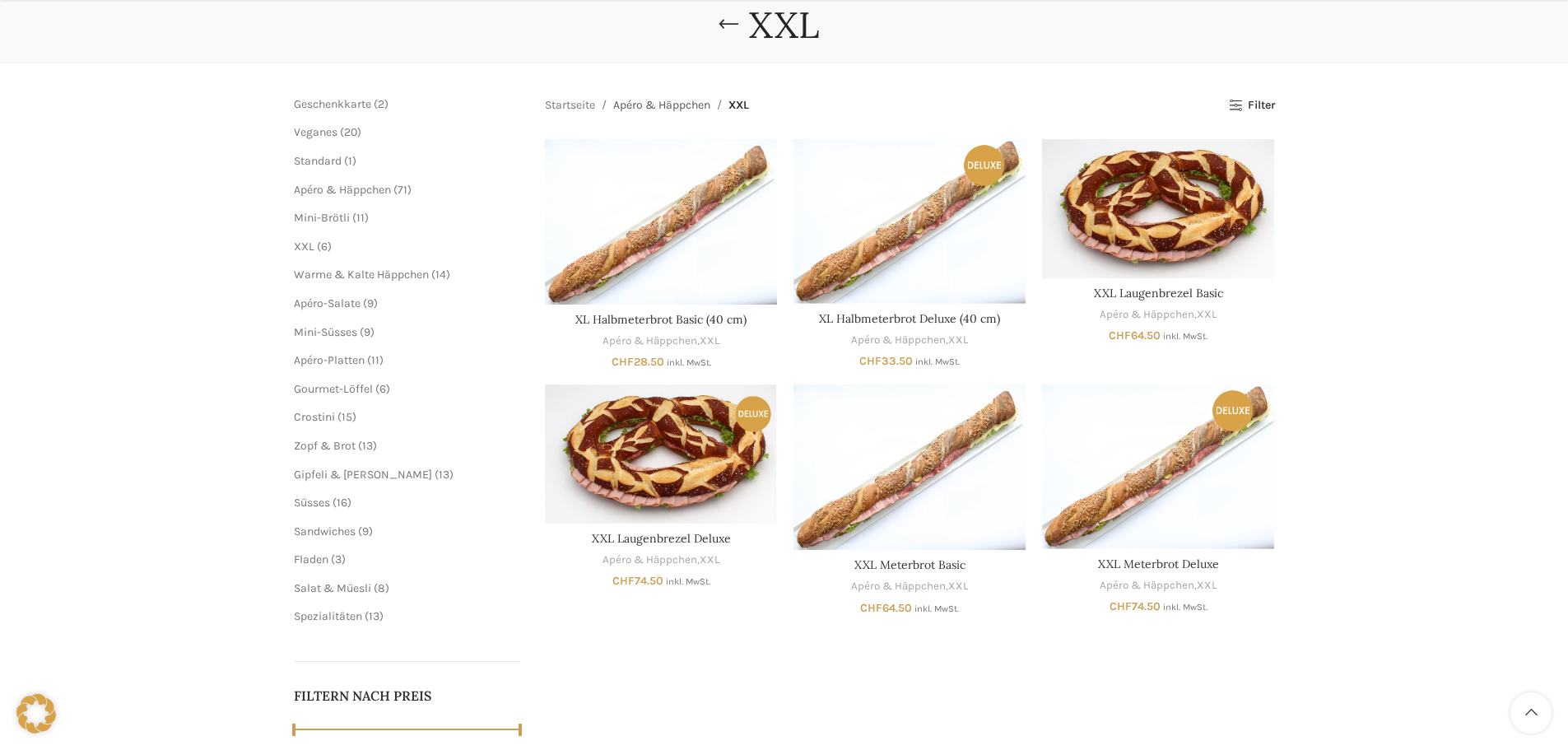
click at [634, 103] on link "Apéro & Häppchen" at bounding box center [662, 105] width 98 height 18
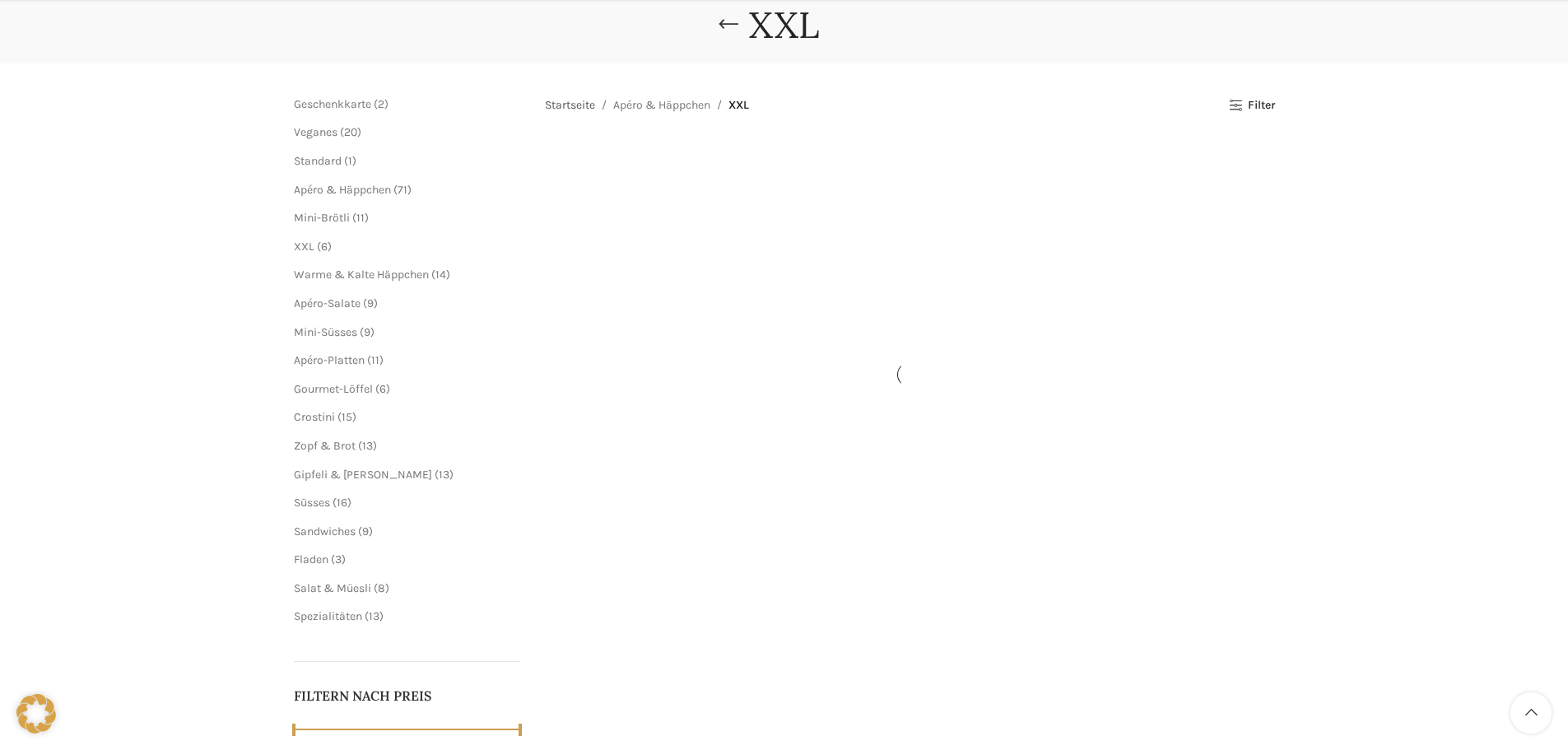
click at [586, 103] on div "XXL [GEOGRAPHIC_DATA] Geschenkkarte 2 2 Produkte Veganes 20 20 Produkte Standar…" at bounding box center [784, 402] width 1568 height 830
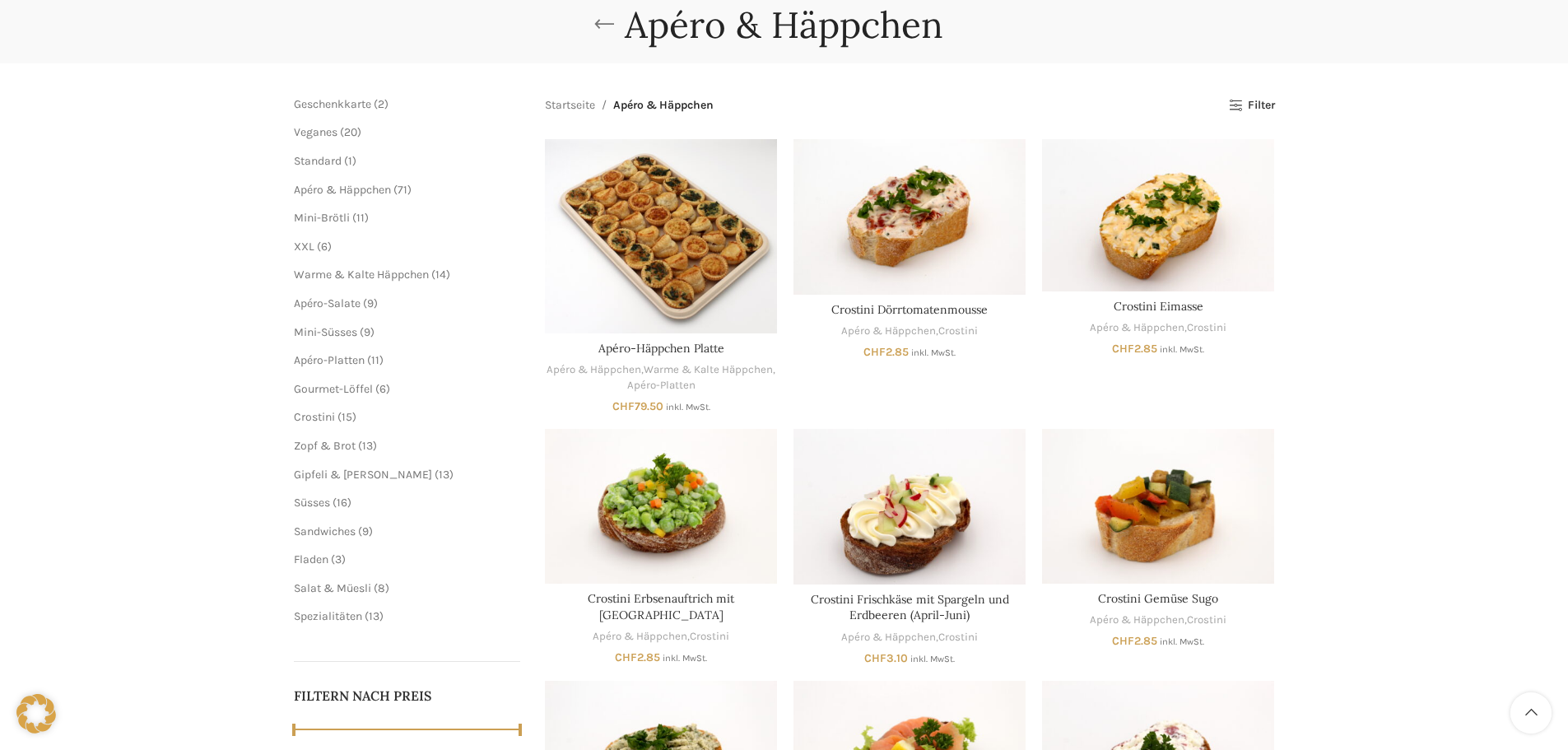
scroll to position [69, 0]
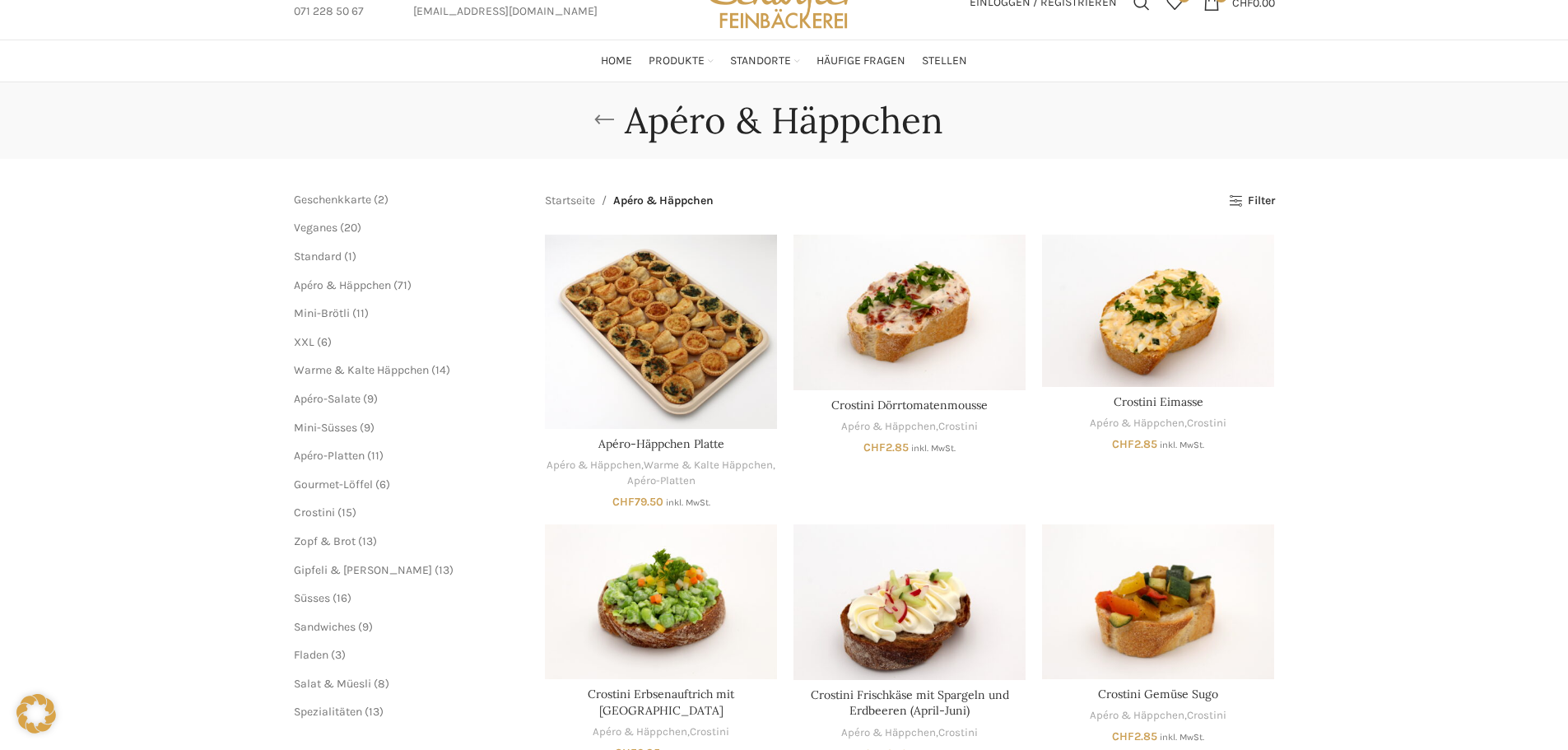
click at [611, 112] on link "Go back" at bounding box center [604, 120] width 41 height 33
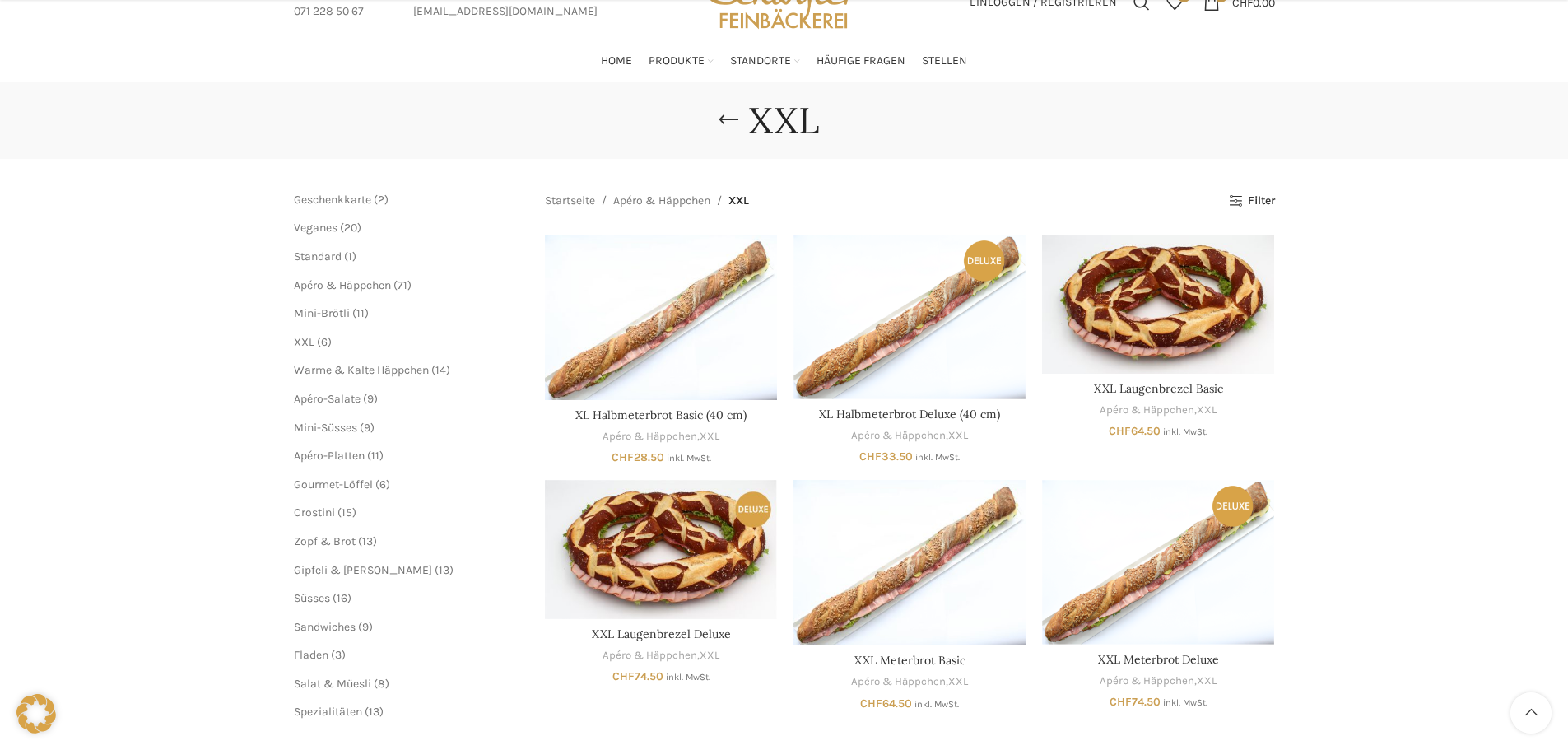
scroll to position [165, 0]
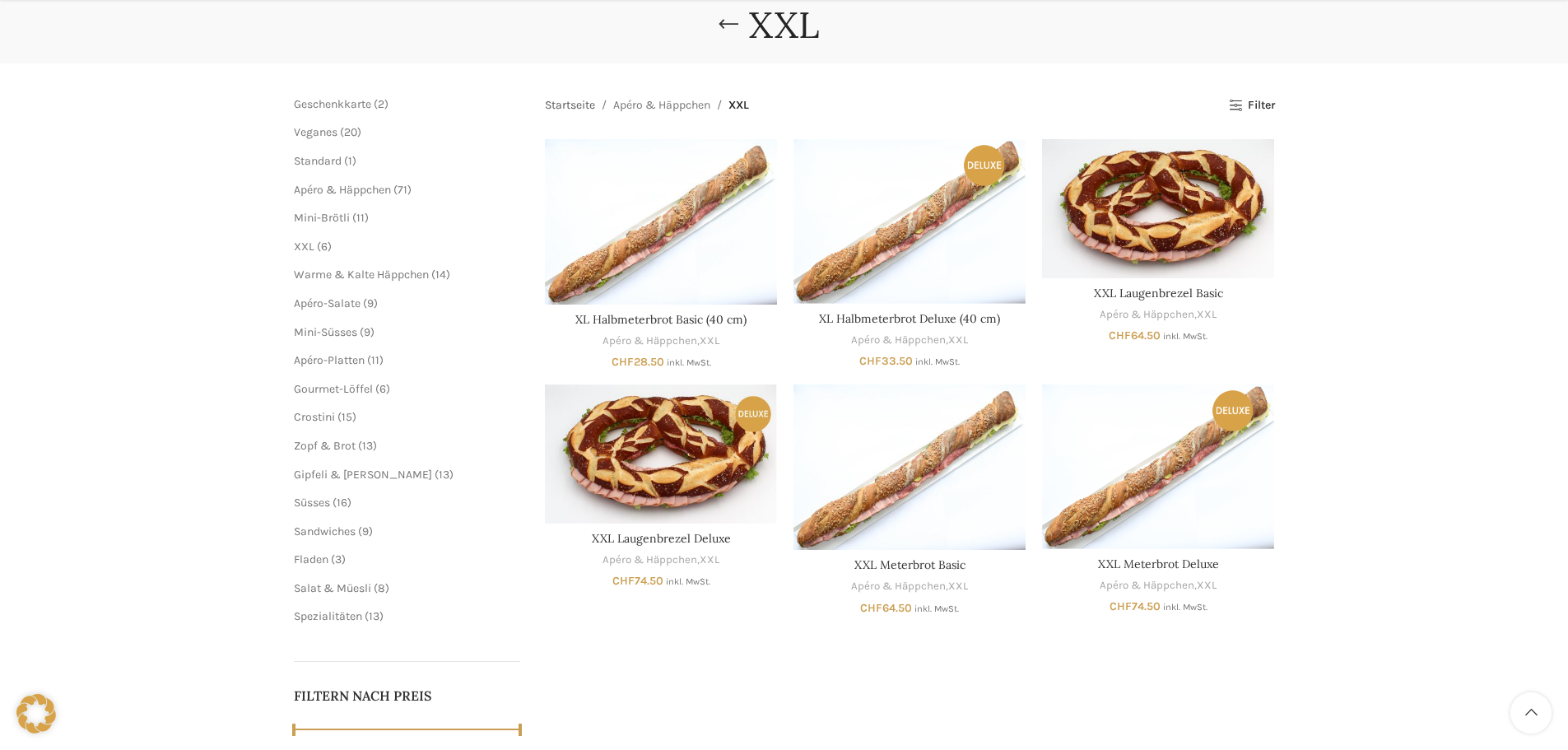
click at [576, 107] on link "Startseite" at bounding box center [571, 105] width 51 height 18
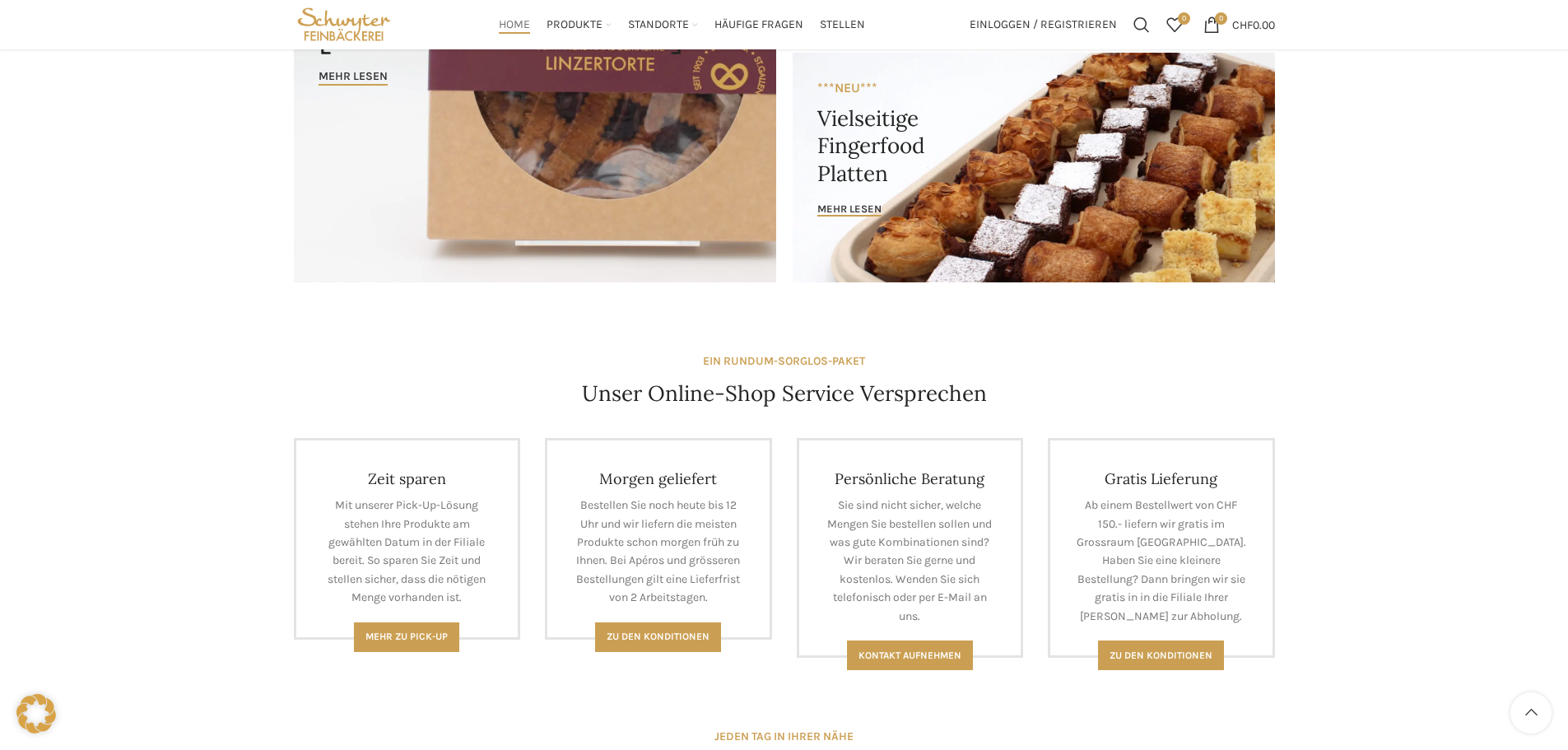
scroll to position [247, 0]
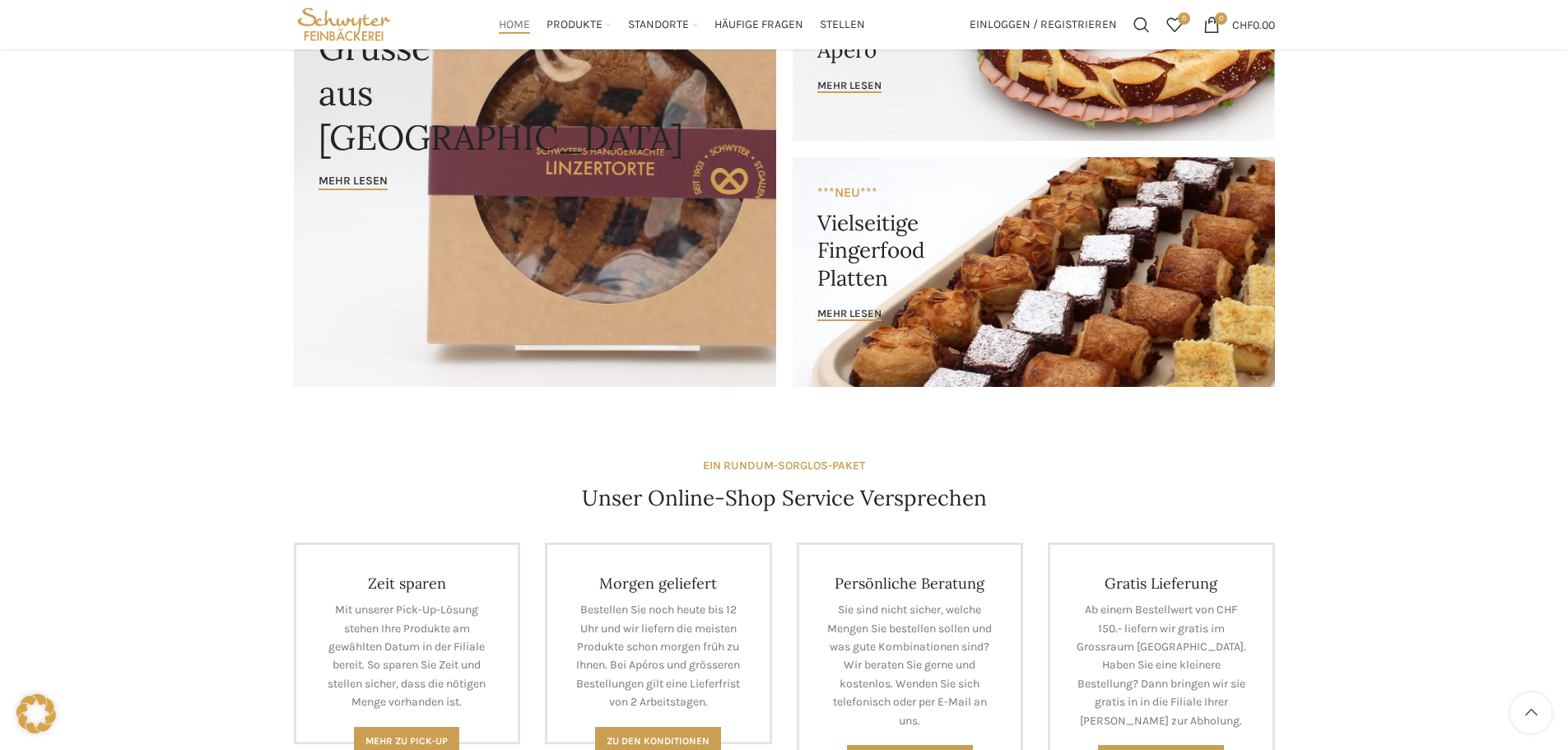
click at [1104, 352] on link "Banner link" at bounding box center [1034, 272] width 483 height 230
